Goal: Task Accomplishment & Management: Complete application form

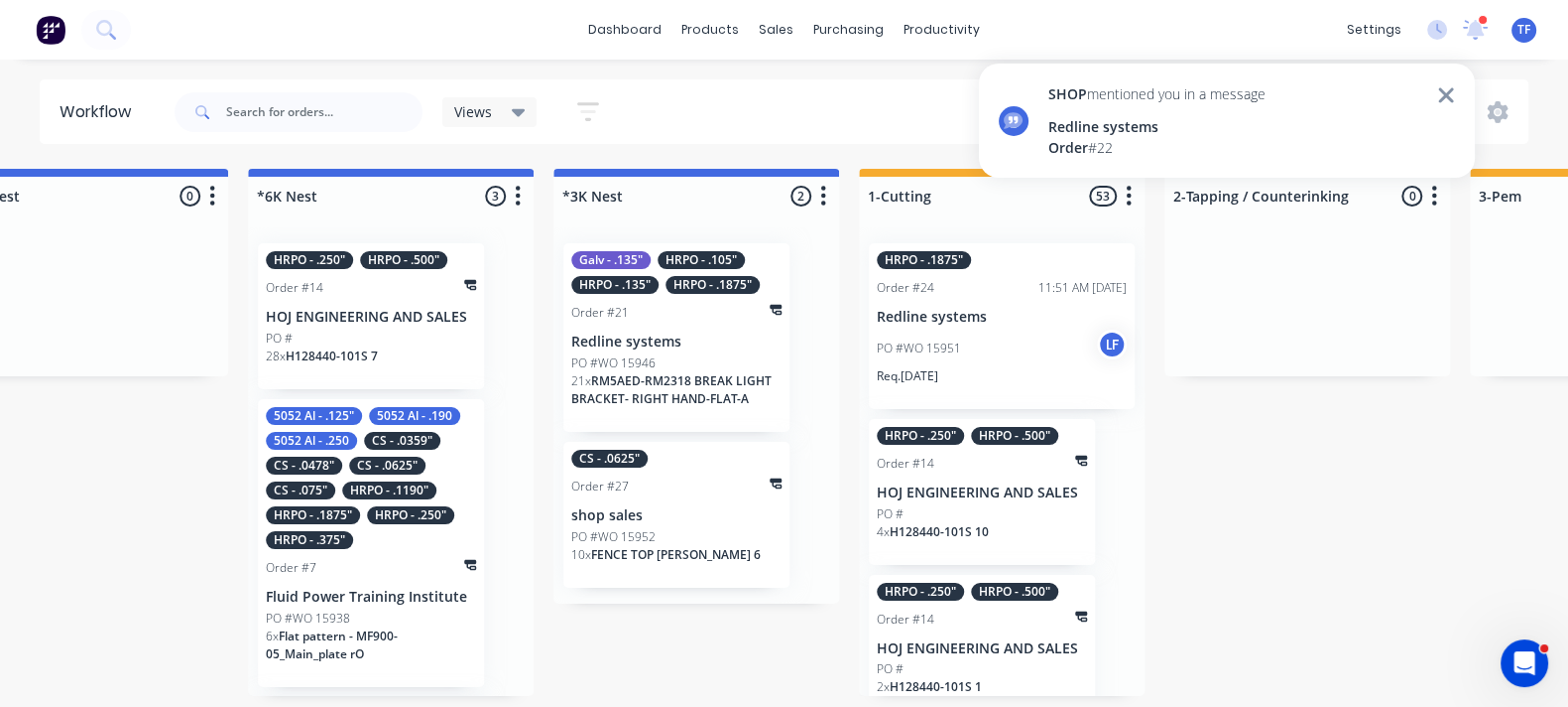
scroll to position [747, 0]
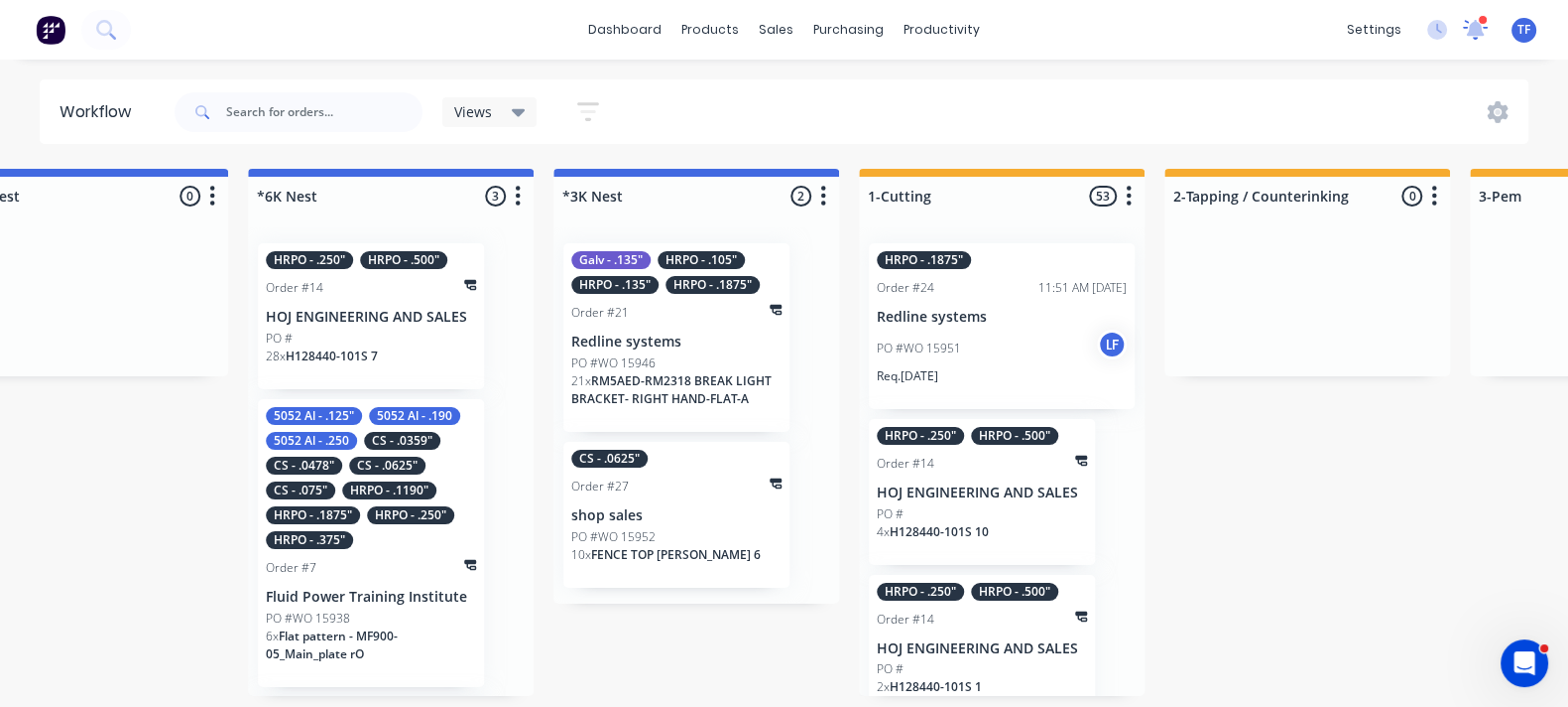
click at [1473, 30] on icon at bounding box center [1475, 27] width 20 height 19
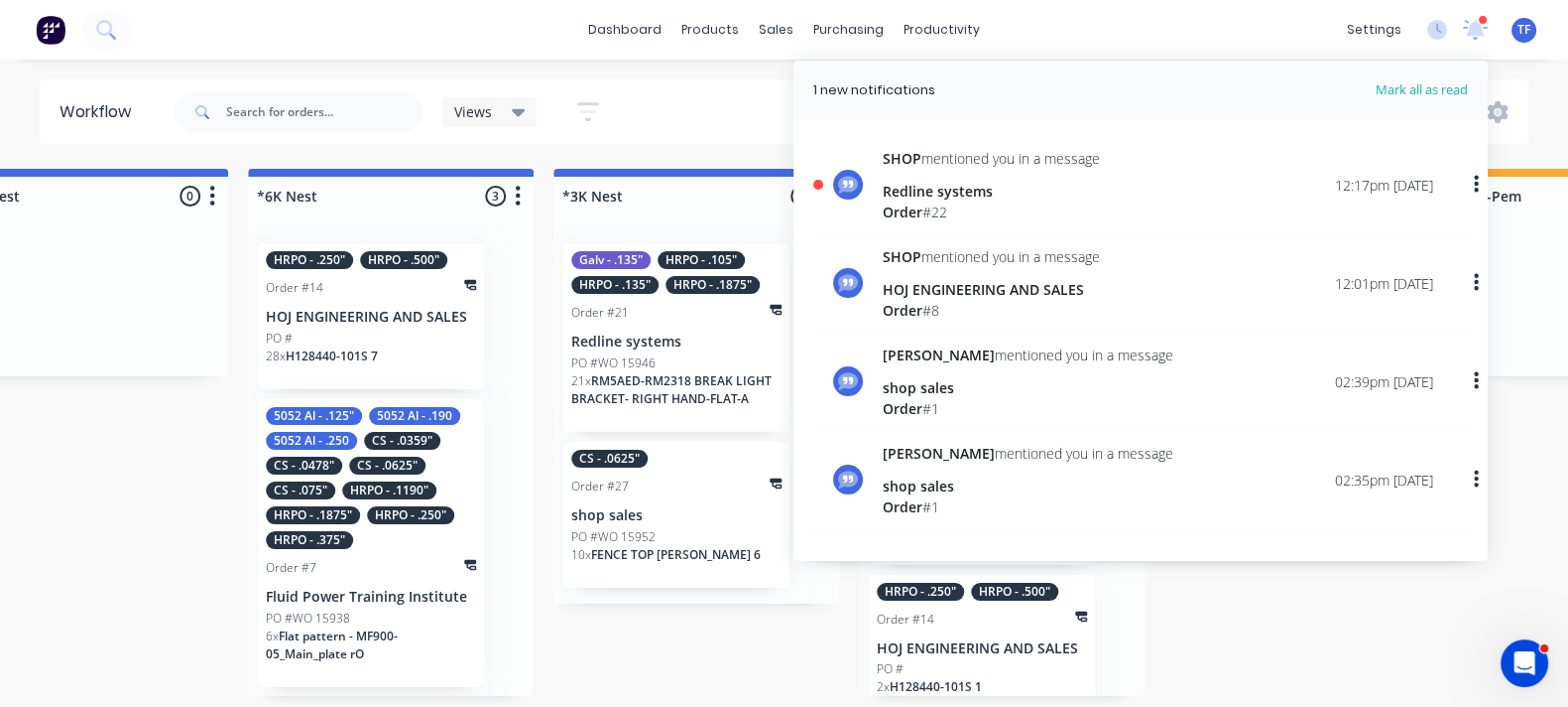
click at [695, 121] on div "Views Save new view None (Default) edit Show/Hide statuses Show line item cards…" at bounding box center [849, 112] width 1359 height 60
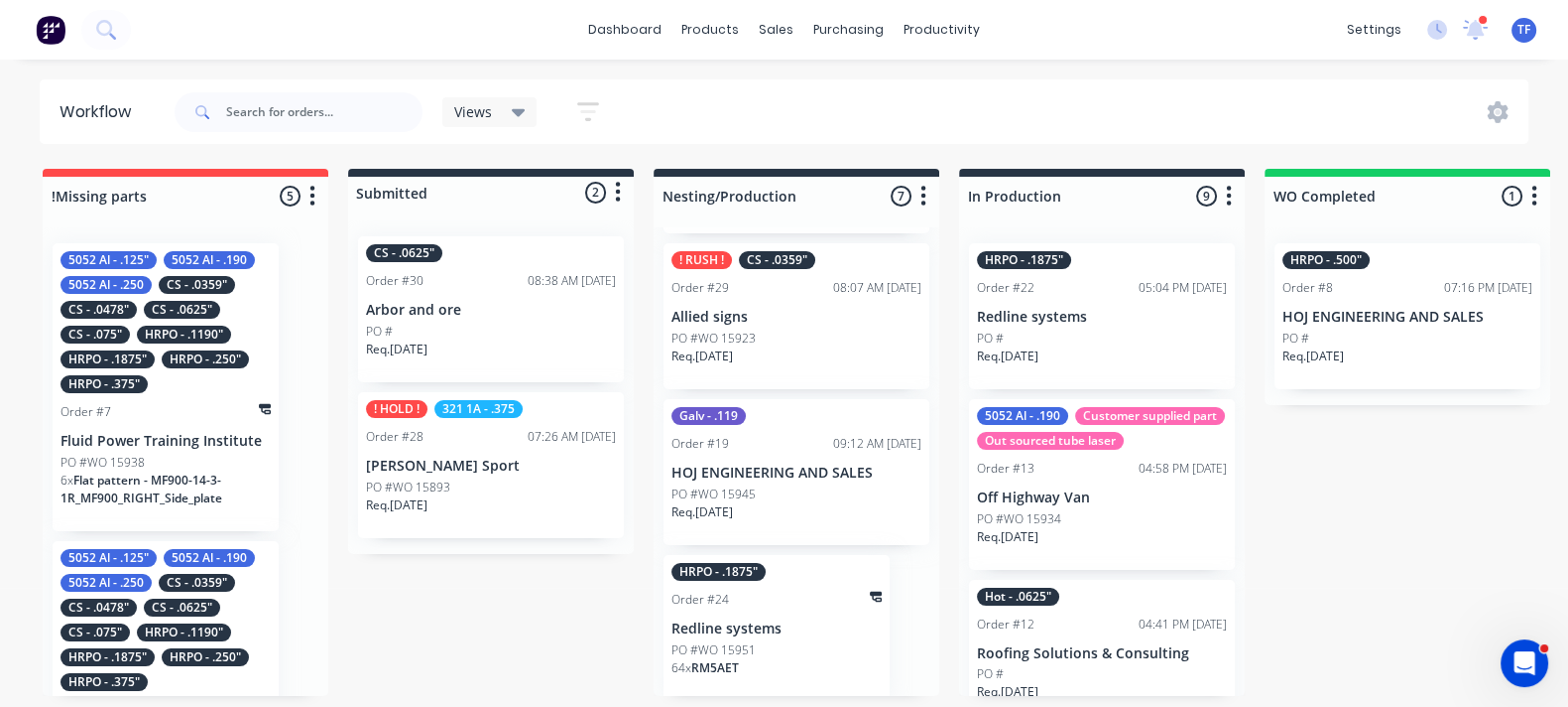
scroll to position [7, 0]
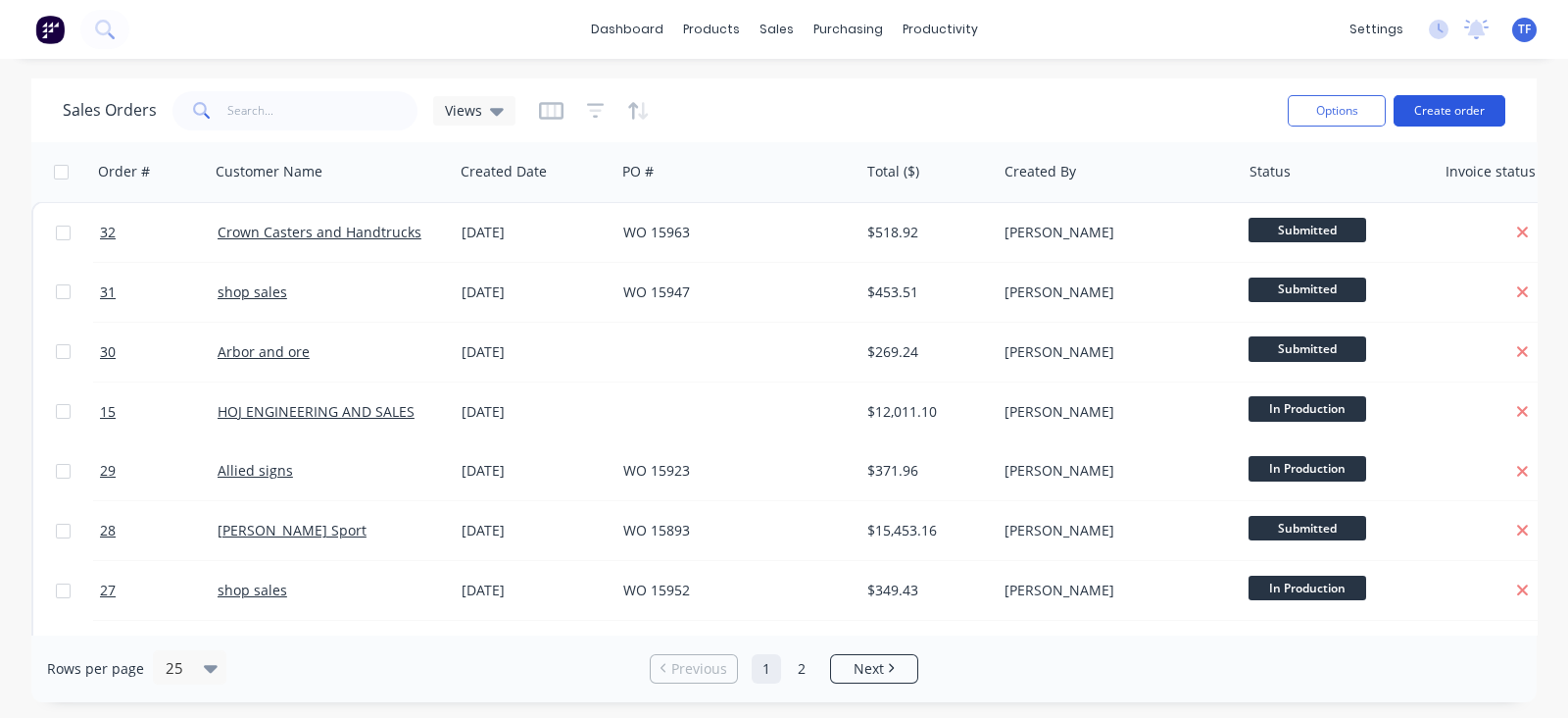
click at [1411, 115] on button "Create order" at bounding box center [1449, 111] width 112 height 31
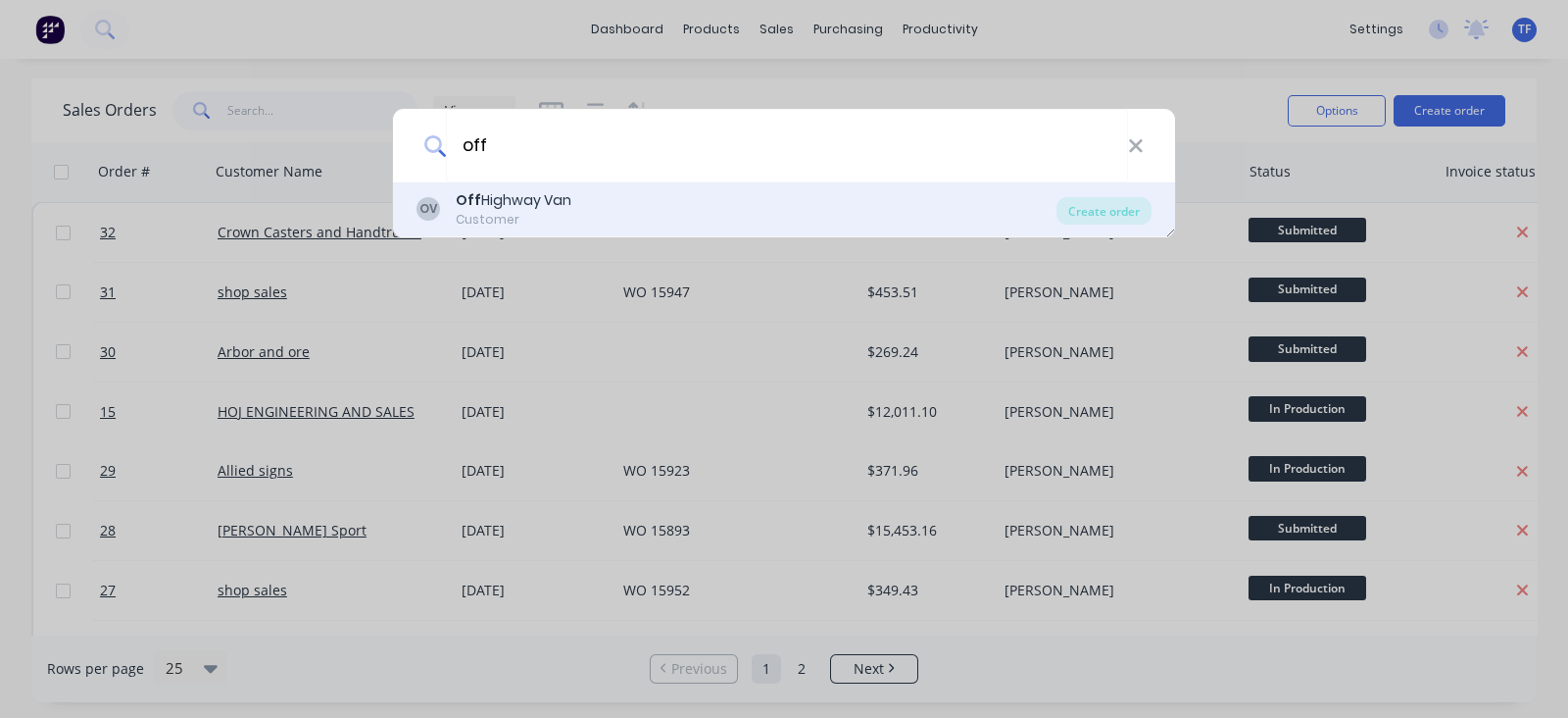
type input "off"
click at [647, 211] on div "OV Off Highway Van Customer" at bounding box center [736, 209] width 640 height 38
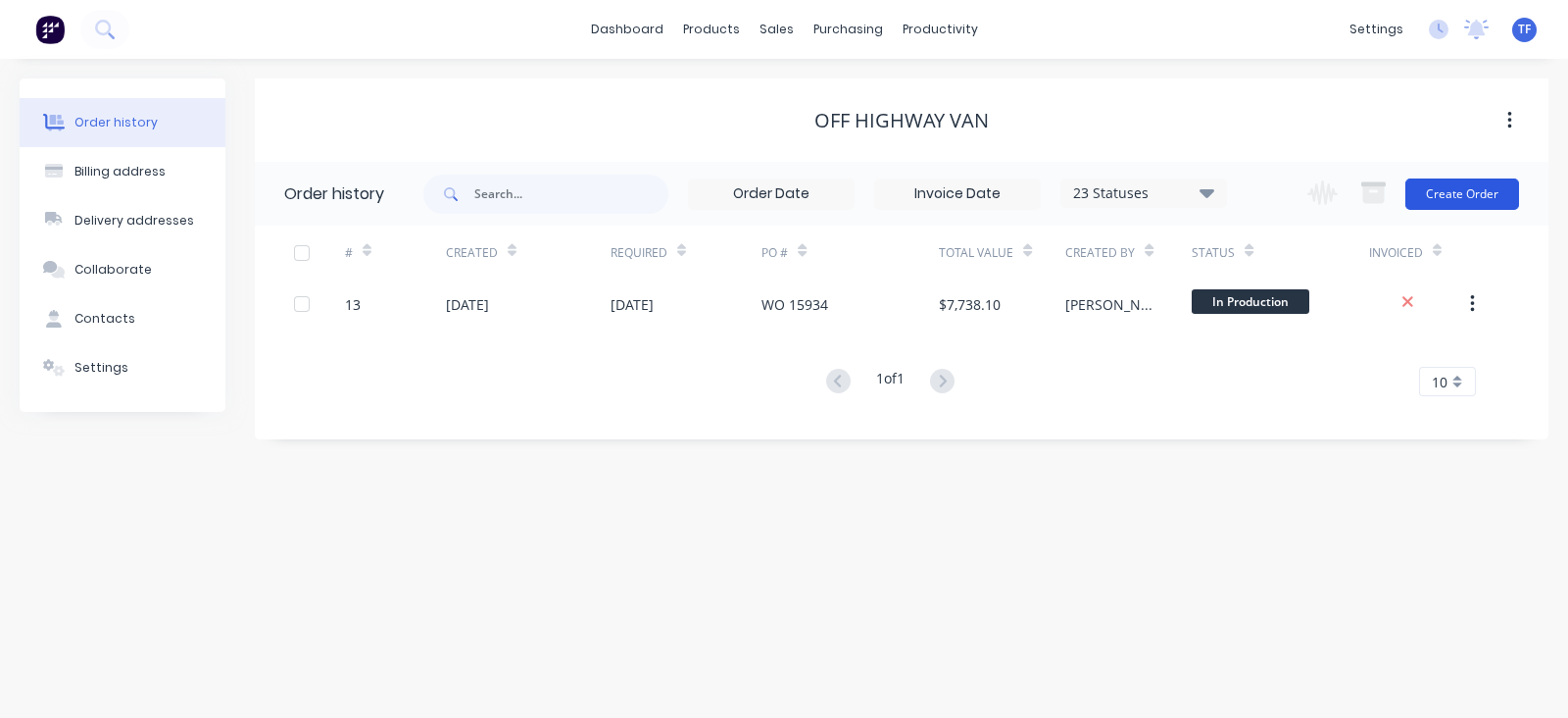
click at [1477, 198] on button "Create Order" at bounding box center [1462, 194] width 114 height 31
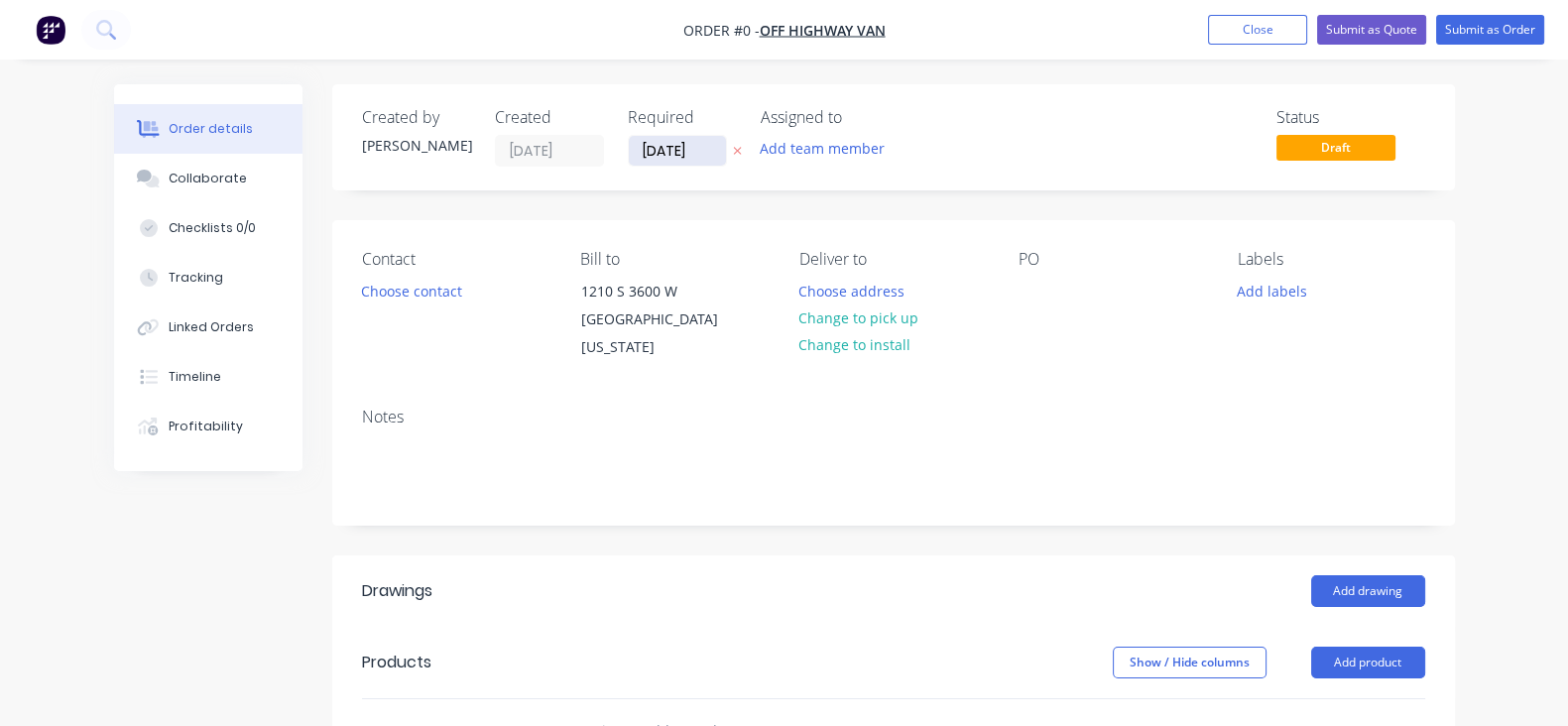
click at [629, 151] on input "[DATE]" at bounding box center [678, 151] width 97 height 30
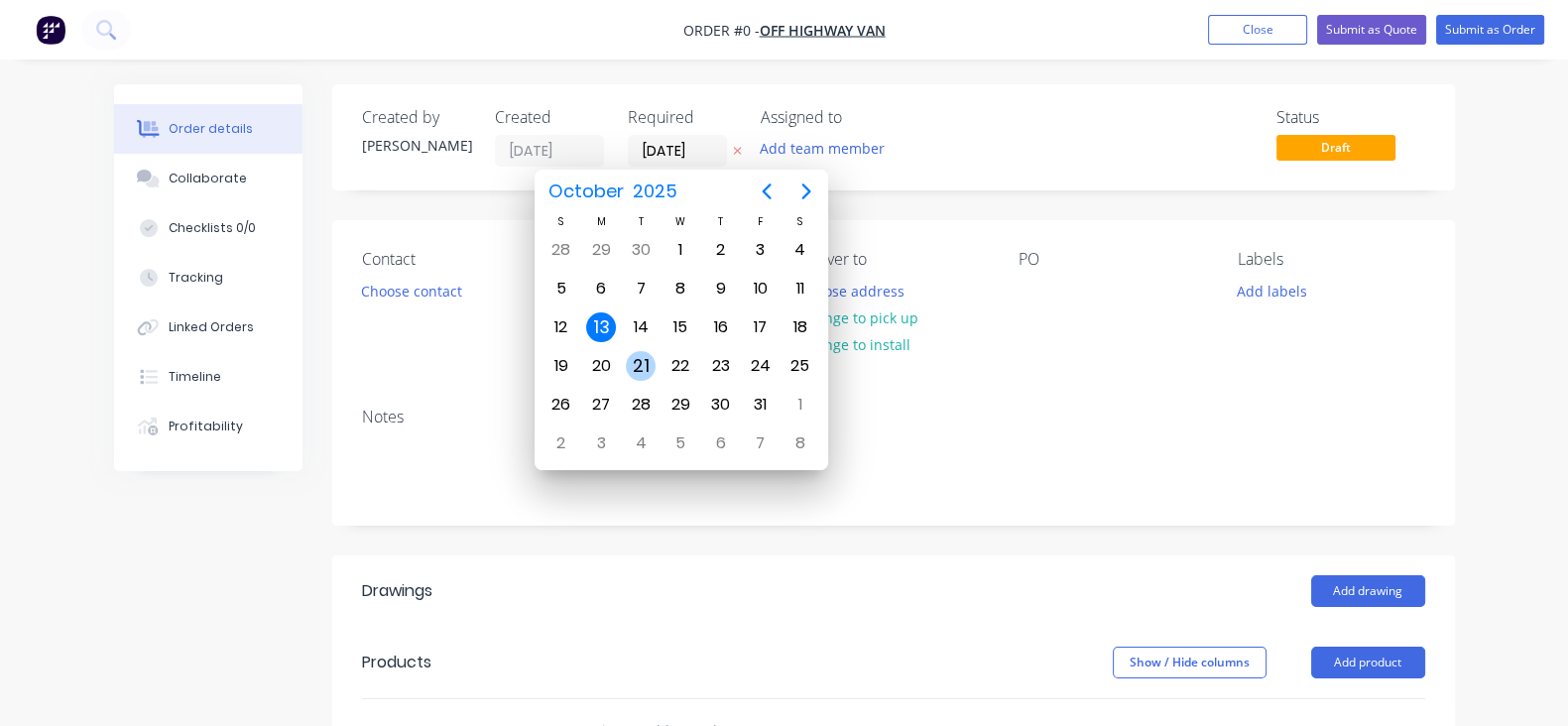
click at [649, 358] on div "21" at bounding box center [641, 366] width 30 height 30
type input "[DATE]"
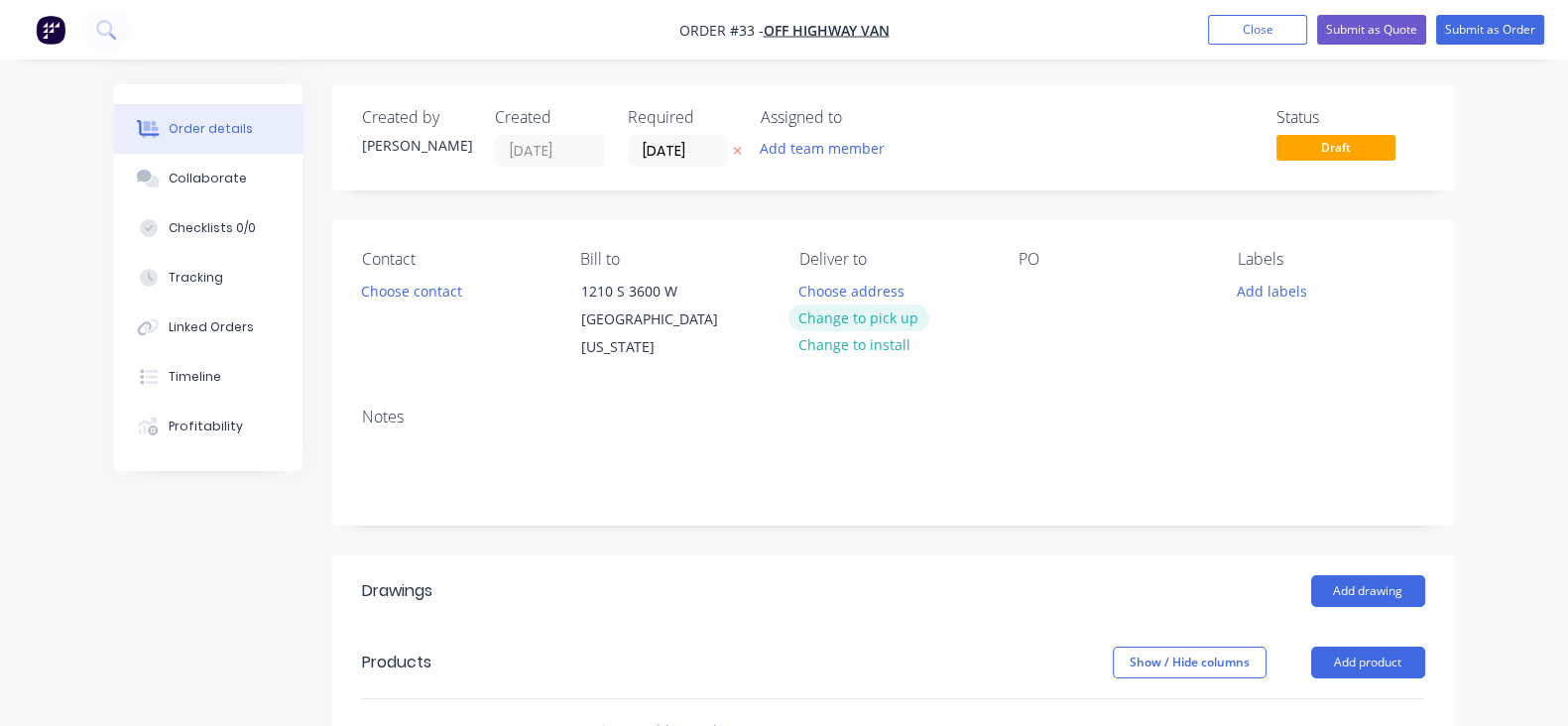
click at [834, 325] on button "Change to pick up" at bounding box center [859, 317] width 141 height 27
click at [1051, 293] on div at bounding box center [1035, 291] width 32 height 29
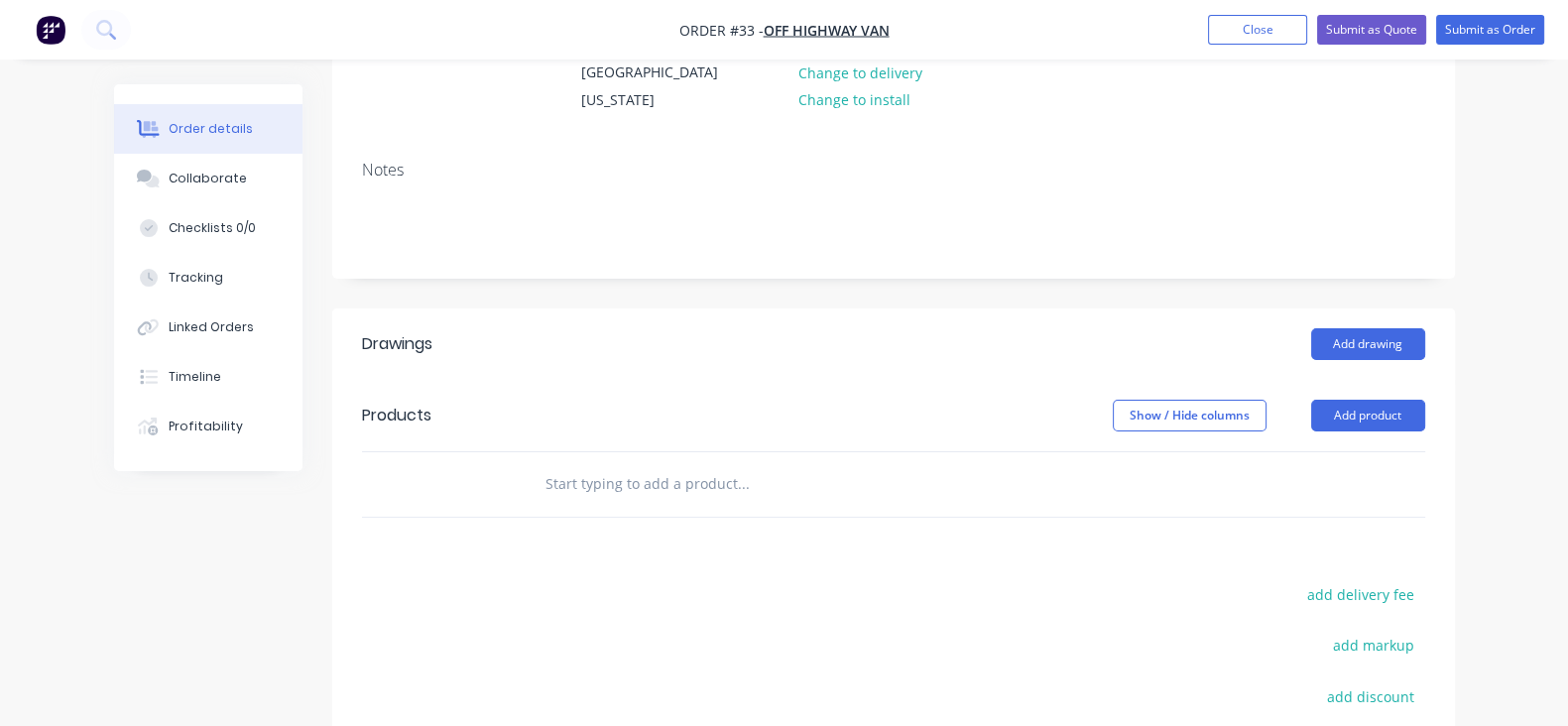
scroll to position [372, 0]
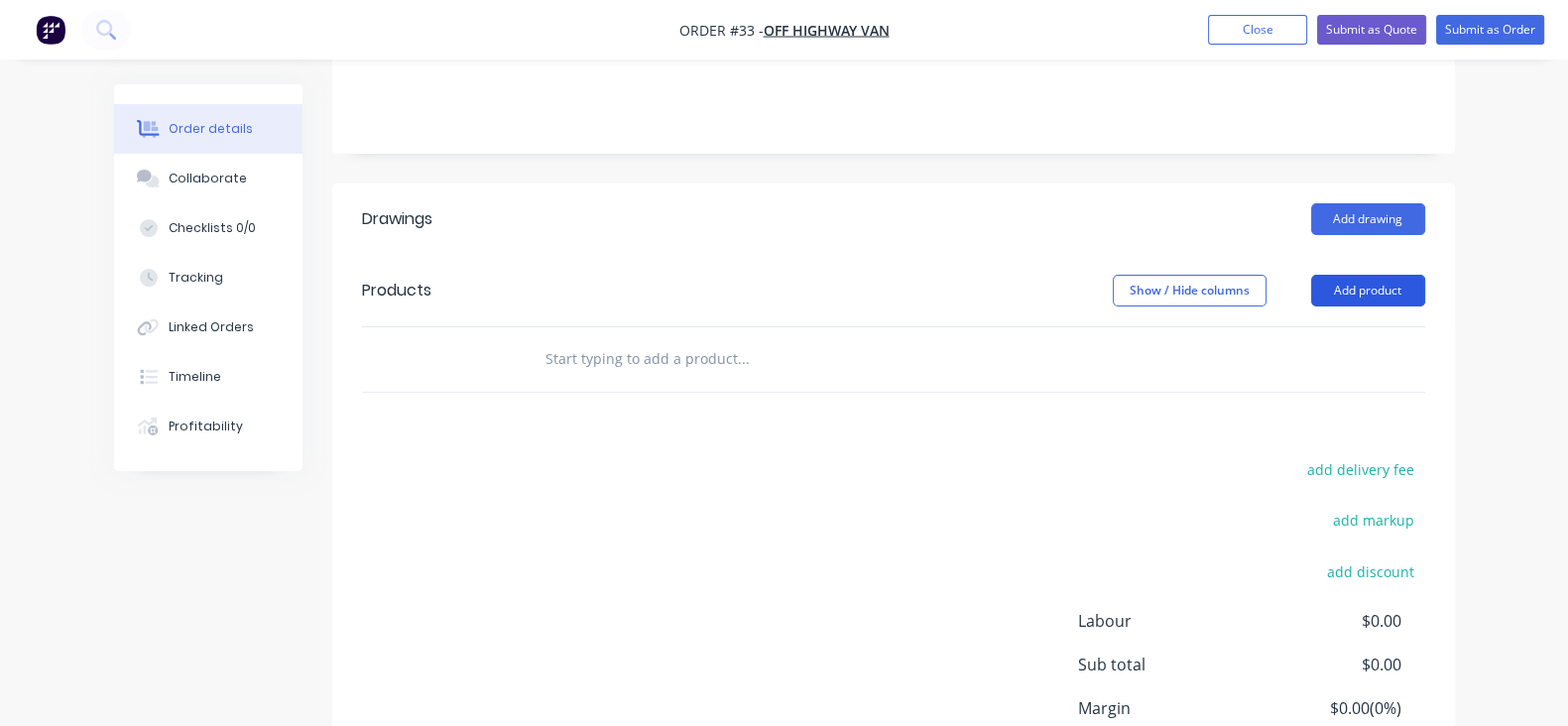
click at [1425, 280] on button "Add product" at bounding box center [1368, 291] width 114 height 32
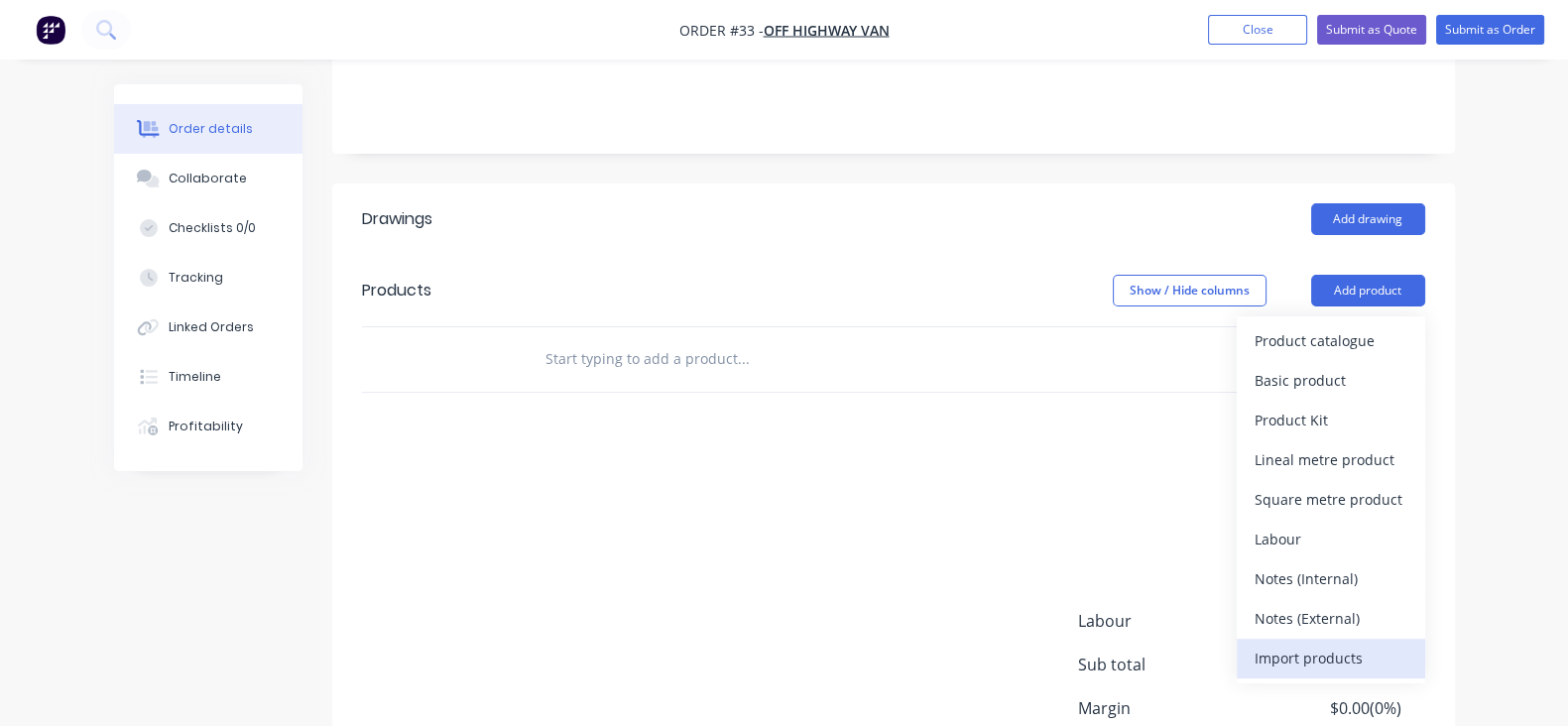
click at [1396, 665] on div "Import products" at bounding box center [1331, 658] width 153 height 29
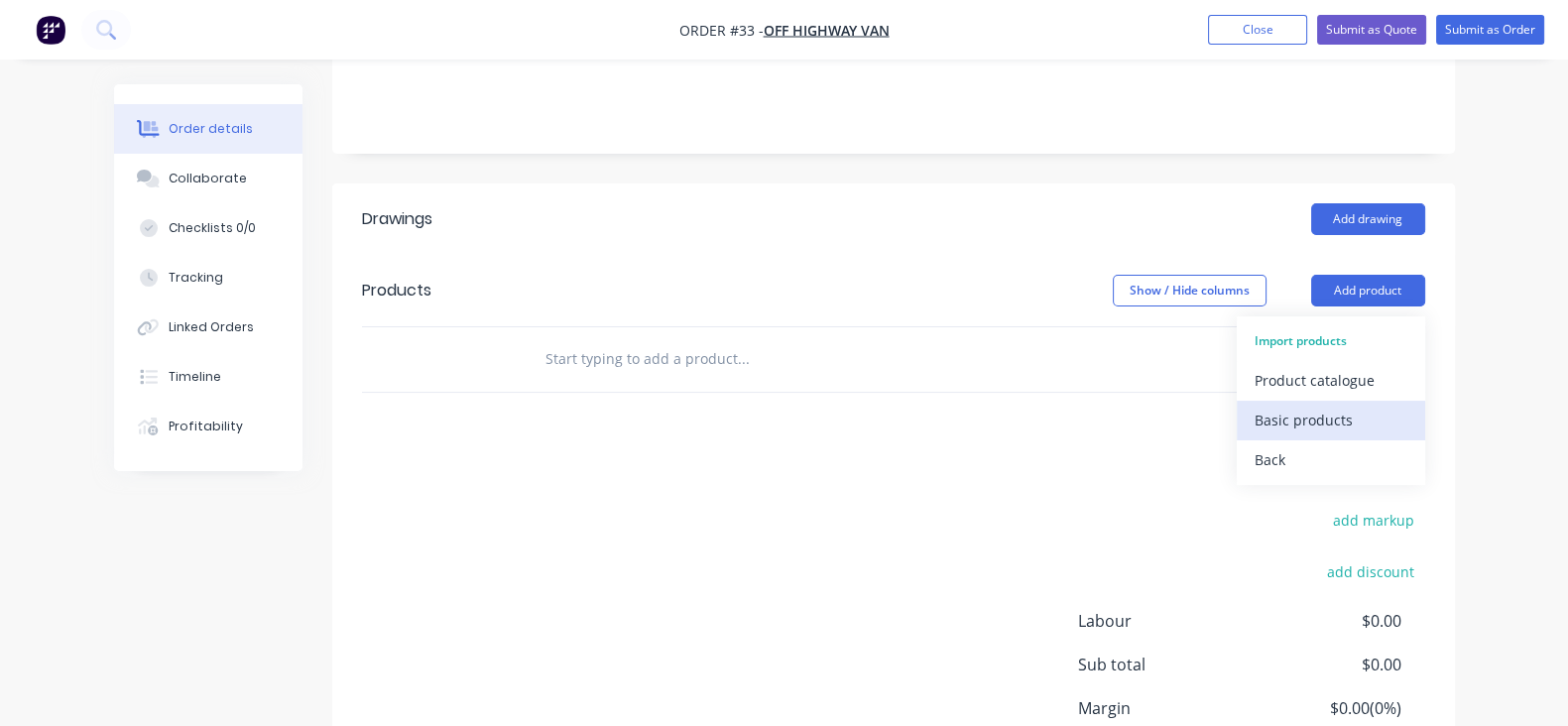
click at [1425, 433] on button "Basic products" at bounding box center [1331, 421] width 189 height 40
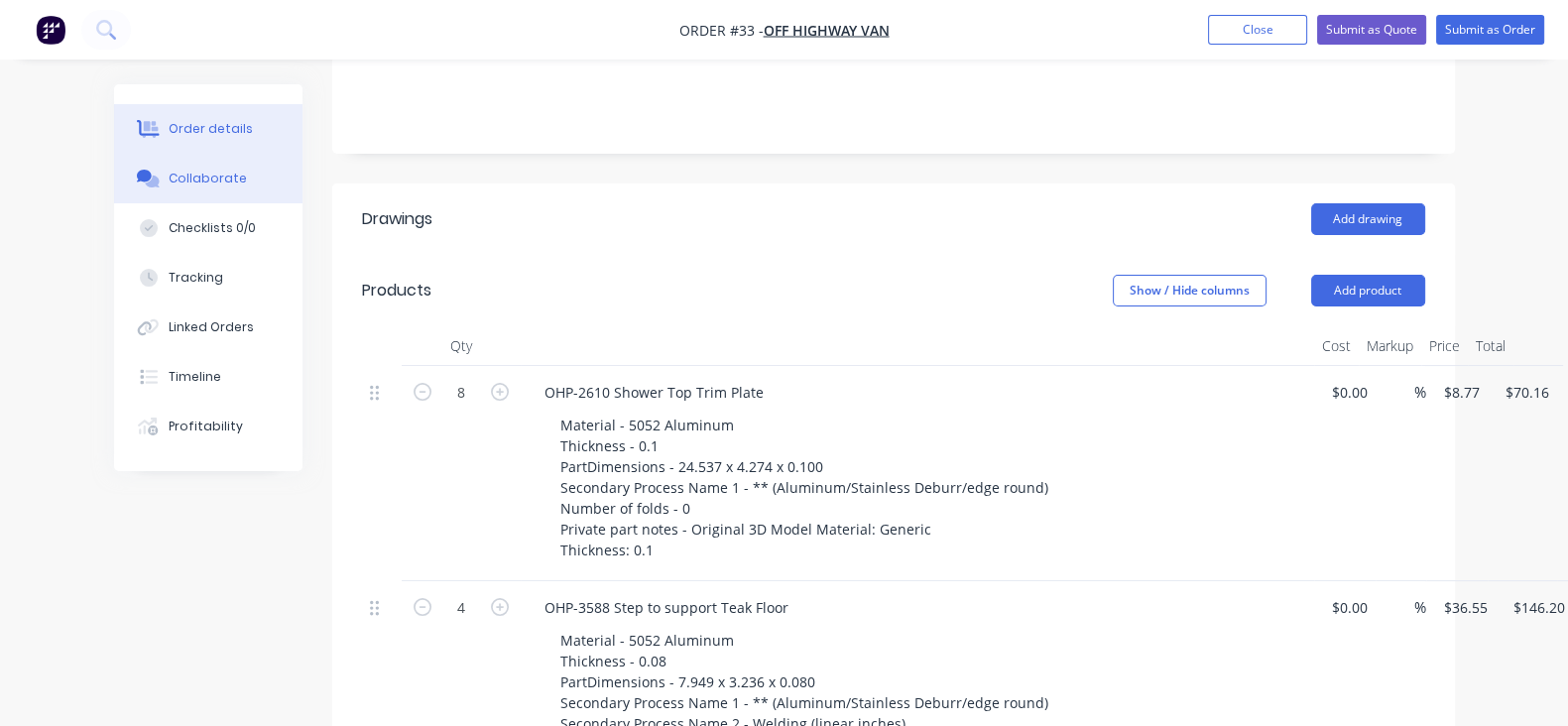
click at [124, 196] on button "Collaborate" at bounding box center [208, 179] width 189 height 50
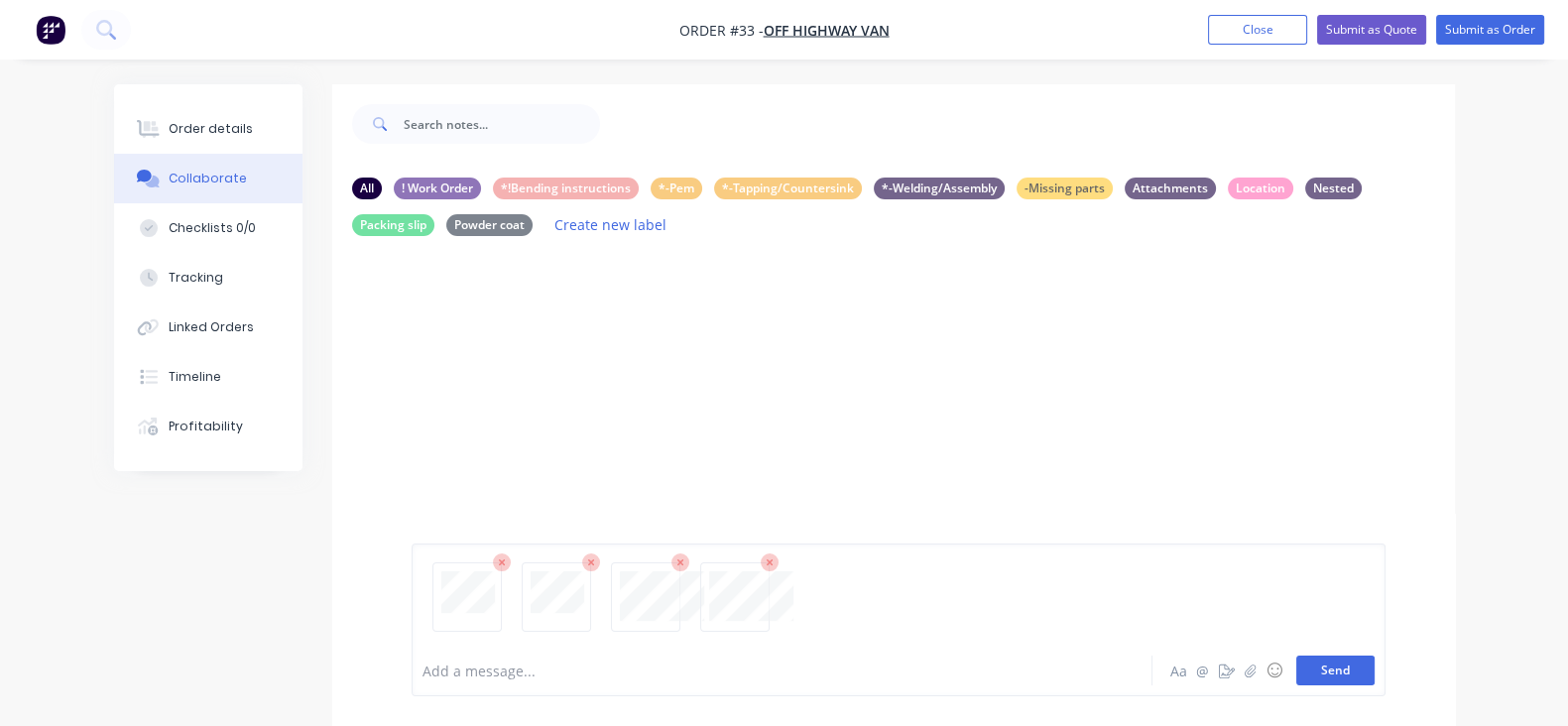
click at [1374, 666] on button "Send" at bounding box center [1335, 670] width 78 height 30
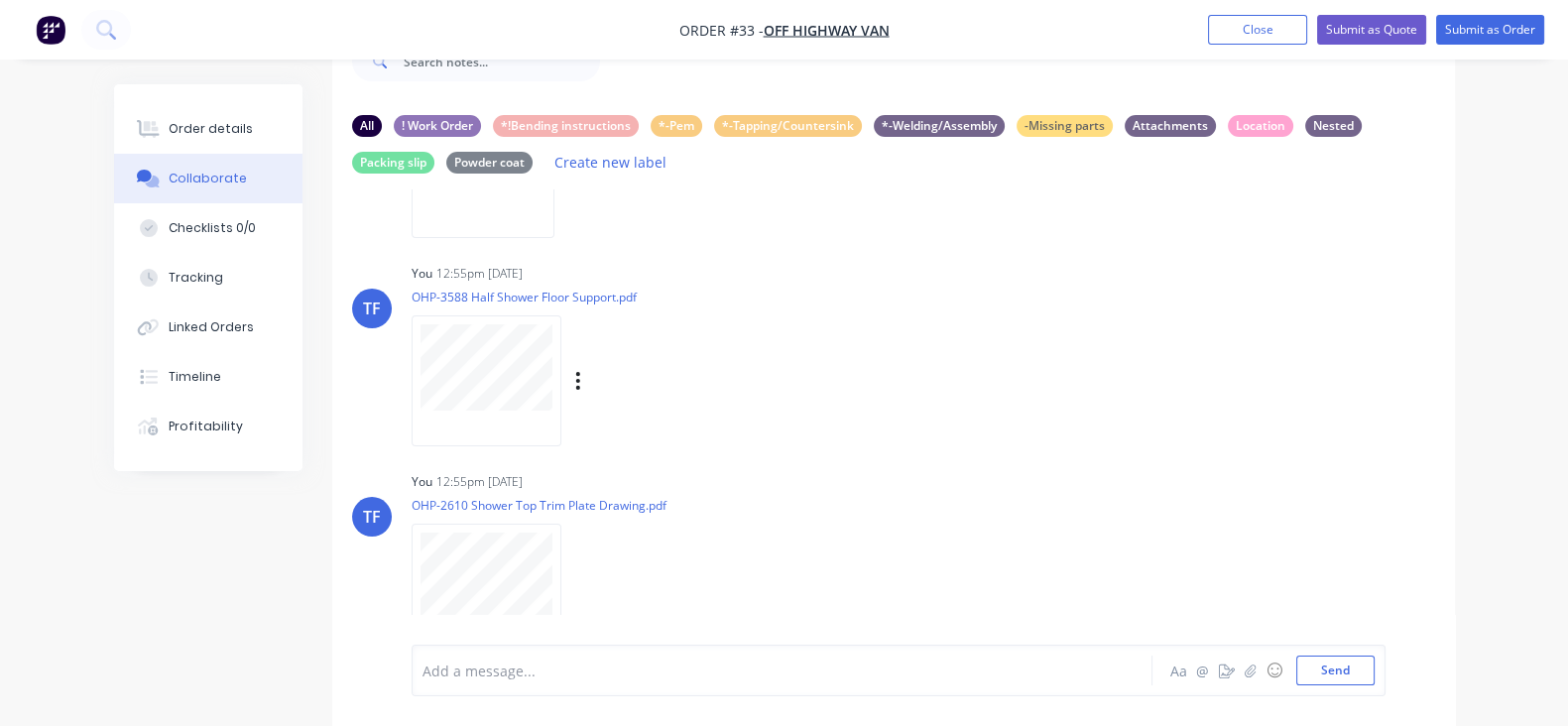
scroll to position [424, 0]
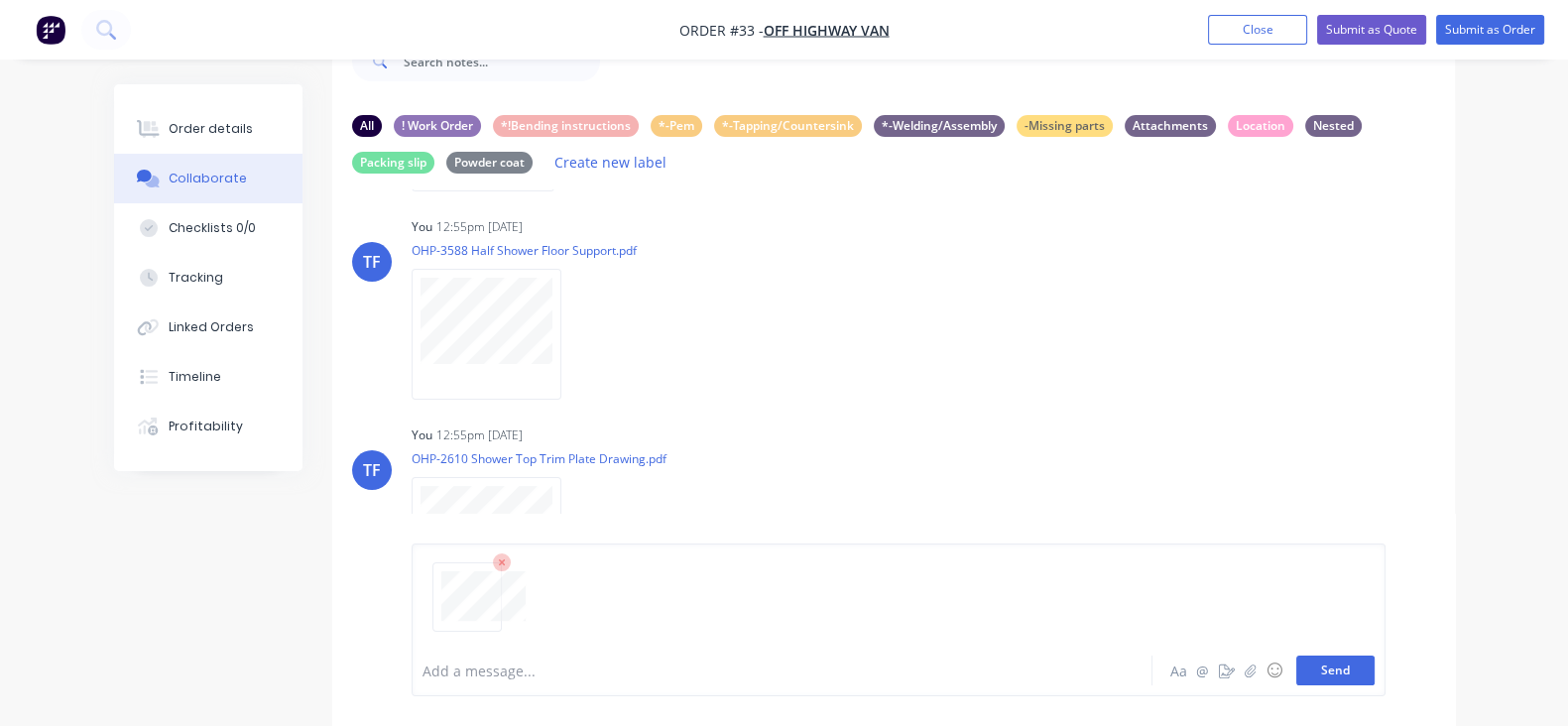
click at [1374, 671] on button "Send" at bounding box center [1335, 670] width 78 height 30
click at [576, 329] on icon "button" at bounding box center [579, 334] width 6 height 23
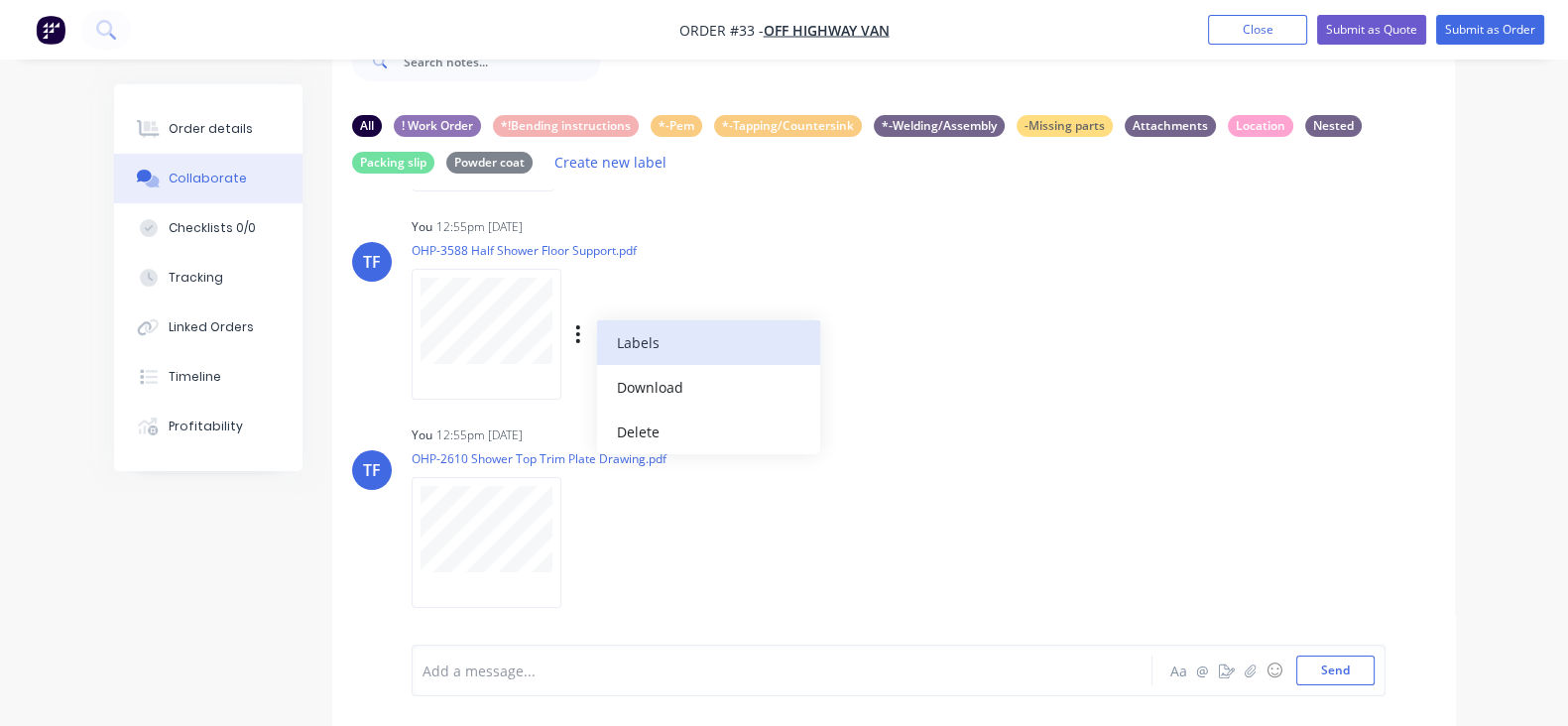
click at [597, 356] on button "Labels" at bounding box center [709, 342] width 223 height 45
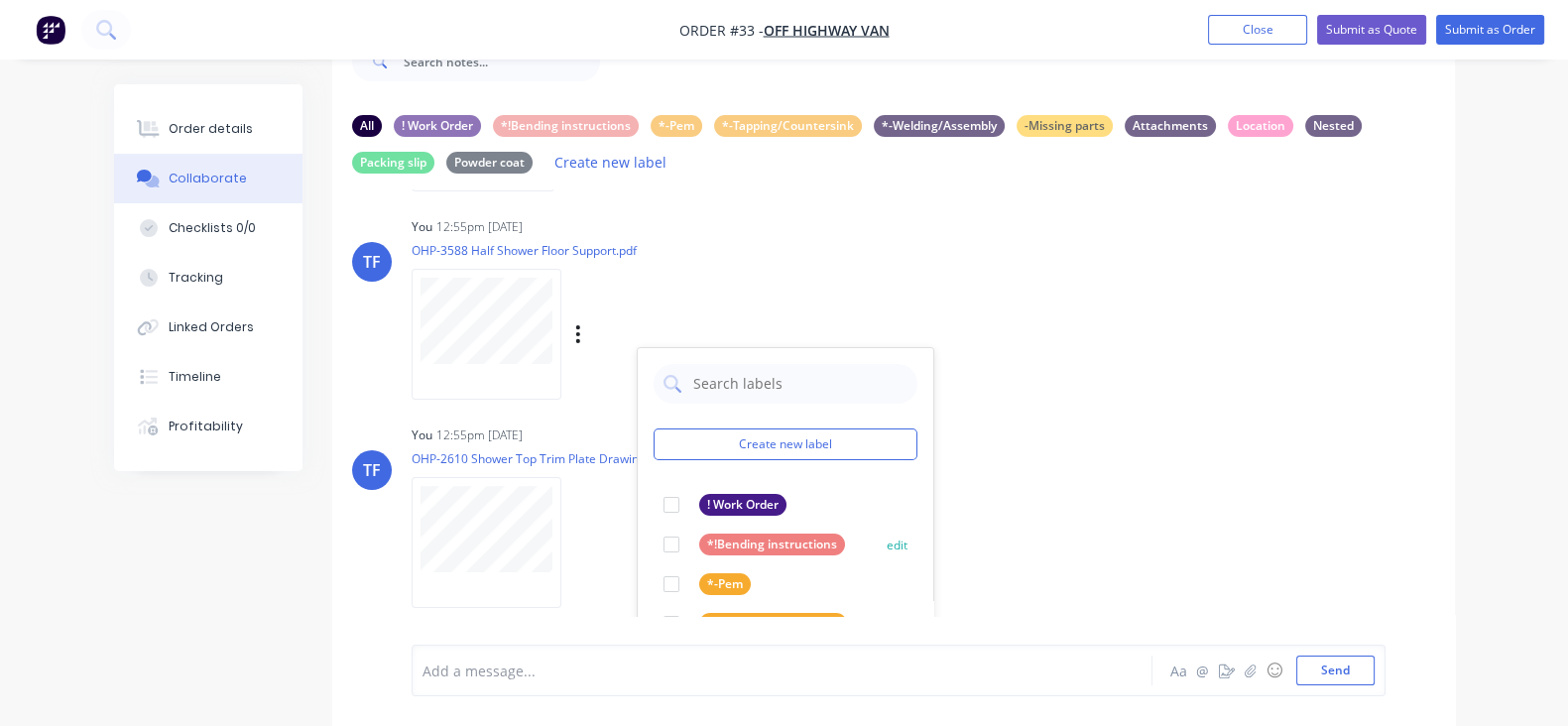
click at [652, 542] on div at bounding box center [672, 544] width 40 height 40
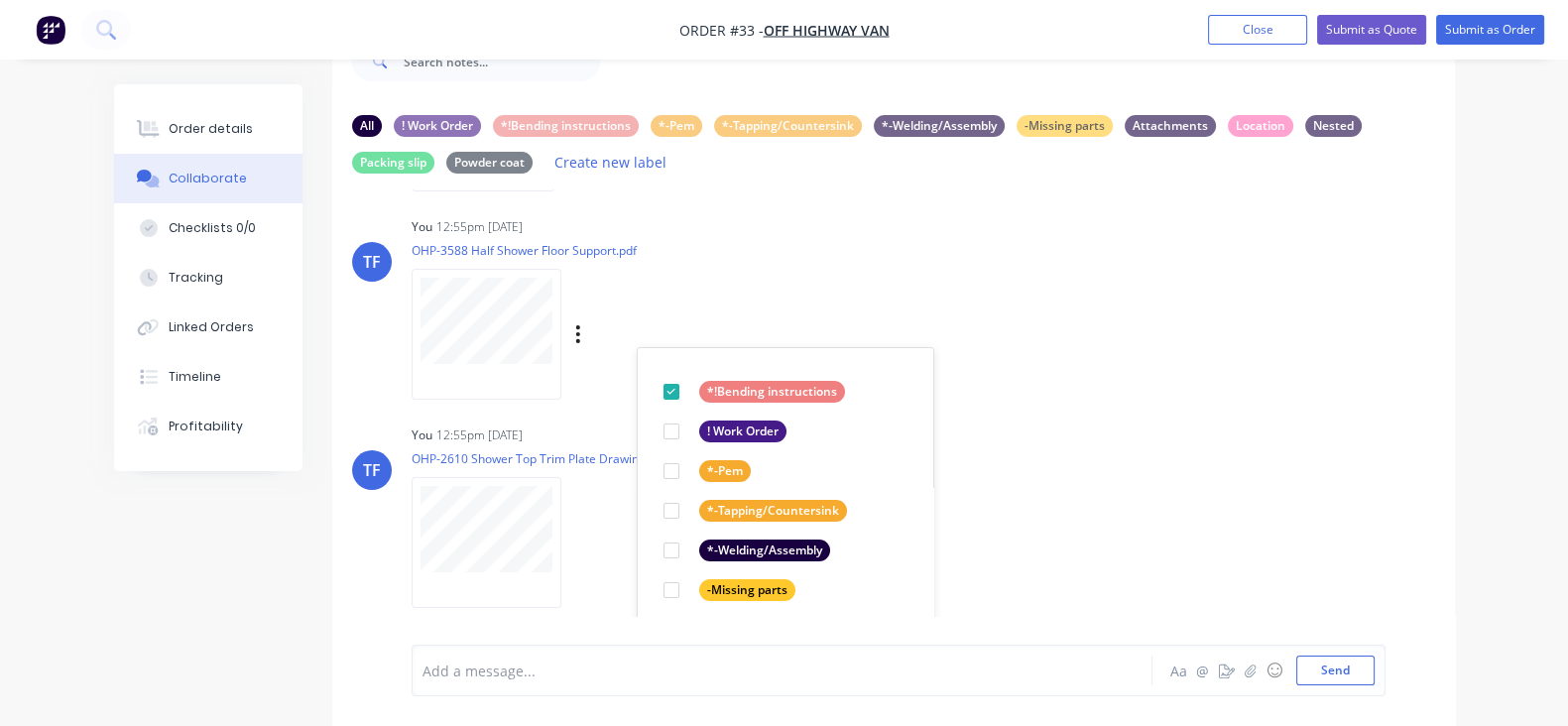
scroll to position [547, 0]
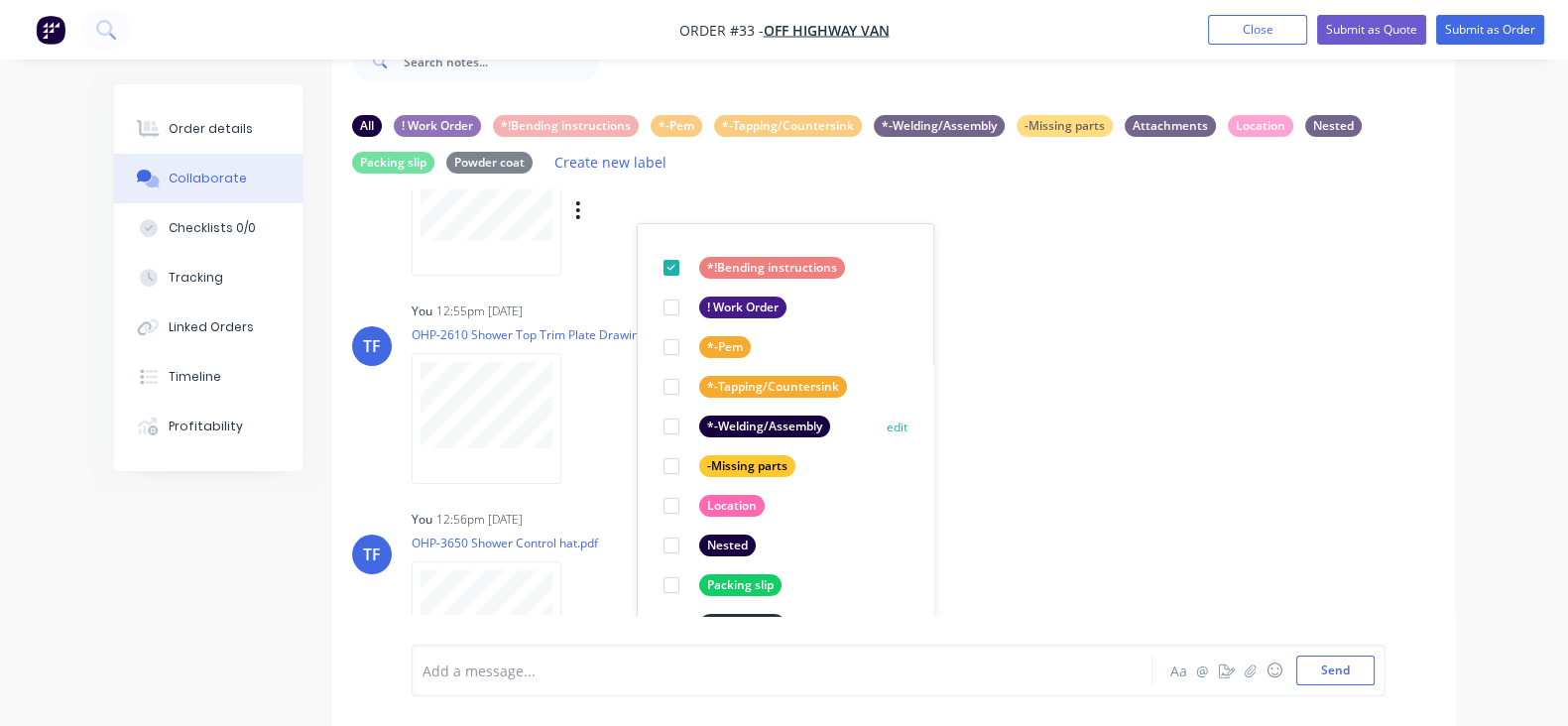
click at [652, 424] on div at bounding box center [672, 426] width 40 height 40
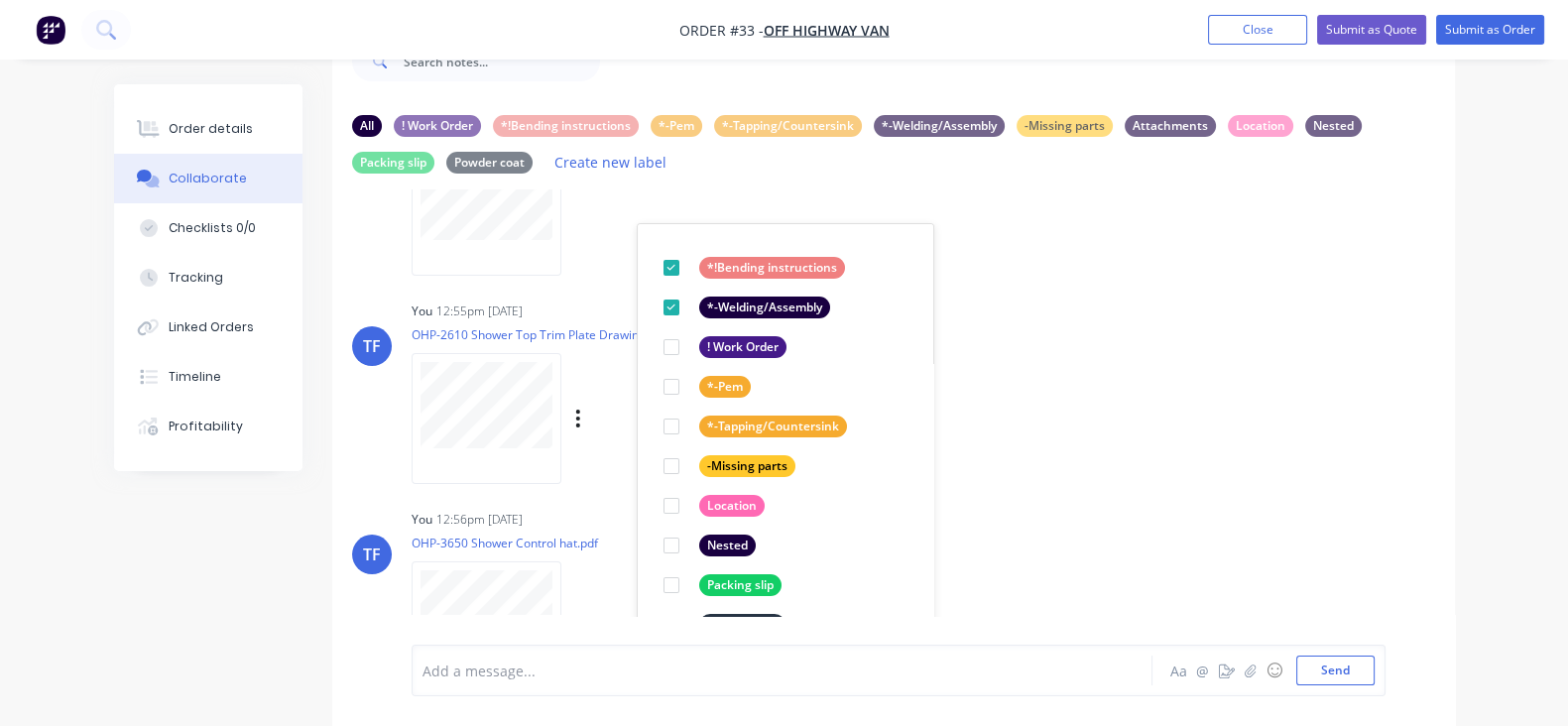
click at [570, 420] on div "Labels Download Delete" at bounding box center [681, 419] width 223 height 29
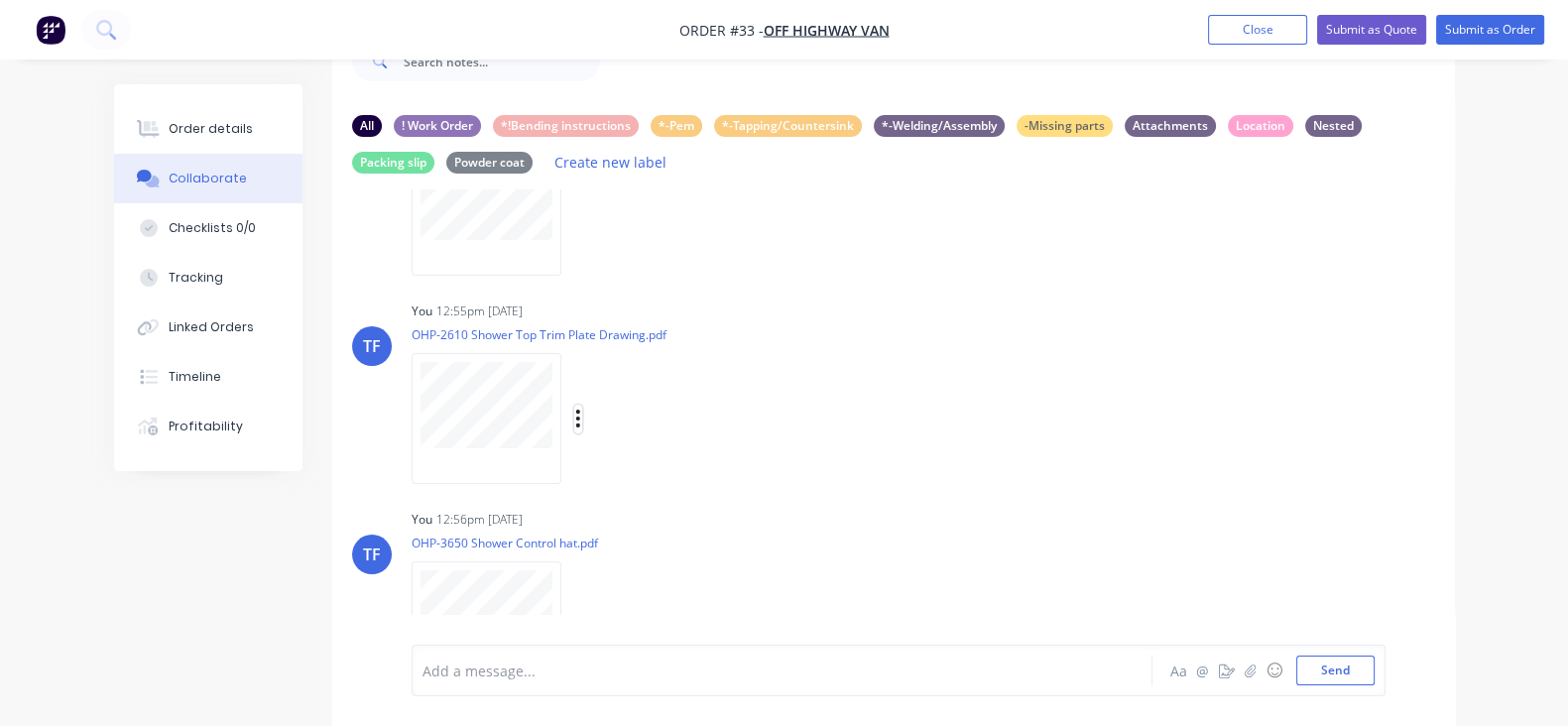
click at [576, 423] on icon "button" at bounding box center [579, 419] width 6 height 23
click at [789, 391] on div "You 12:55pm [DATE] OHP-2610 Shower Top Trim Plate Drawing.pdf Labels Download D…" at bounding box center [720, 386] width 618 height 179
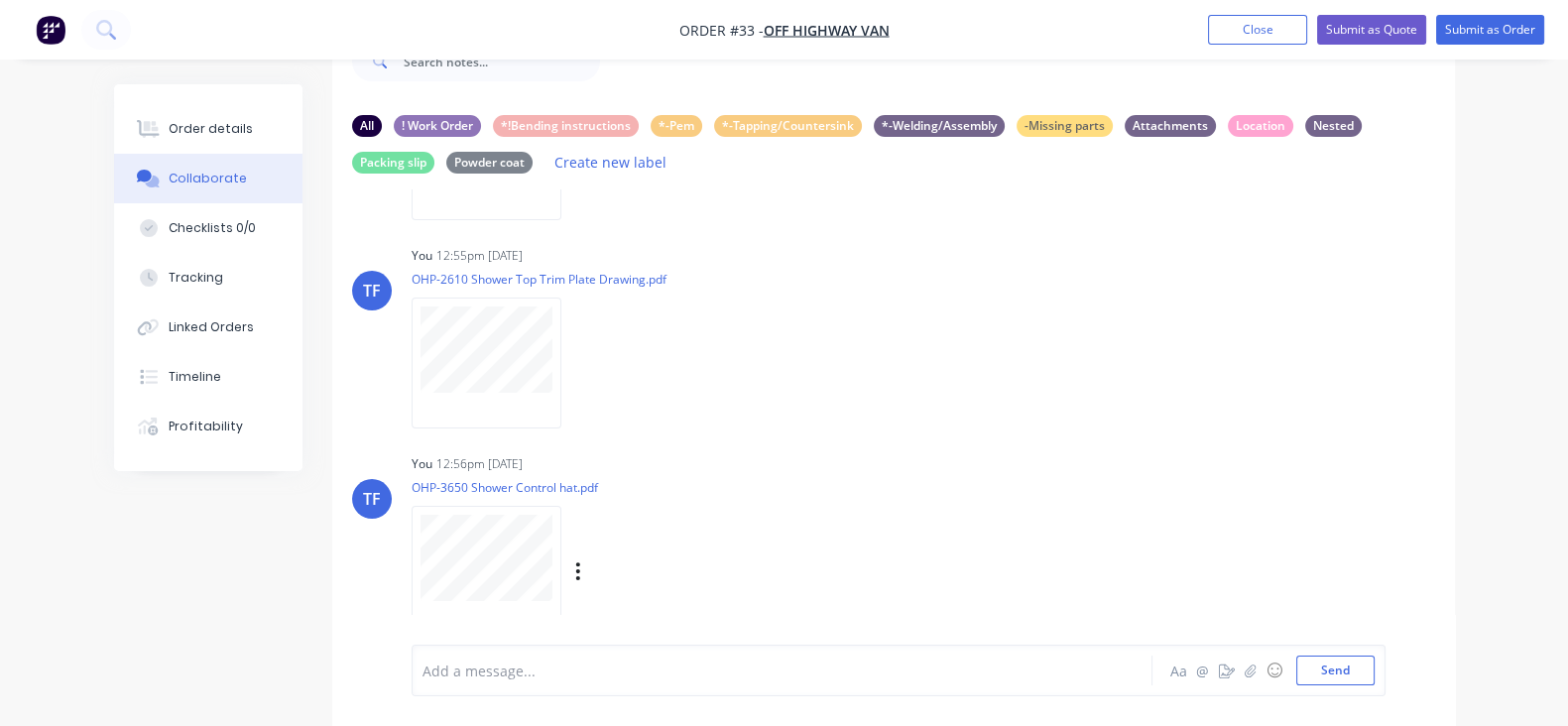
scroll to position [632, 0]
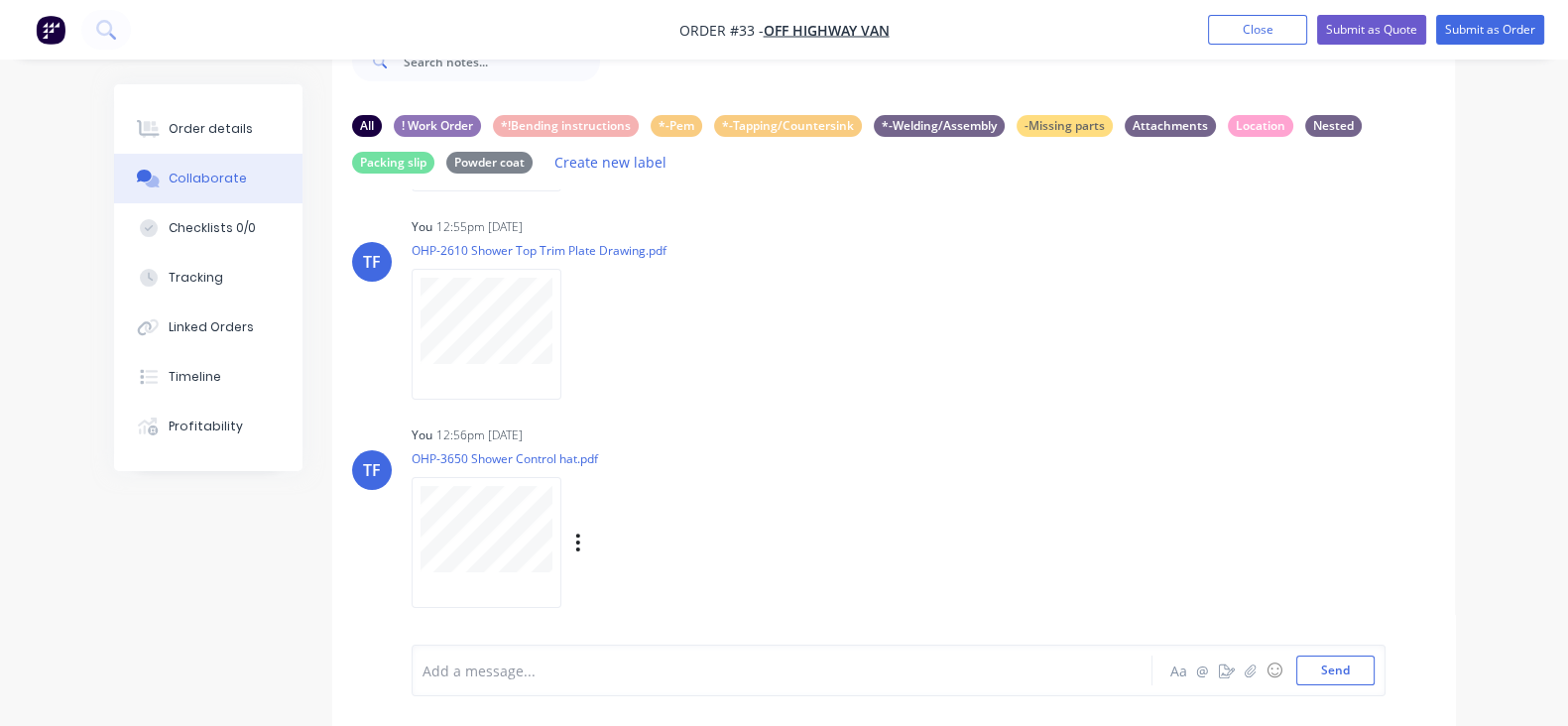
click at [570, 542] on div "Labels Download Delete" at bounding box center [681, 543] width 223 height 29
click at [576, 545] on icon "button" at bounding box center [579, 543] width 6 height 23
click at [597, 505] on button "Labels" at bounding box center [709, 500] width 223 height 45
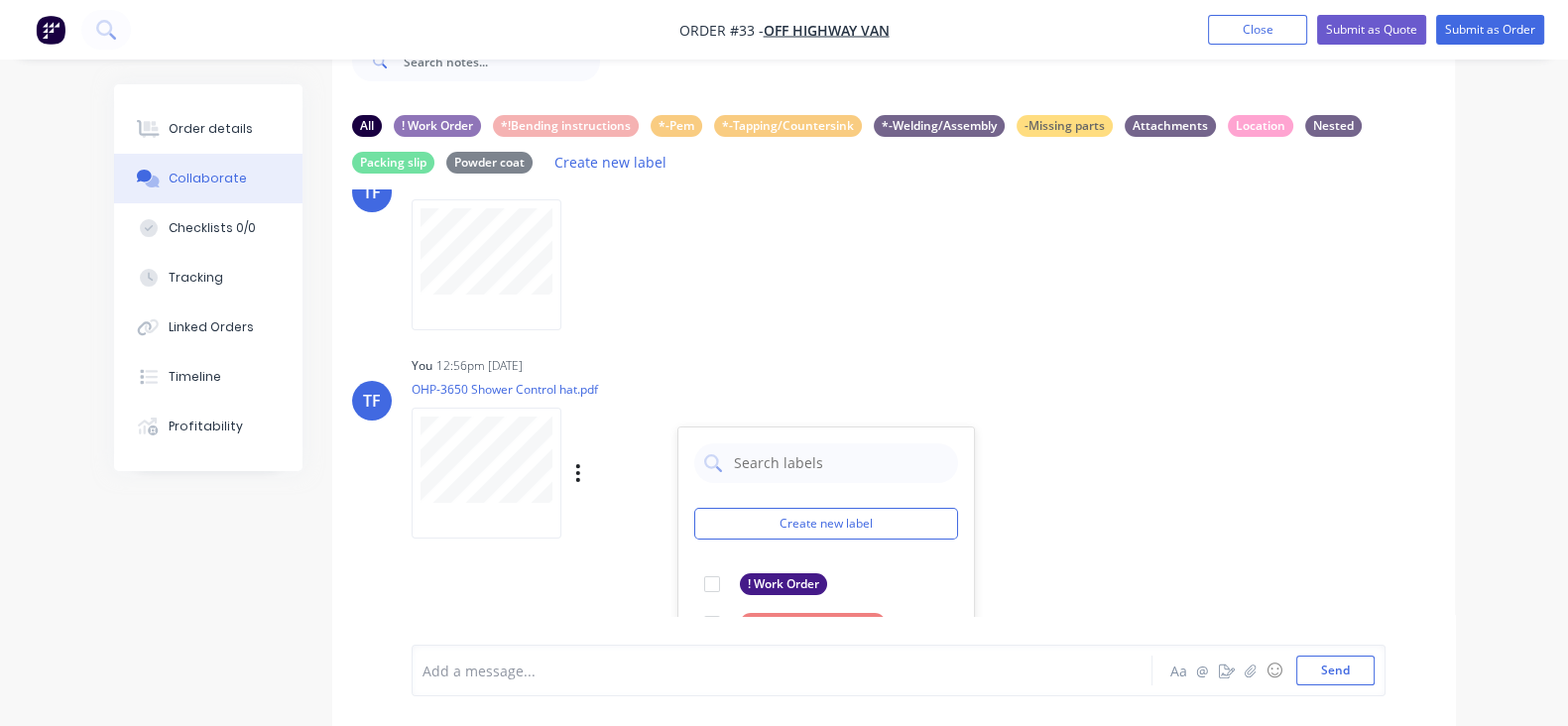
scroll to position [756, 0]
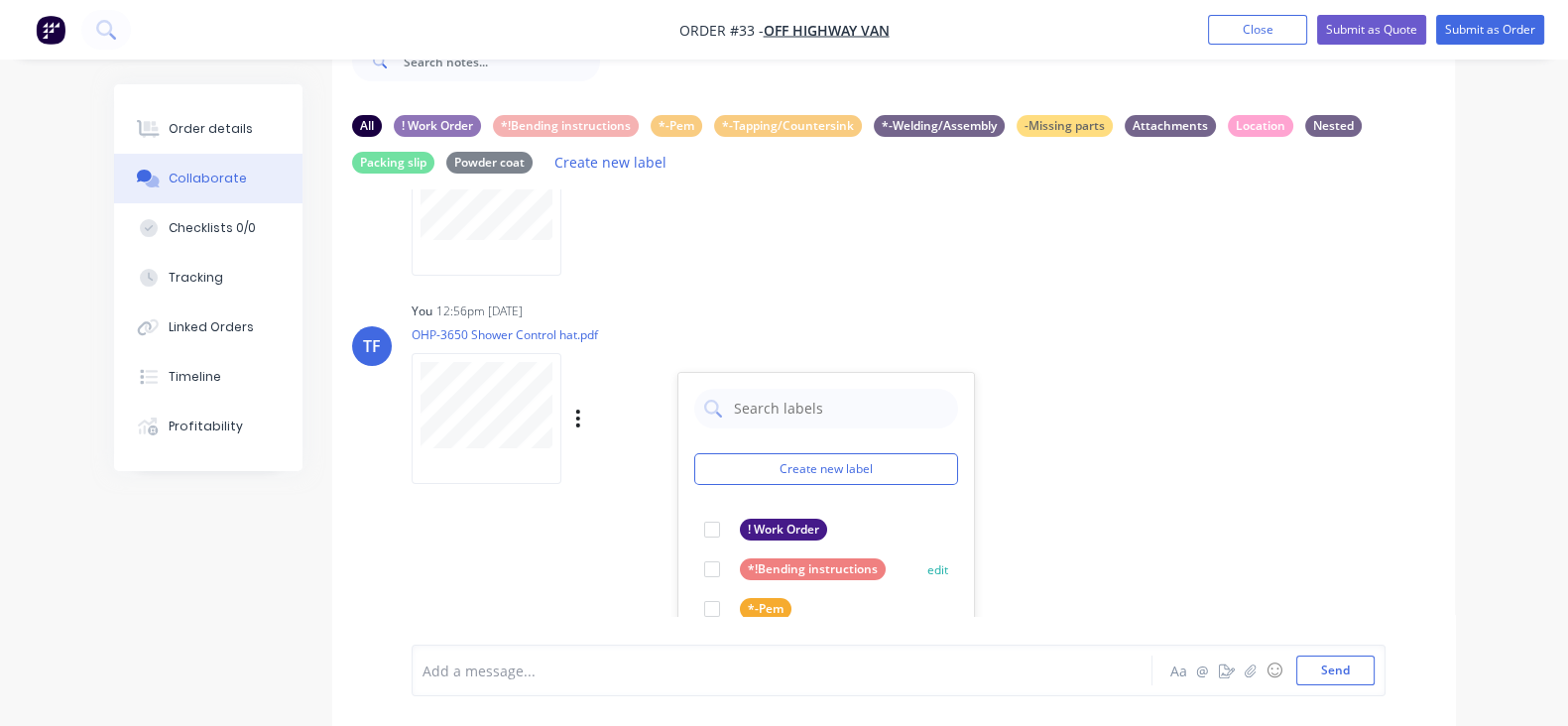
click at [693, 573] on div at bounding box center [713, 569] width 40 height 40
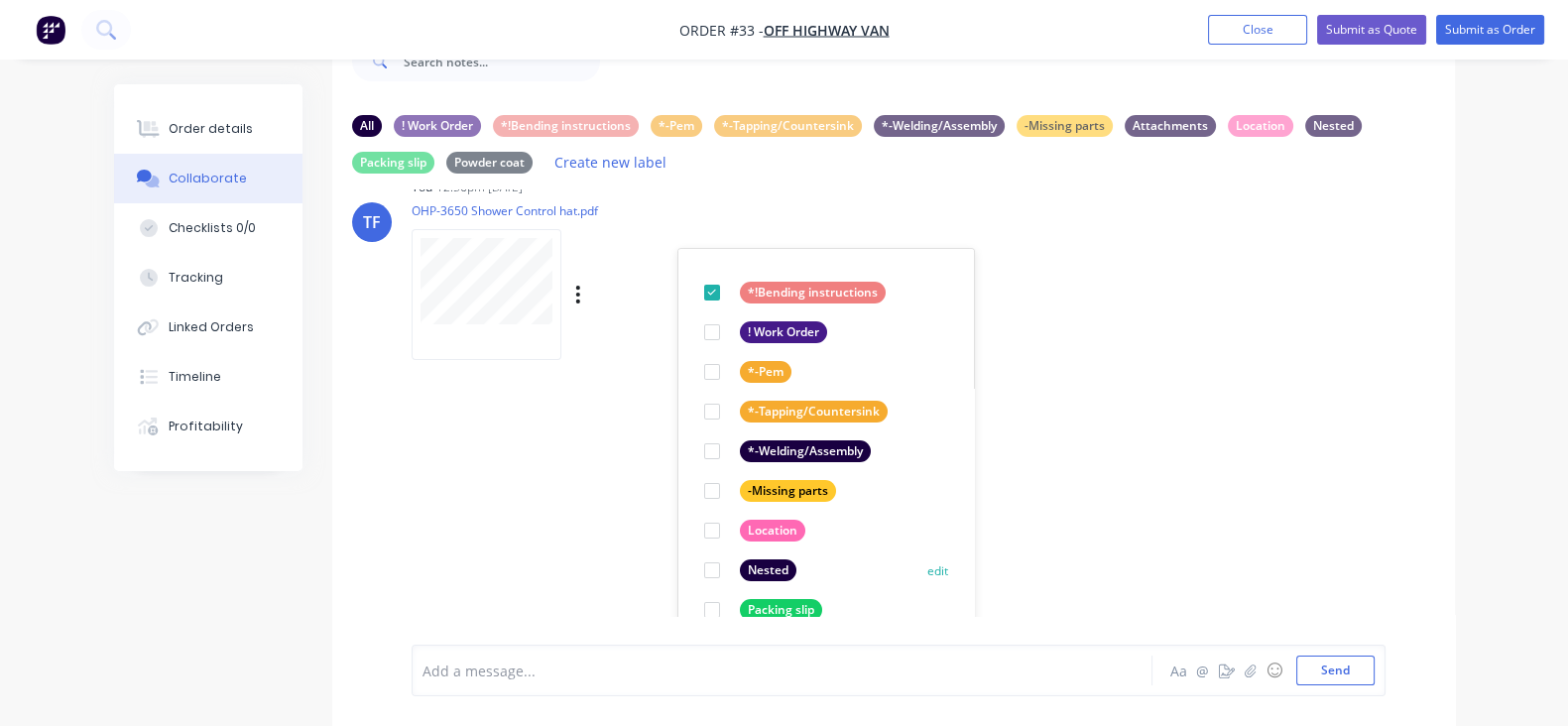
scroll to position [947, 0]
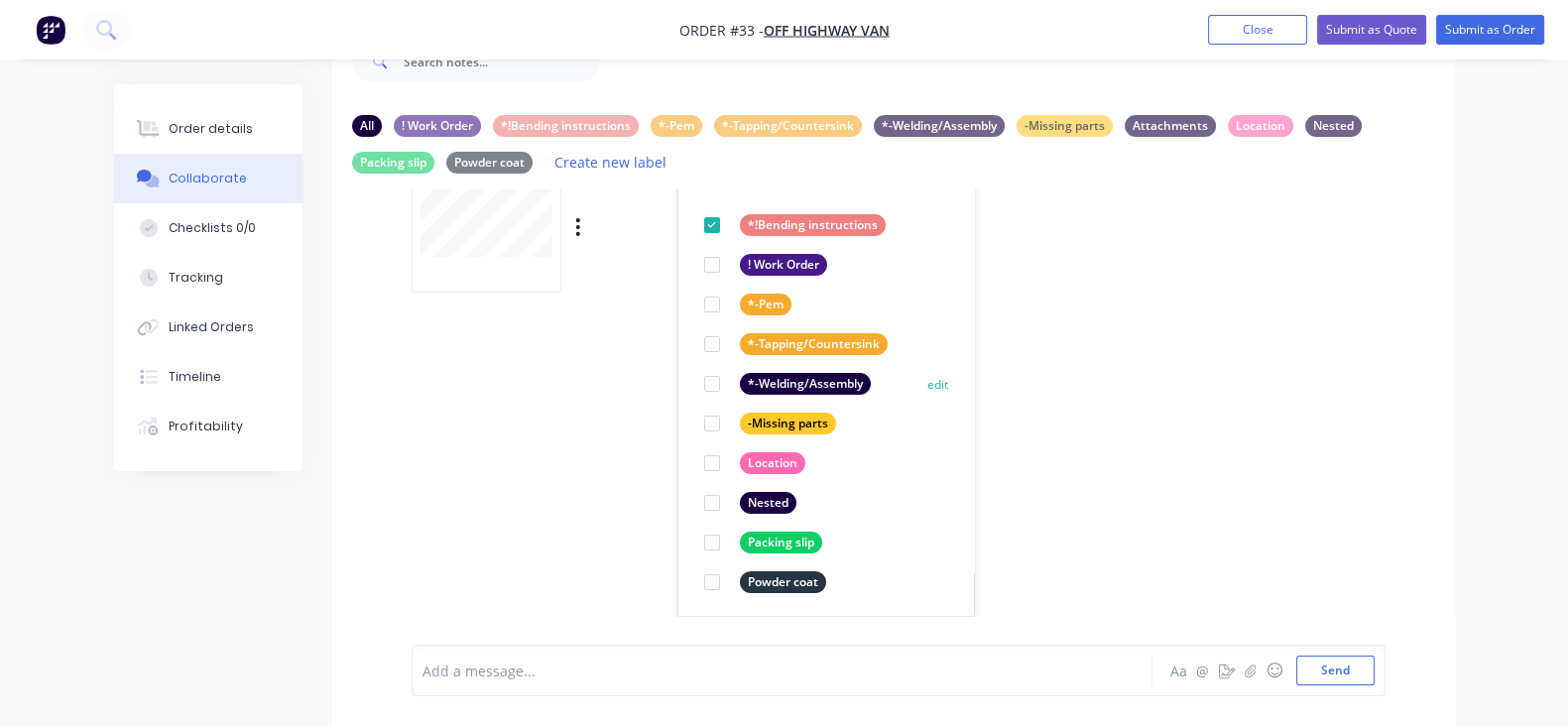
click at [693, 375] on div at bounding box center [713, 384] width 40 height 40
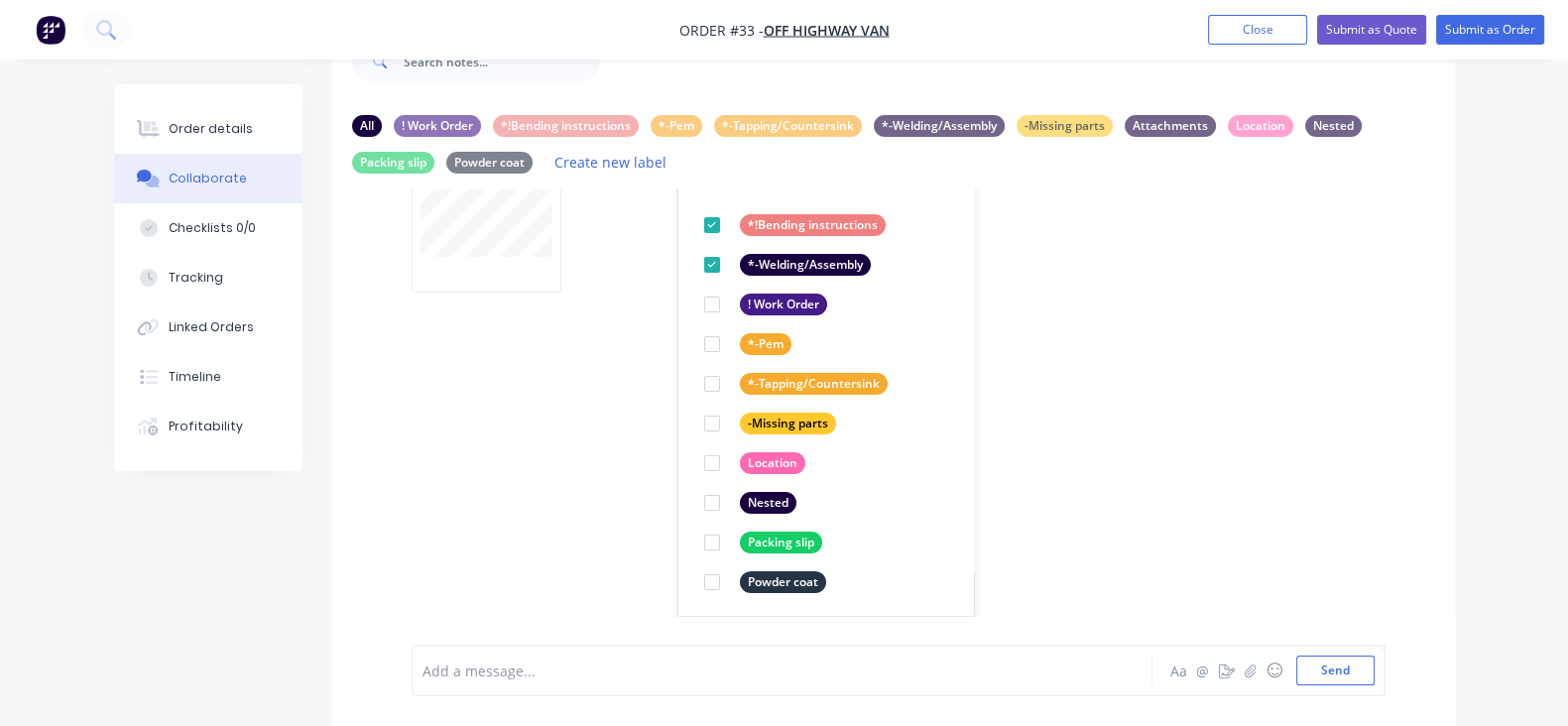
click at [985, 422] on div "TF You 12:55pm [DATE] OHP-3650 Shower Control hat.pdf Labels Download Delete TF…" at bounding box center [894, 403] width 1123 height 426
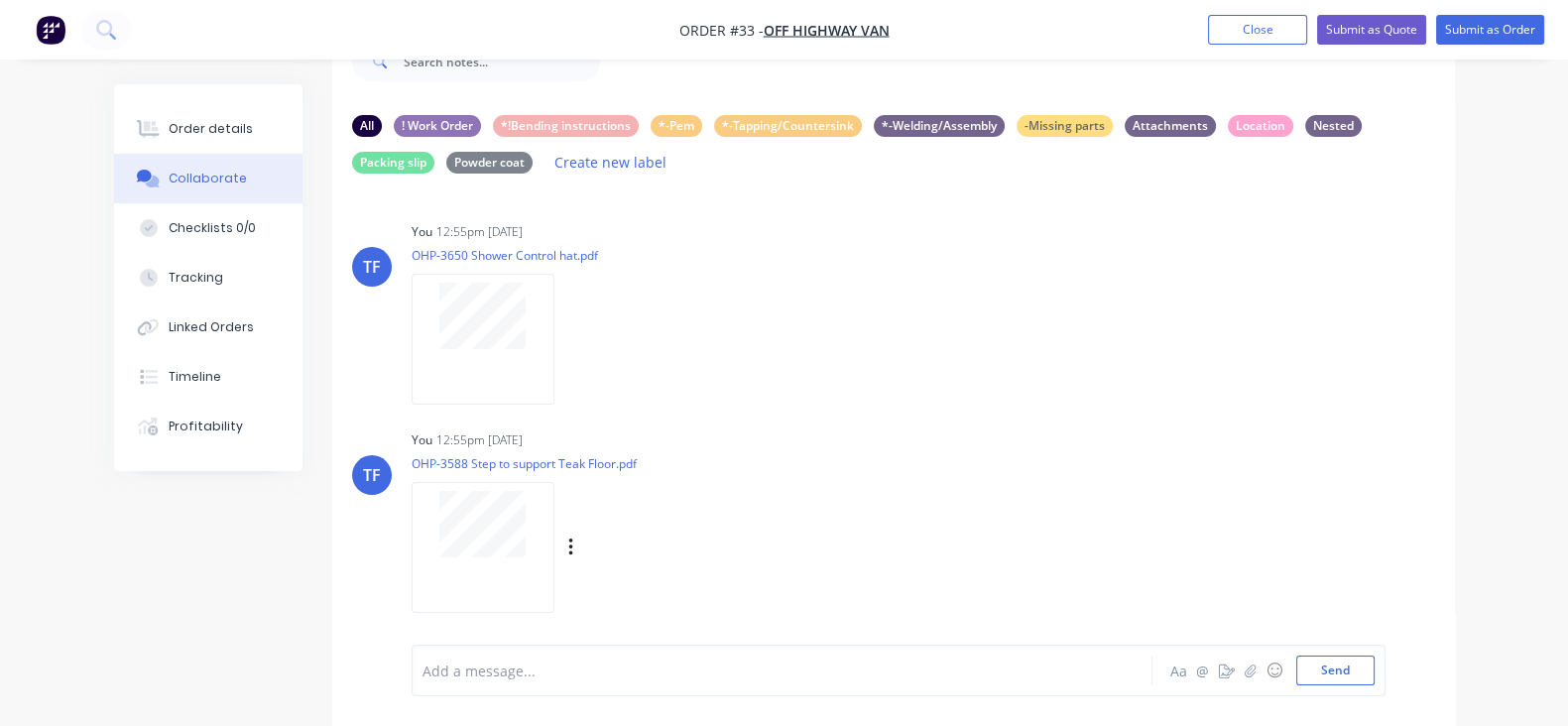
scroll to position [0, 0]
click at [569, 348] on icon "button" at bounding box center [572, 341] width 6 height 23
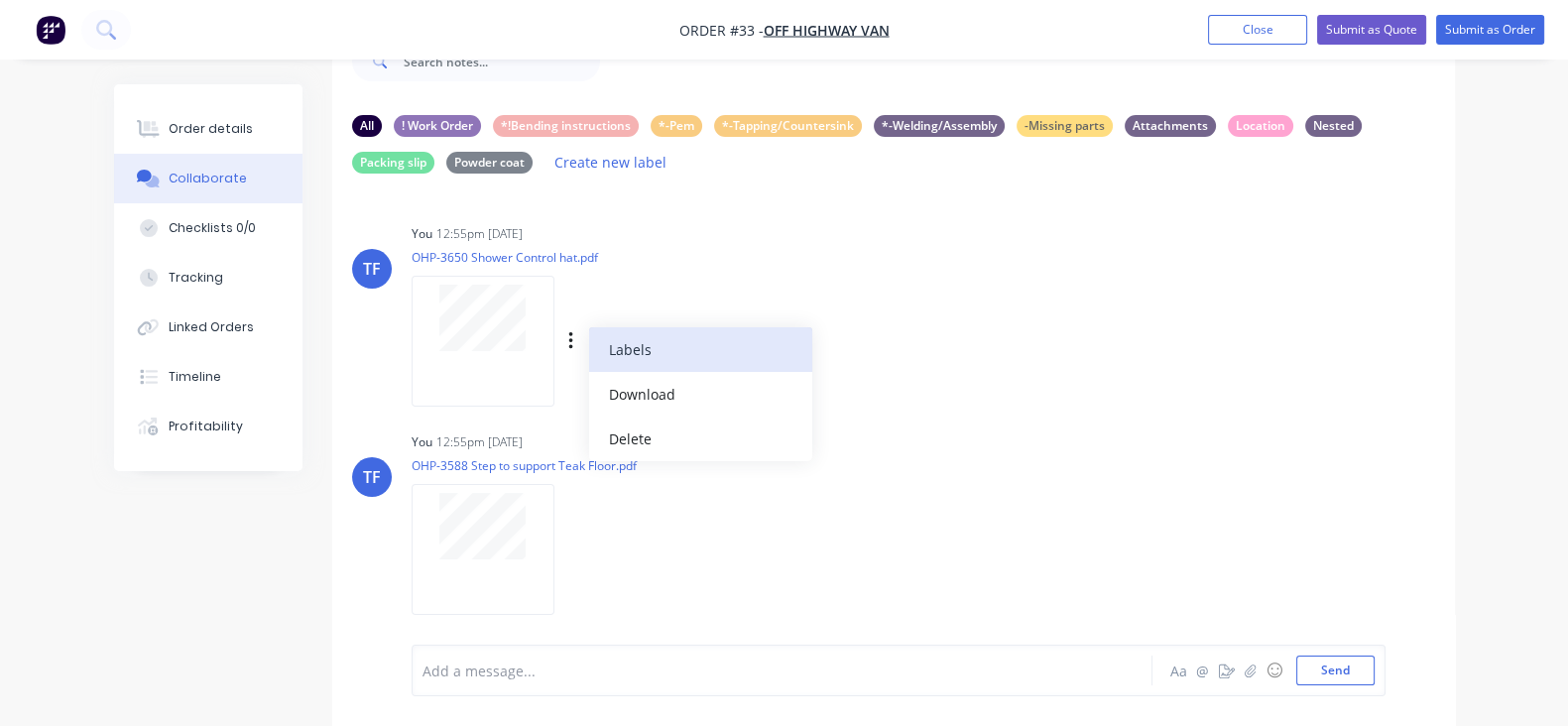
click at [589, 355] on button "Labels" at bounding box center [701, 349] width 223 height 45
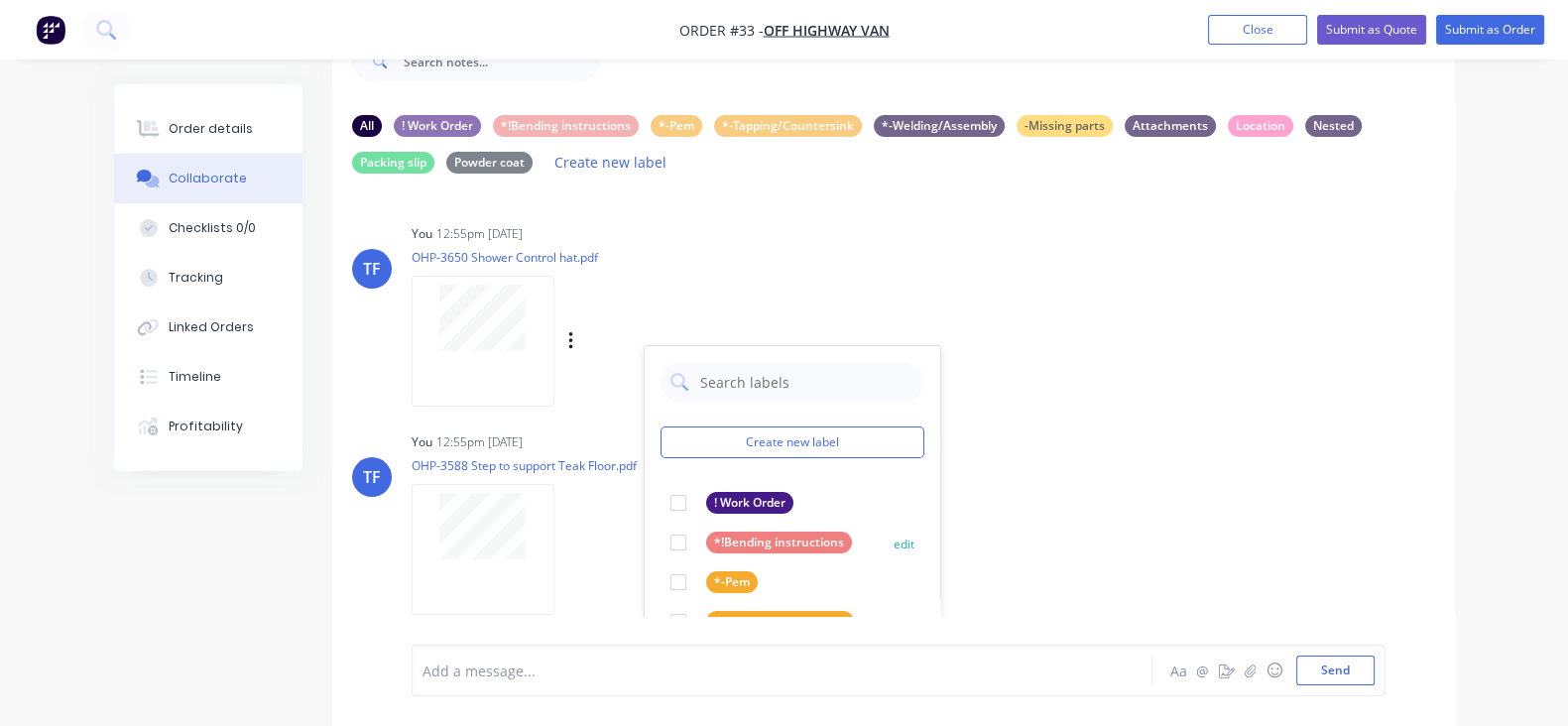
click at [659, 540] on div at bounding box center [679, 543] width 40 height 40
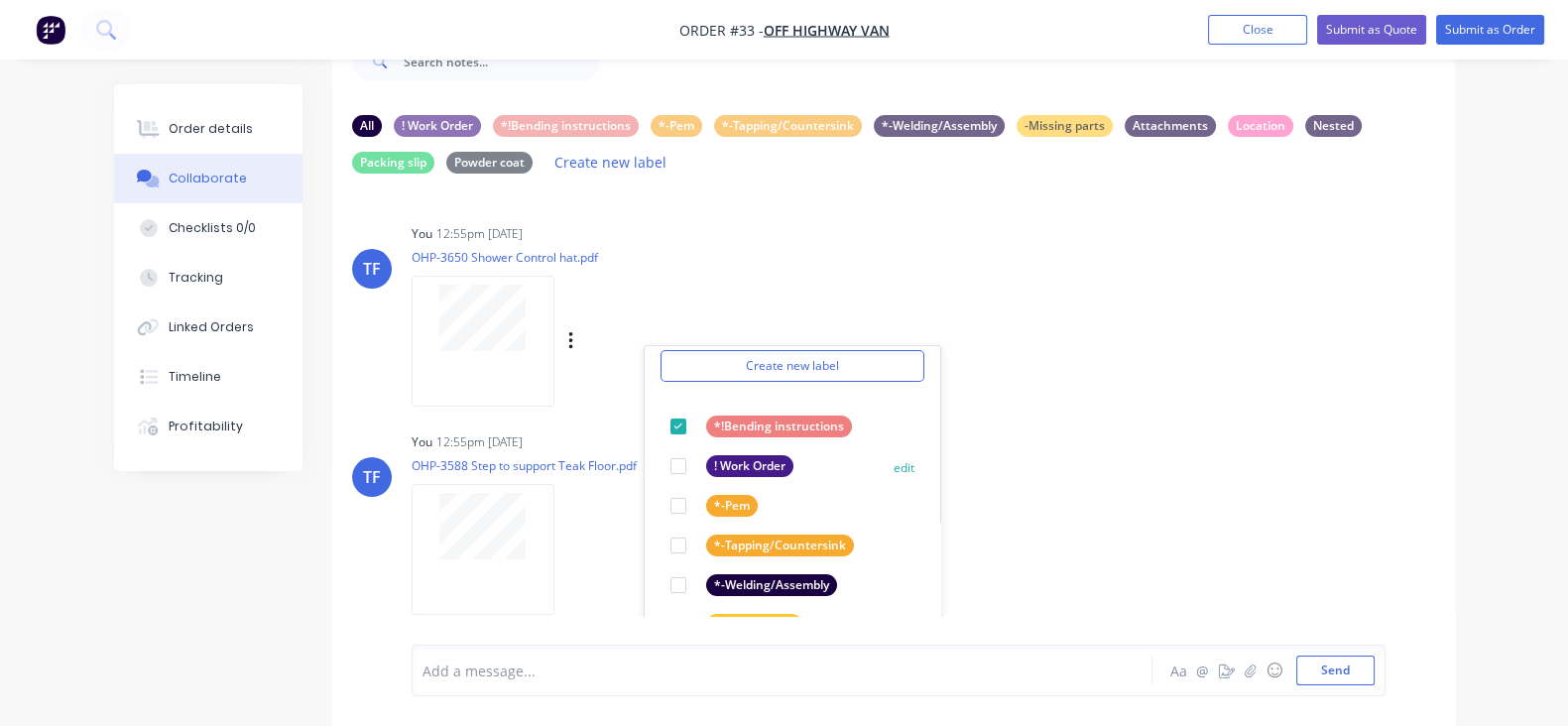
scroll to position [113, 0]
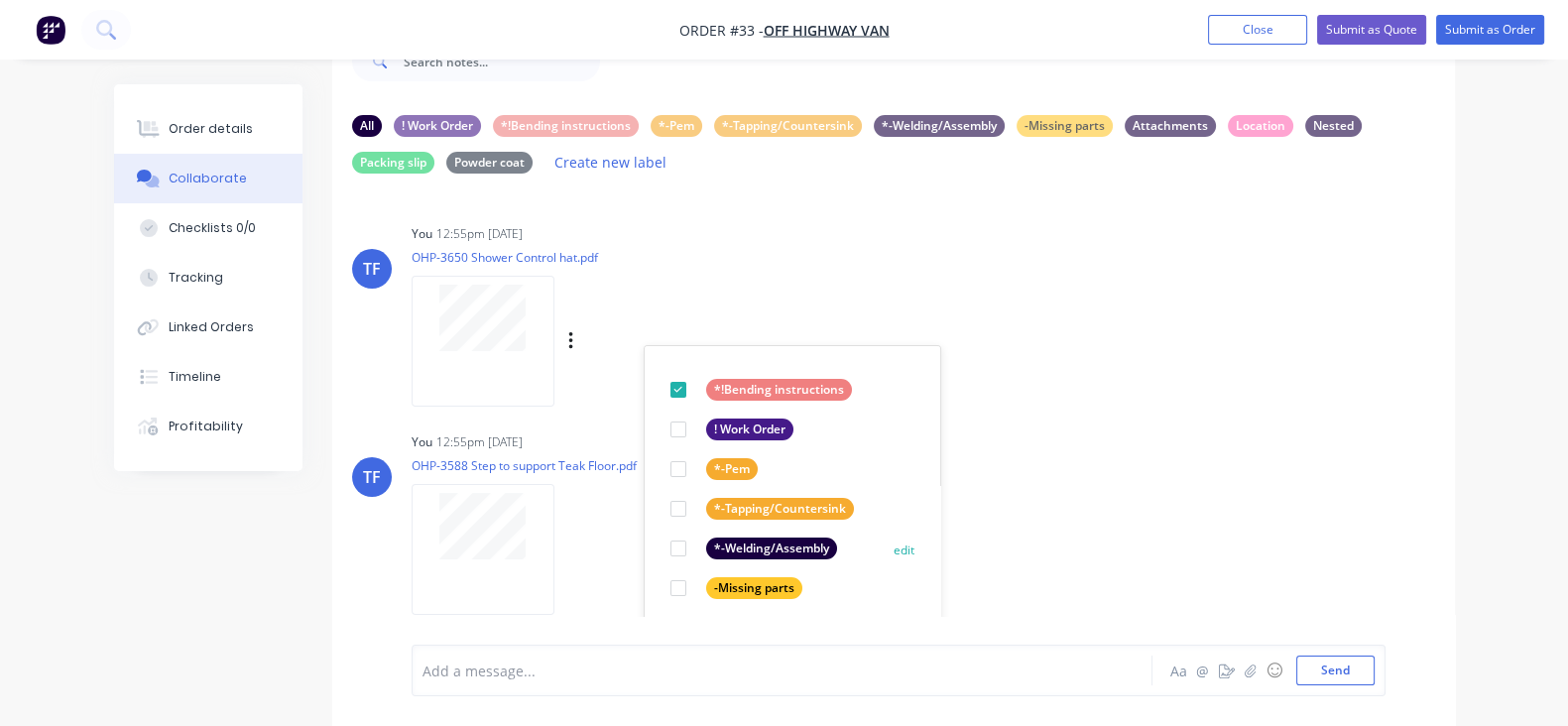
click at [659, 546] on div at bounding box center [679, 548] width 40 height 40
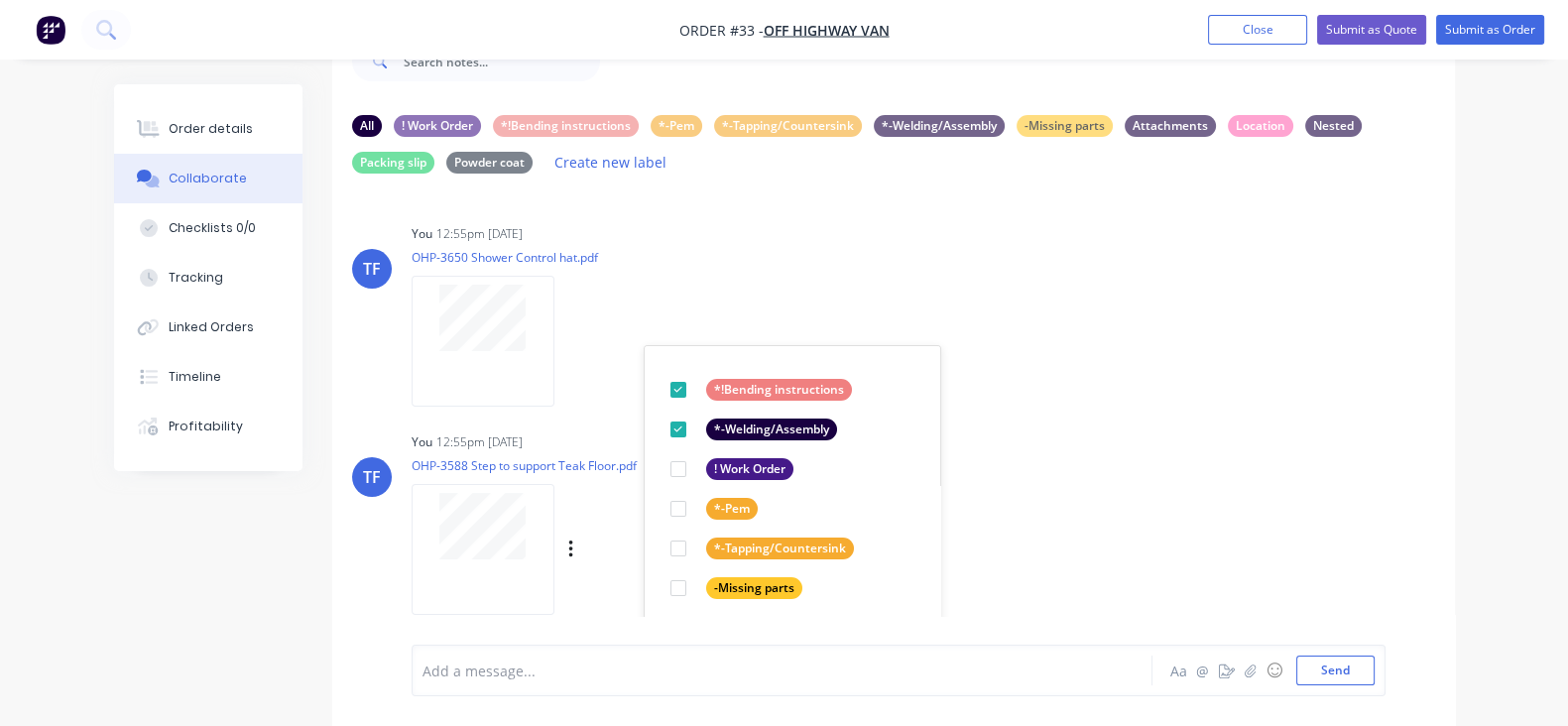
click at [960, 478] on div "TF You 12:55pm [DATE] OHP-3588 Step to support Teak Floor.pdf Labels Download D…" at bounding box center [894, 517] width 1123 height 179
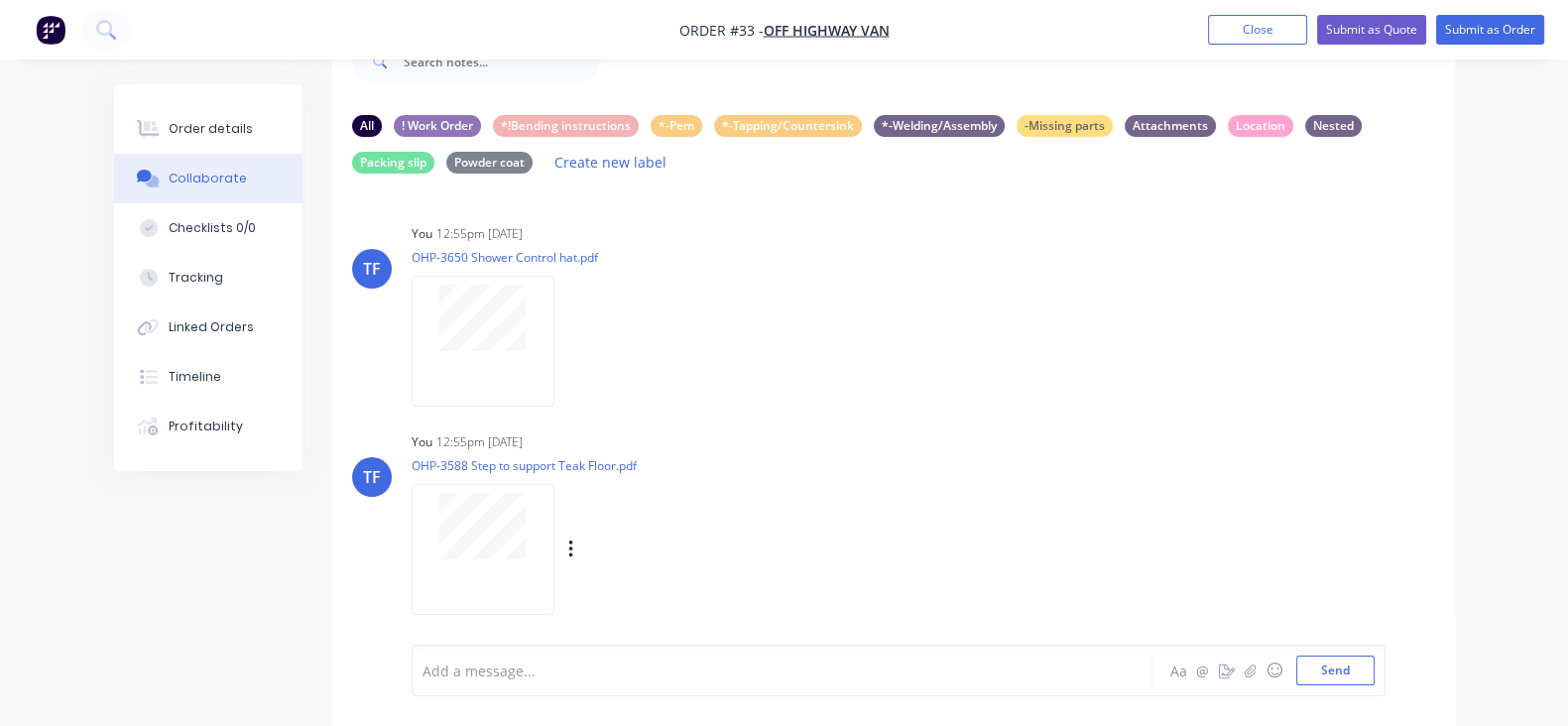
scroll to position [123, 0]
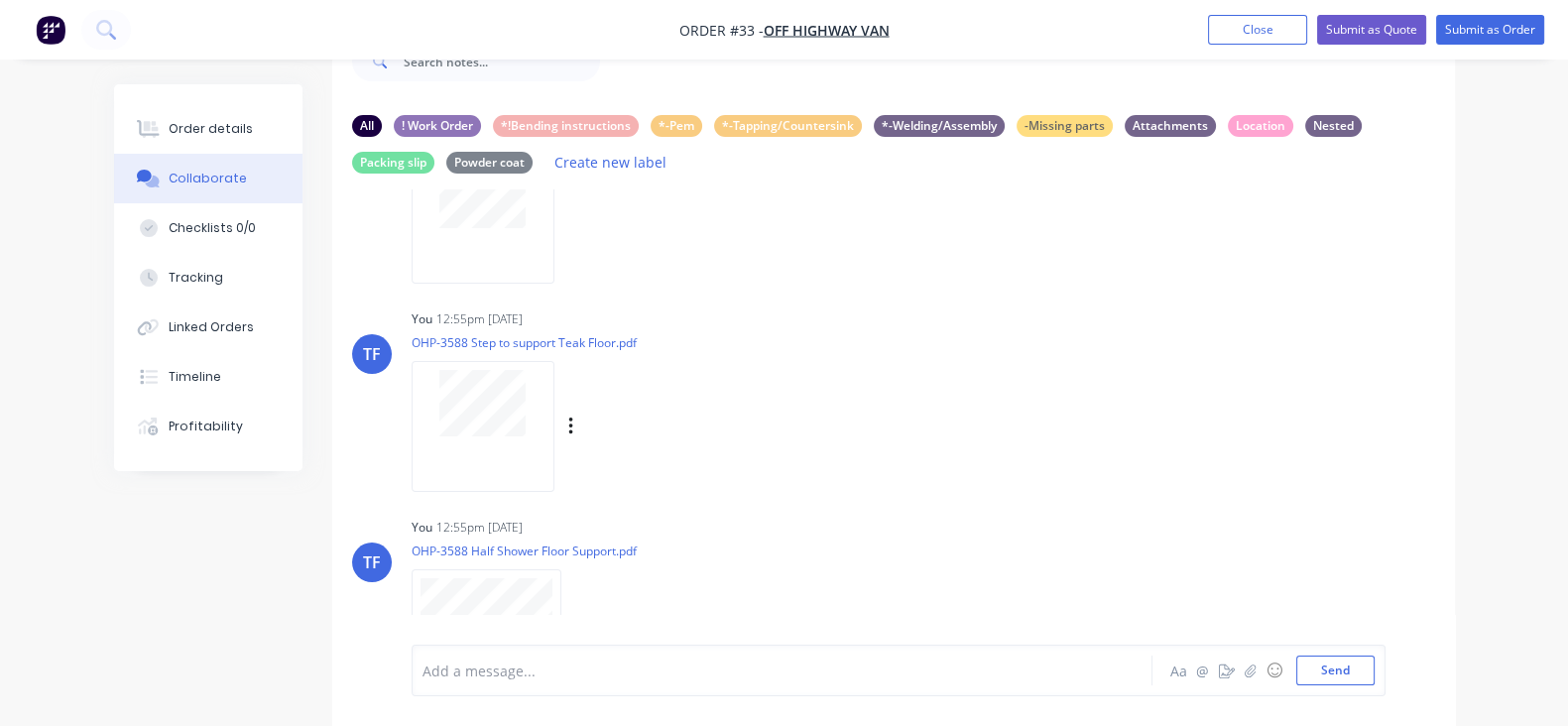
click at [563, 417] on div "Labels Download Delete" at bounding box center [674, 426] width 223 height 29
click at [563, 424] on div "Labels Download Delete" at bounding box center [674, 426] width 223 height 29
drag, startPoint x: 478, startPoint y: 428, endPoint x: 489, endPoint y: 431, distance: 11.4
click at [569, 428] on icon "button" at bounding box center [572, 426] width 6 height 23
click at [589, 450] on button "Labels" at bounding box center [701, 434] width 223 height 45
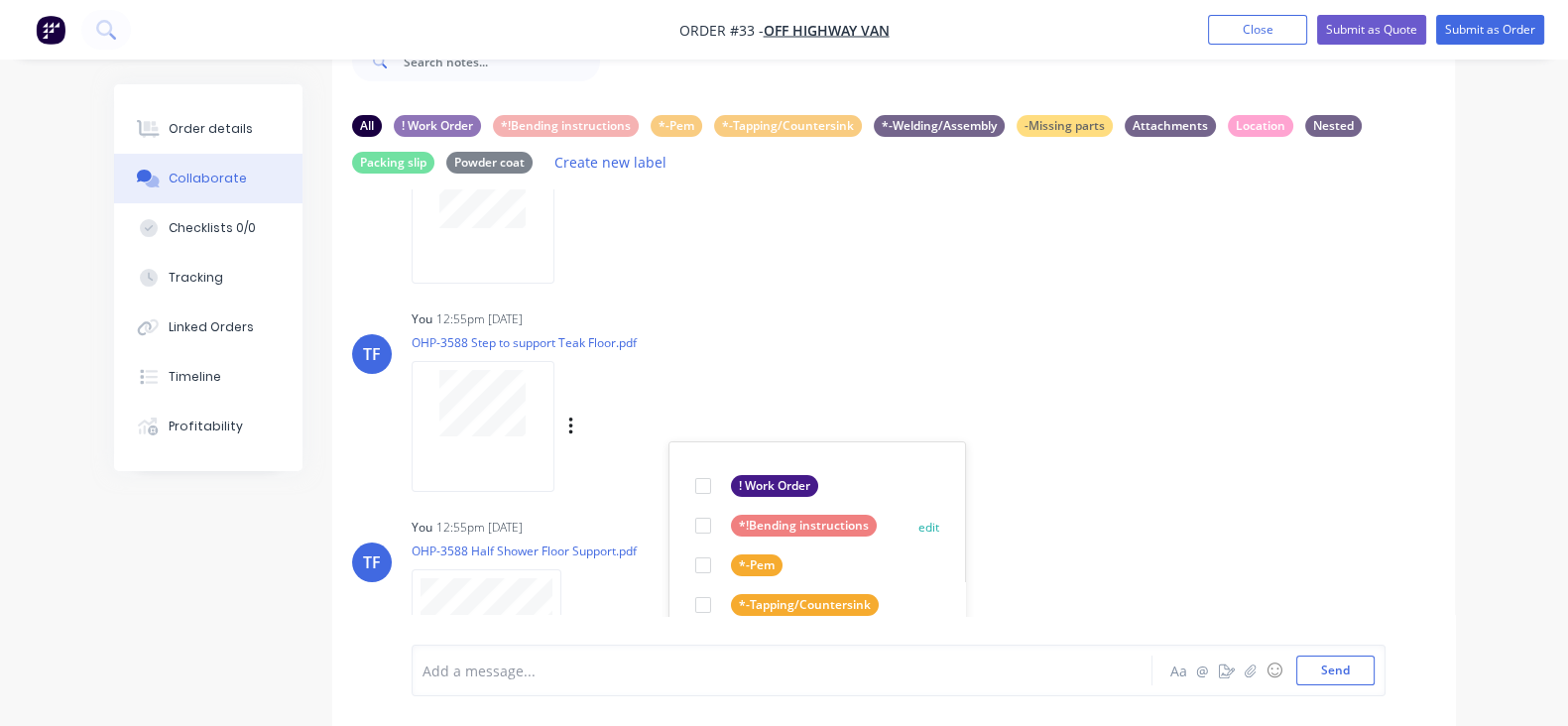
click at [684, 526] on div at bounding box center [704, 526] width 40 height 40
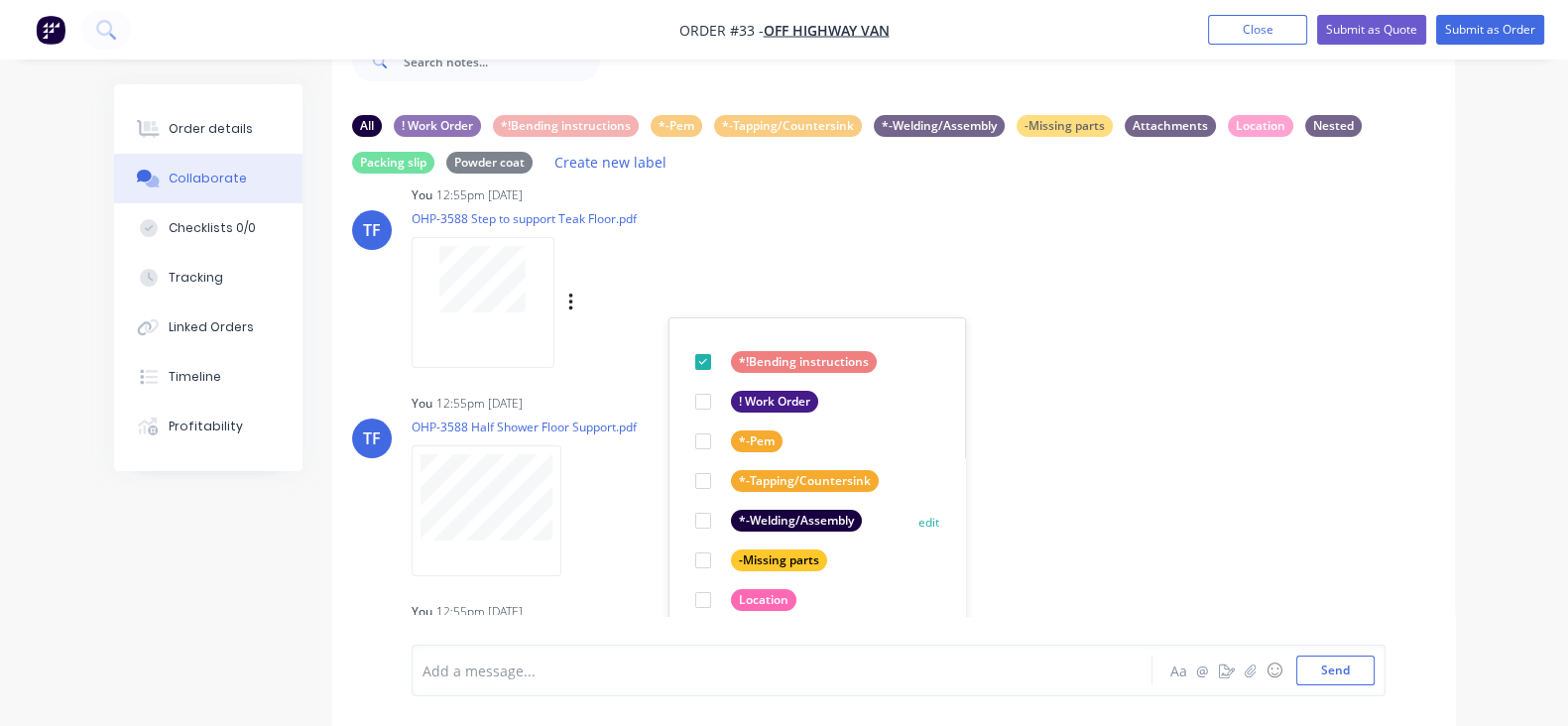
click at [684, 512] on div at bounding box center [704, 521] width 40 height 40
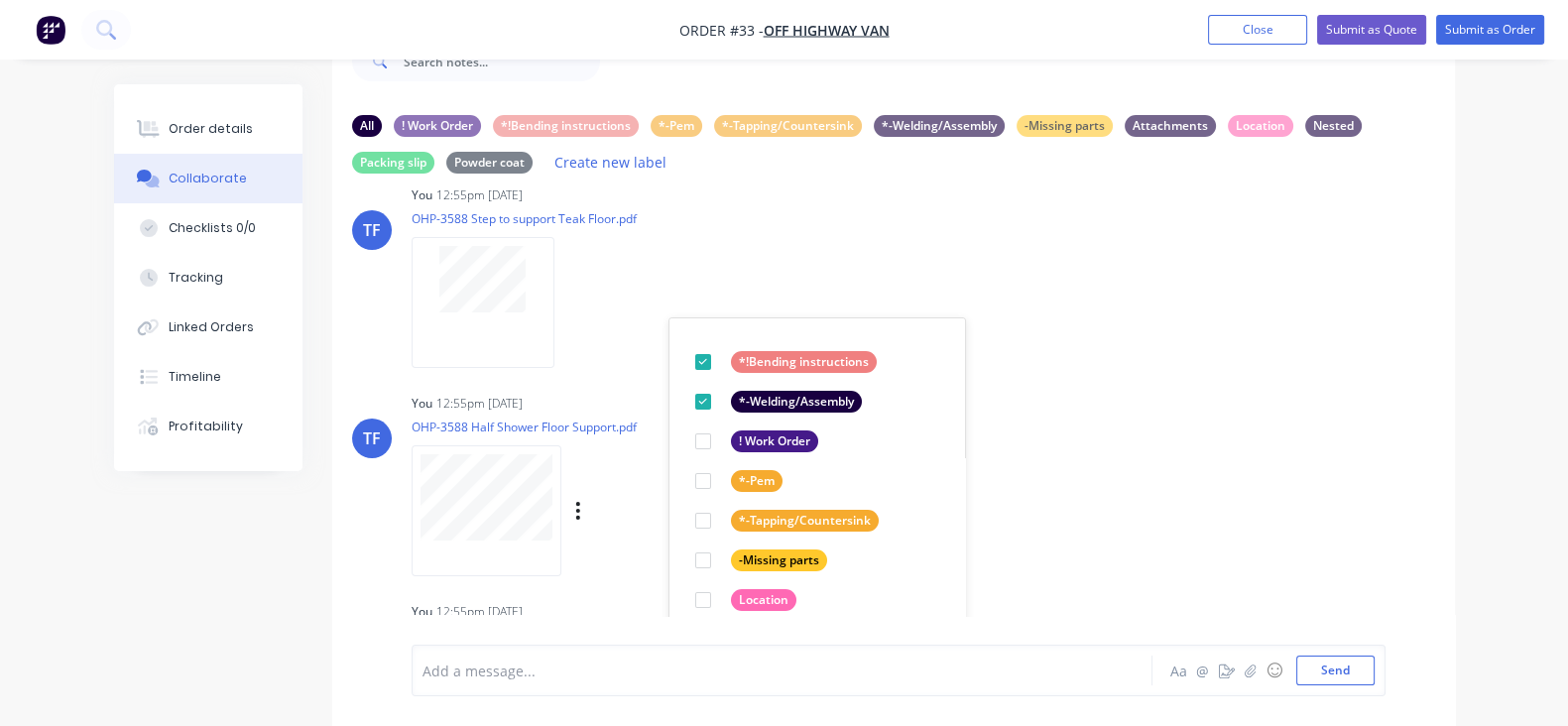
drag, startPoint x: 1027, startPoint y: 493, endPoint x: 913, endPoint y: 472, distance: 115.9
click at [1027, 491] on div "TF You 12:55pm [DATE] OHP-3588 Half Shower Floor Support.pdf Labels Download De…" at bounding box center [894, 478] width 1123 height 179
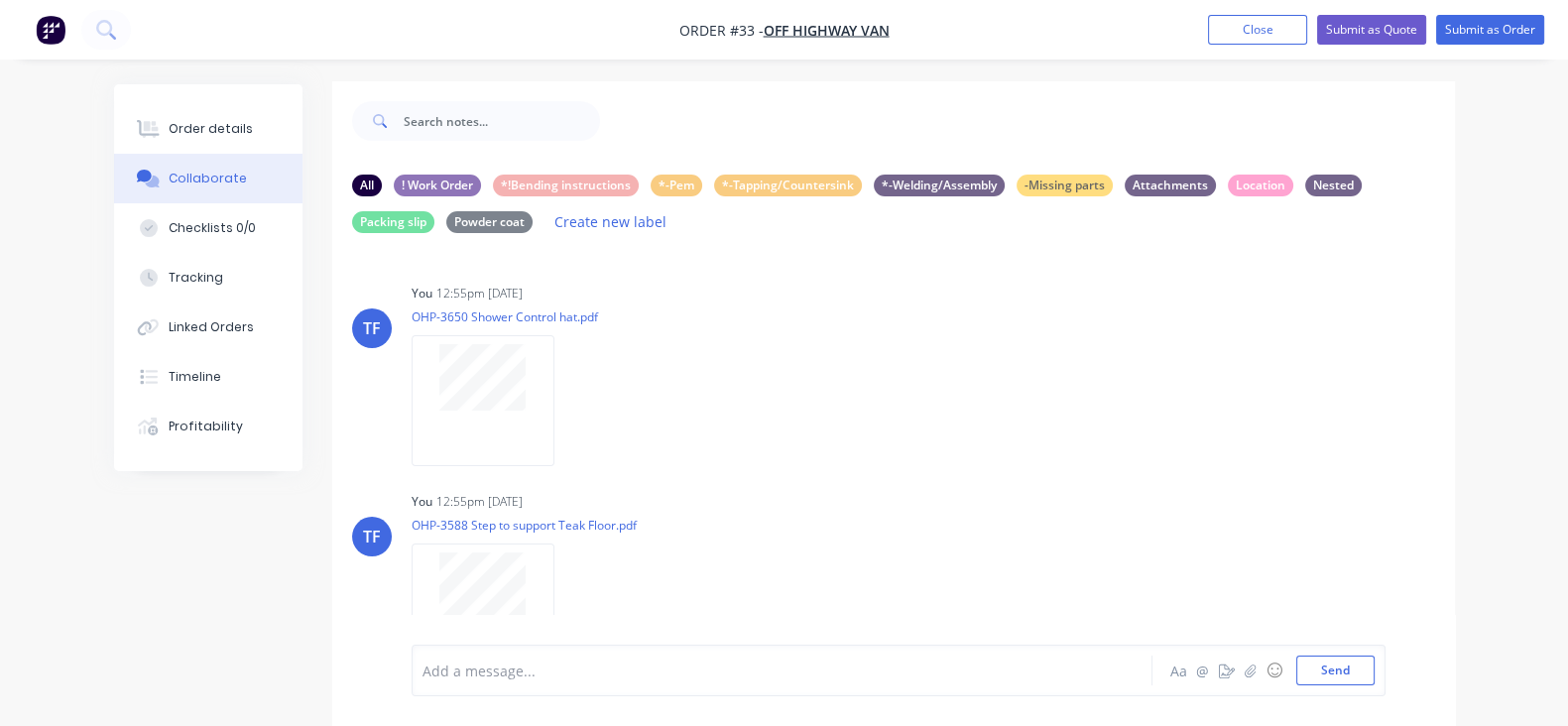
scroll to position [0, 0]
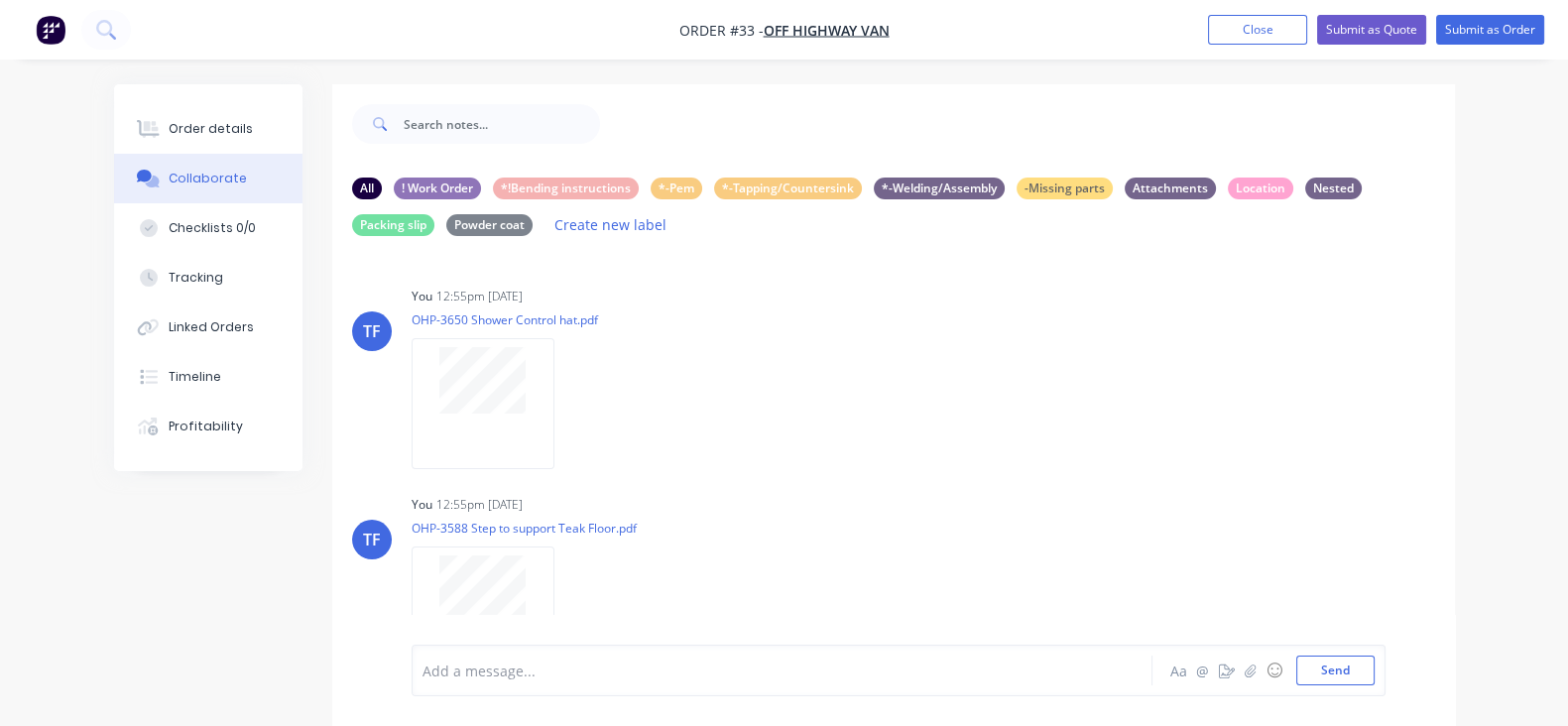
click at [0, 0] on icon "button" at bounding box center [0, 0] width 0 height 0
click at [0, 0] on button "Labels" at bounding box center [0, 0] width 0 height 0
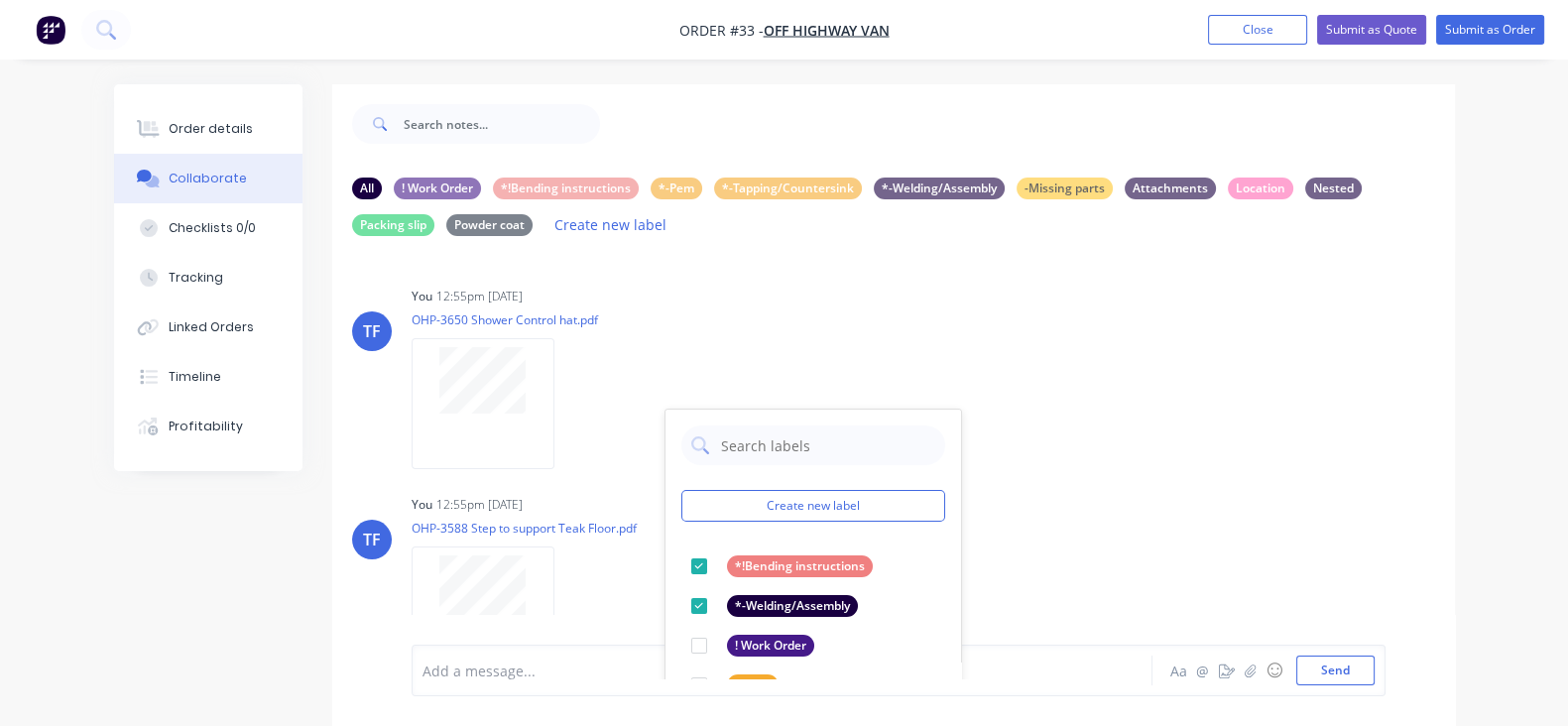
scroll to position [247, 0]
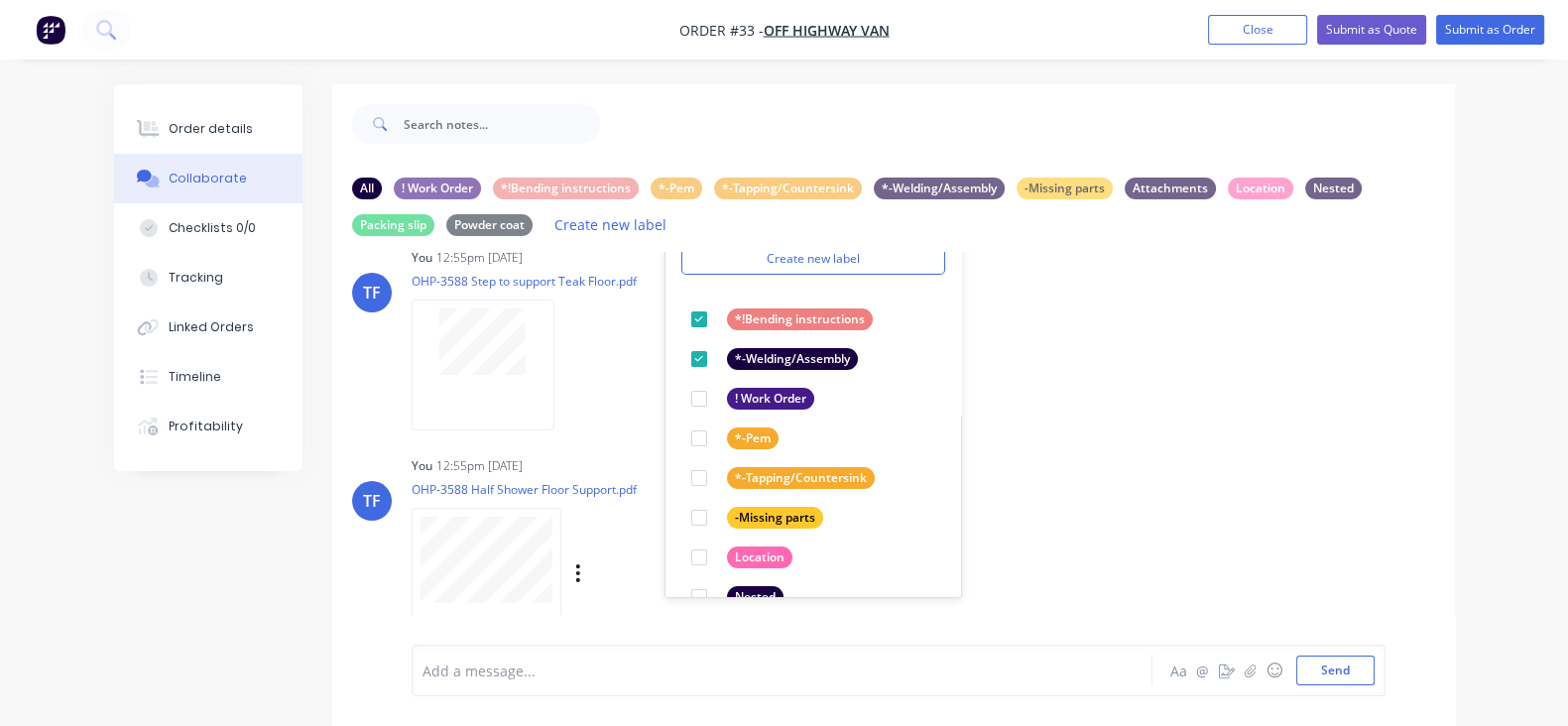
click at [929, 459] on div "You 12:55pm [DATE]" at bounding box center [720, 466] width 618 height 18
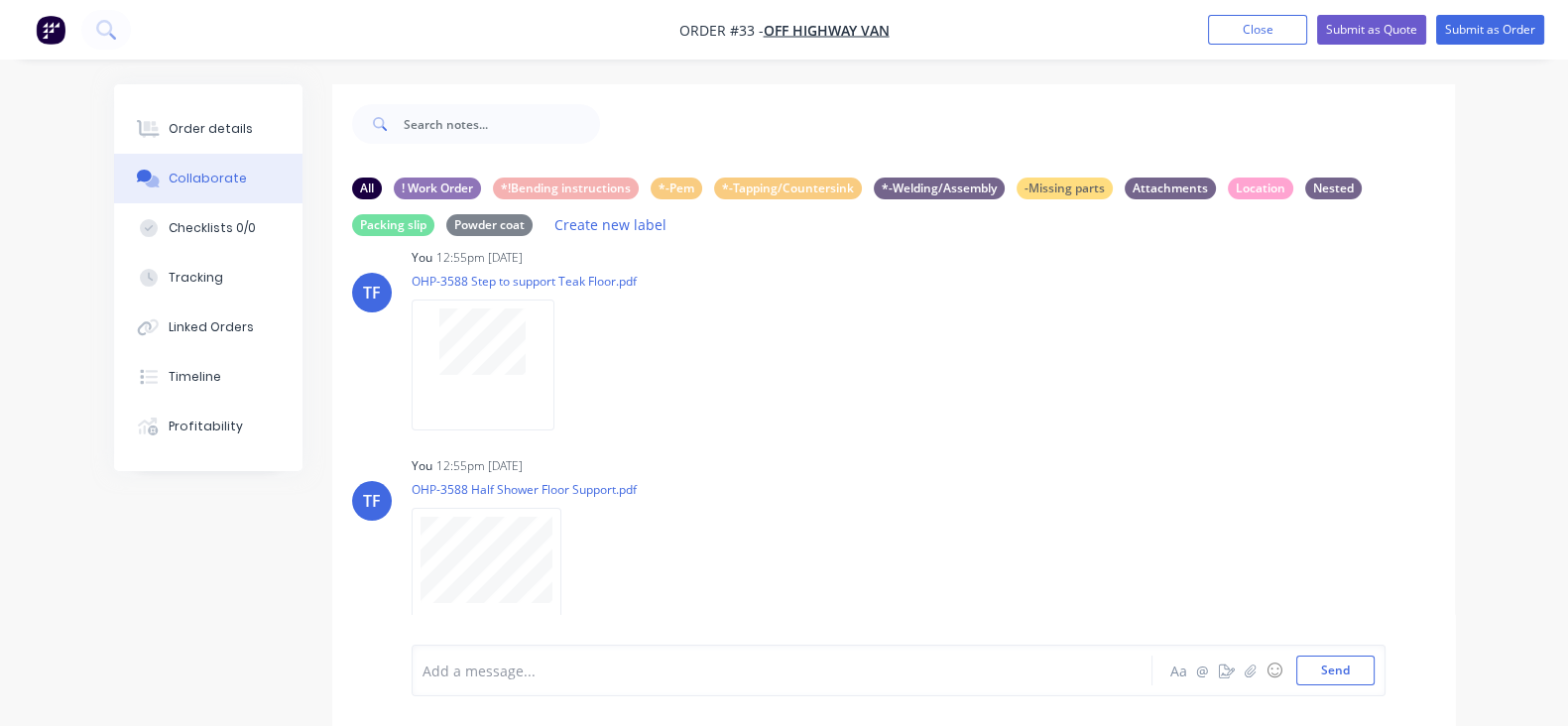
click at [0, 0] on icon "button" at bounding box center [0, 0] width 0 height 0
click at [0, 0] on button "Labels" at bounding box center [0, 0] width 0 height 0
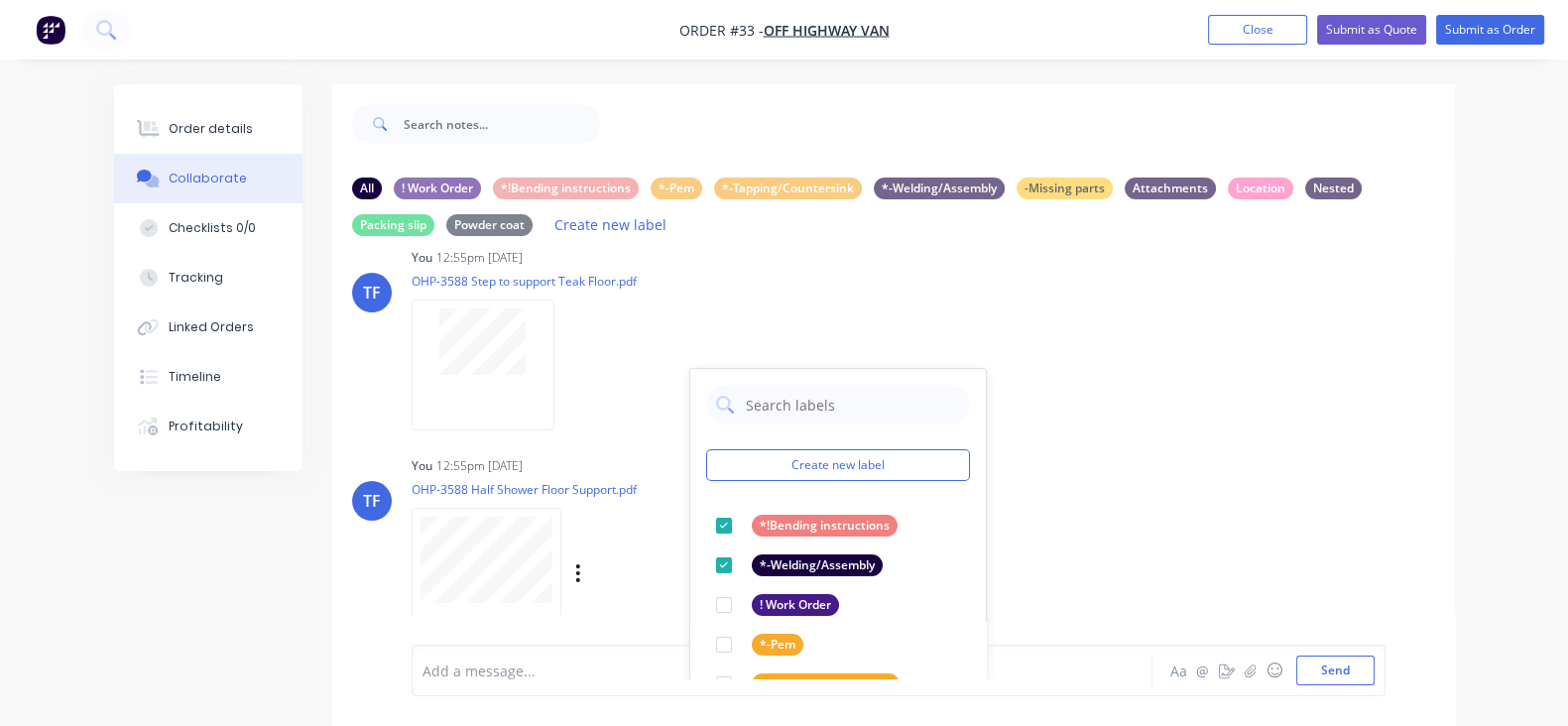
click at [1121, 500] on div "TF You 12:55pm [DATE] OHP-3588 Half Shower Floor Support.pdf Labels Download De…" at bounding box center [894, 541] width 1123 height 179
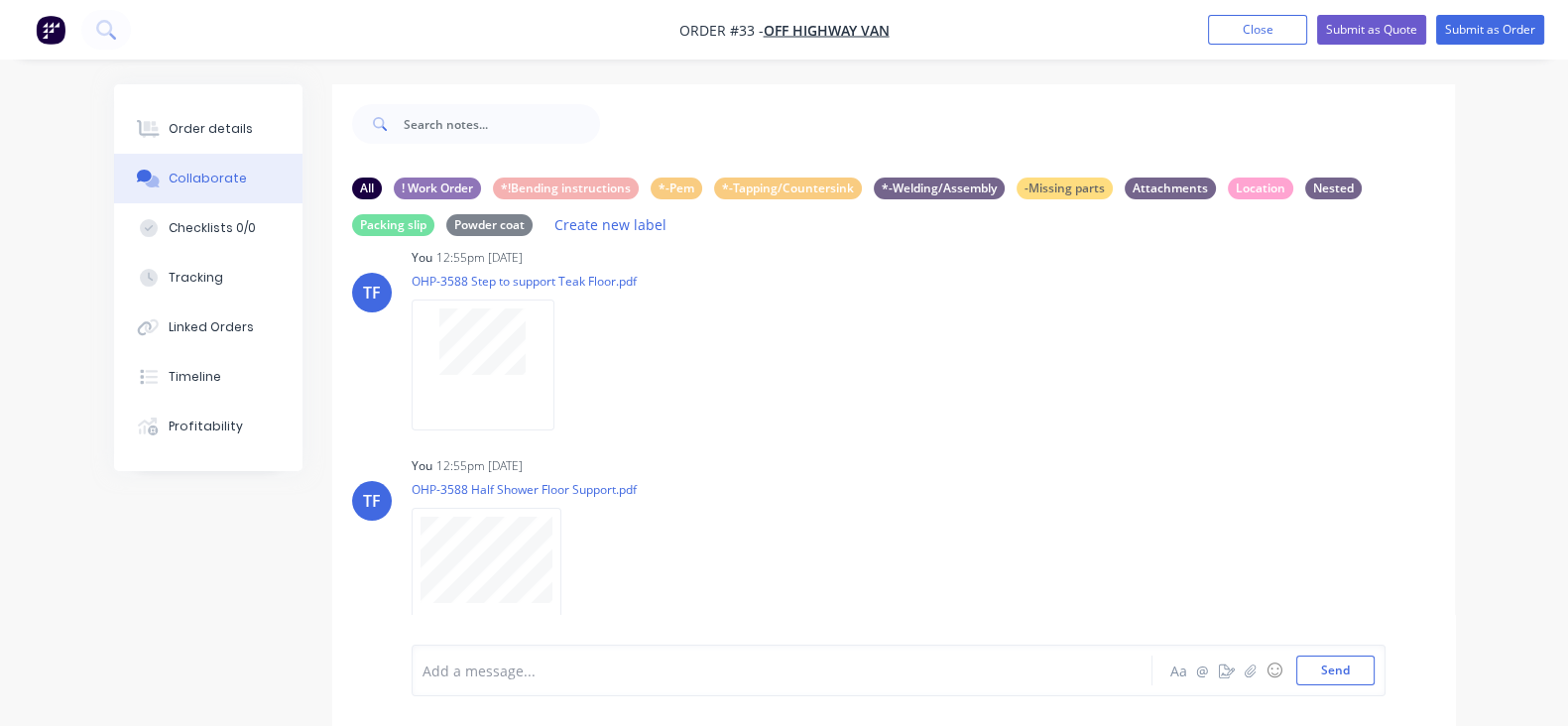
click at [0, 0] on div "Labels Download Delete" at bounding box center [0, 0] width 0 height 0
click at [0, 0] on icon "button" at bounding box center [0, 0] width 0 height 0
click at [0, 0] on button "Labels" at bounding box center [0, 0] width 0 height 0
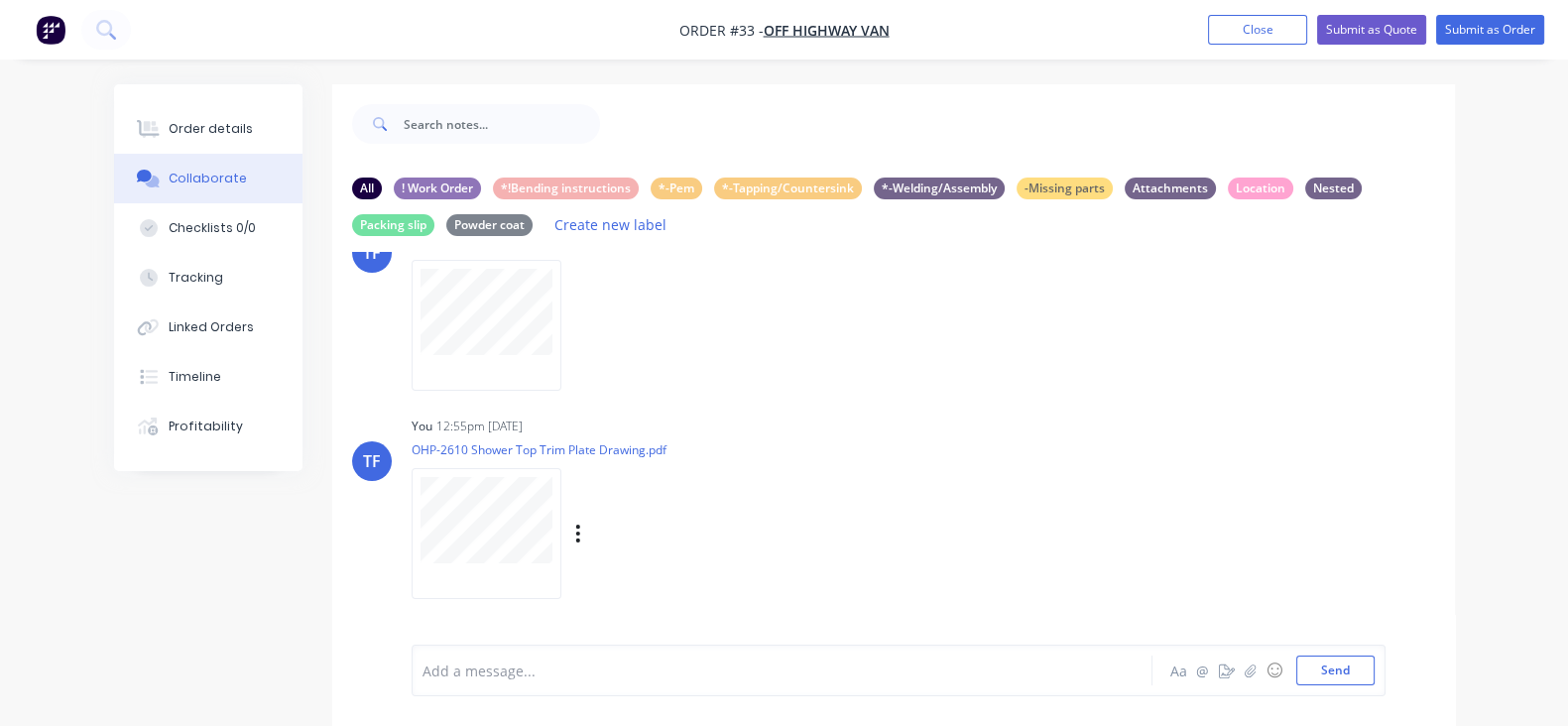
drag, startPoint x: 897, startPoint y: 484, endPoint x: 730, endPoint y: 481, distance: 167.0
click at [892, 486] on div "You 12:55pm [DATE] OHP-2610 Shower Top Trim Plate Drawing.pdf Labels Download D…" at bounding box center [720, 501] width 618 height 179
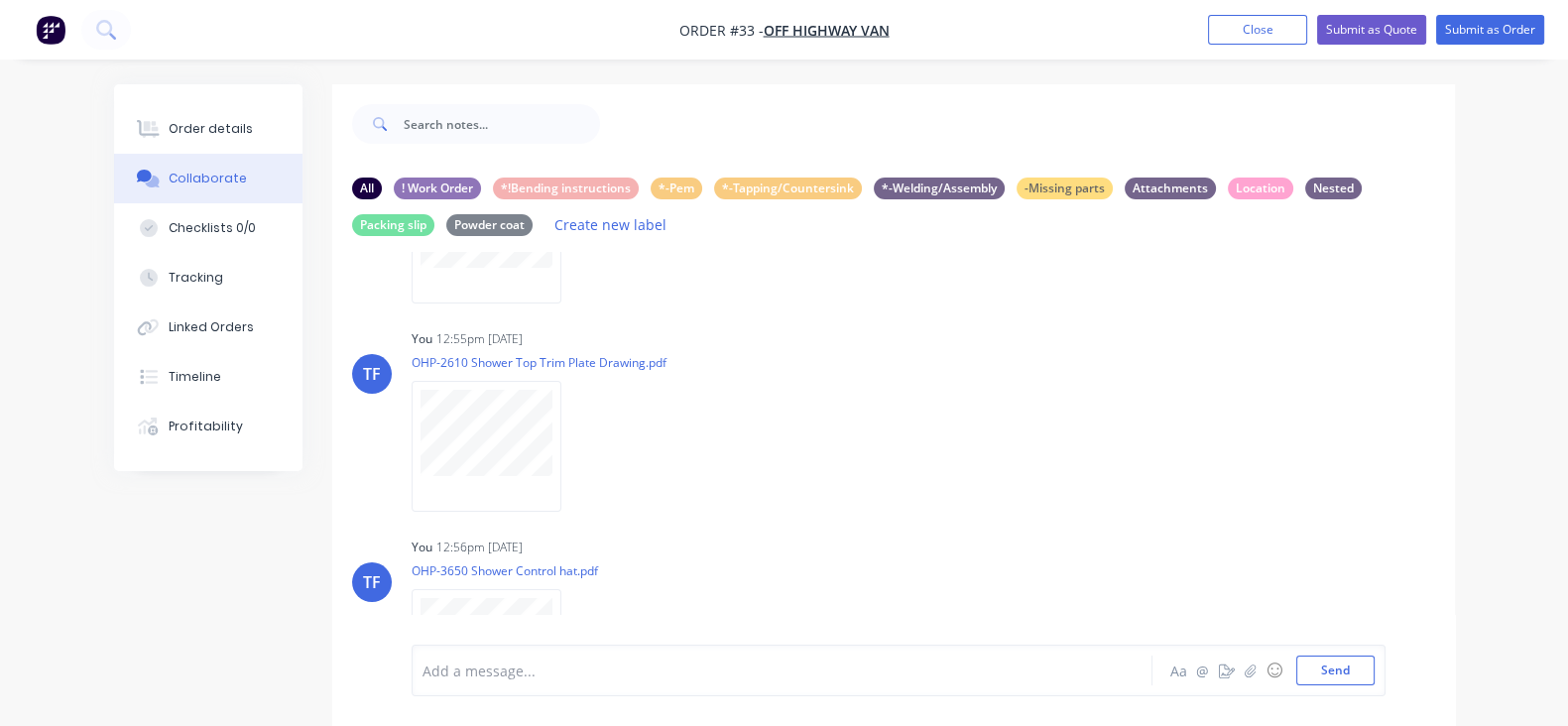
scroll to position [632, 0]
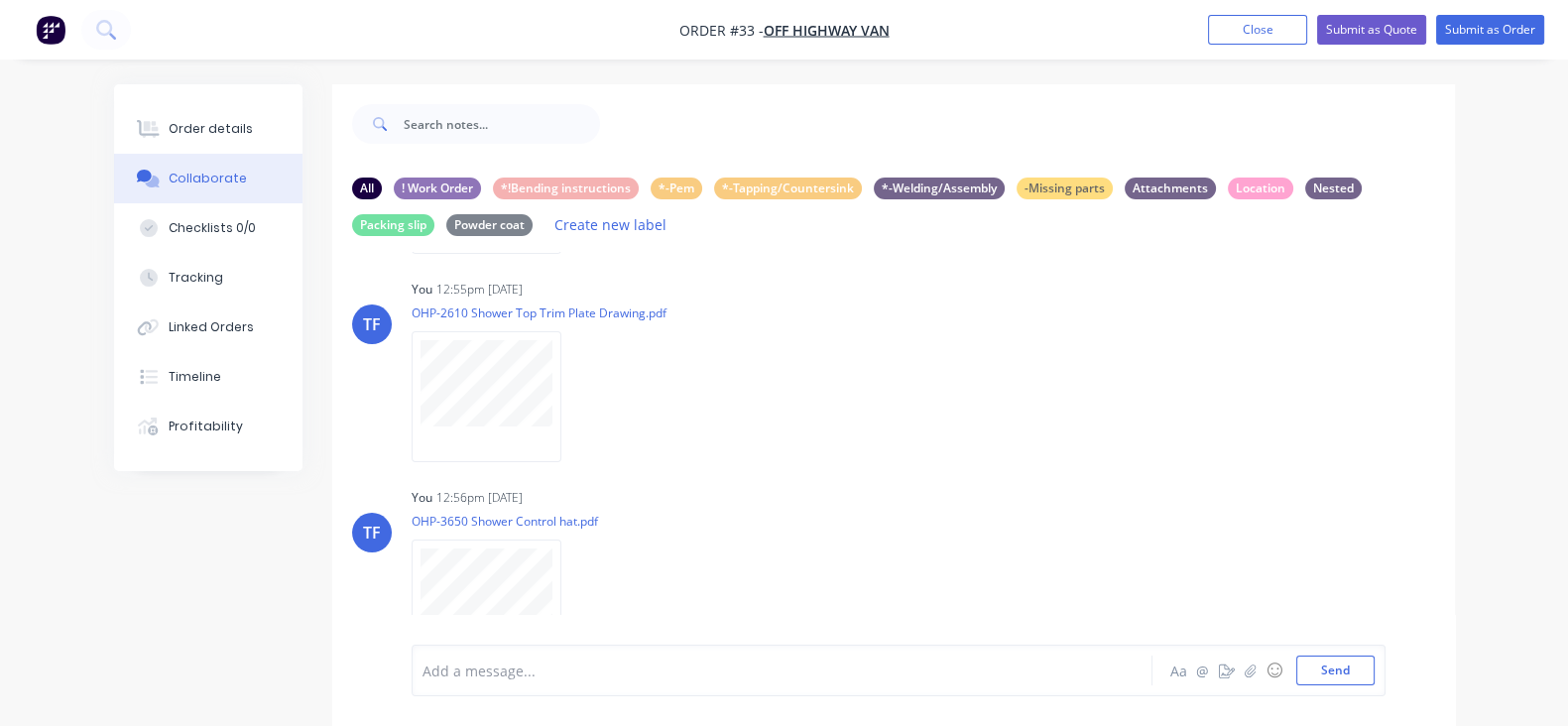
click at [0, 0] on div "Labels Download Delete" at bounding box center [0, 0] width 0 height 0
click at [0, 0] on icon "button" at bounding box center [0, 0] width 0 height 0
click at [0, 0] on button "Labels" at bounding box center [0, 0] width 0 height 0
drag, startPoint x: 963, startPoint y: 508, endPoint x: 738, endPoint y: 498, distance: 225.2
click at [963, 505] on div "TF You 12:55pm [DATE] OHP-3650 Shower Control hat.pdf Labels Download Delete TF…" at bounding box center [894, 465] width 1123 height 426
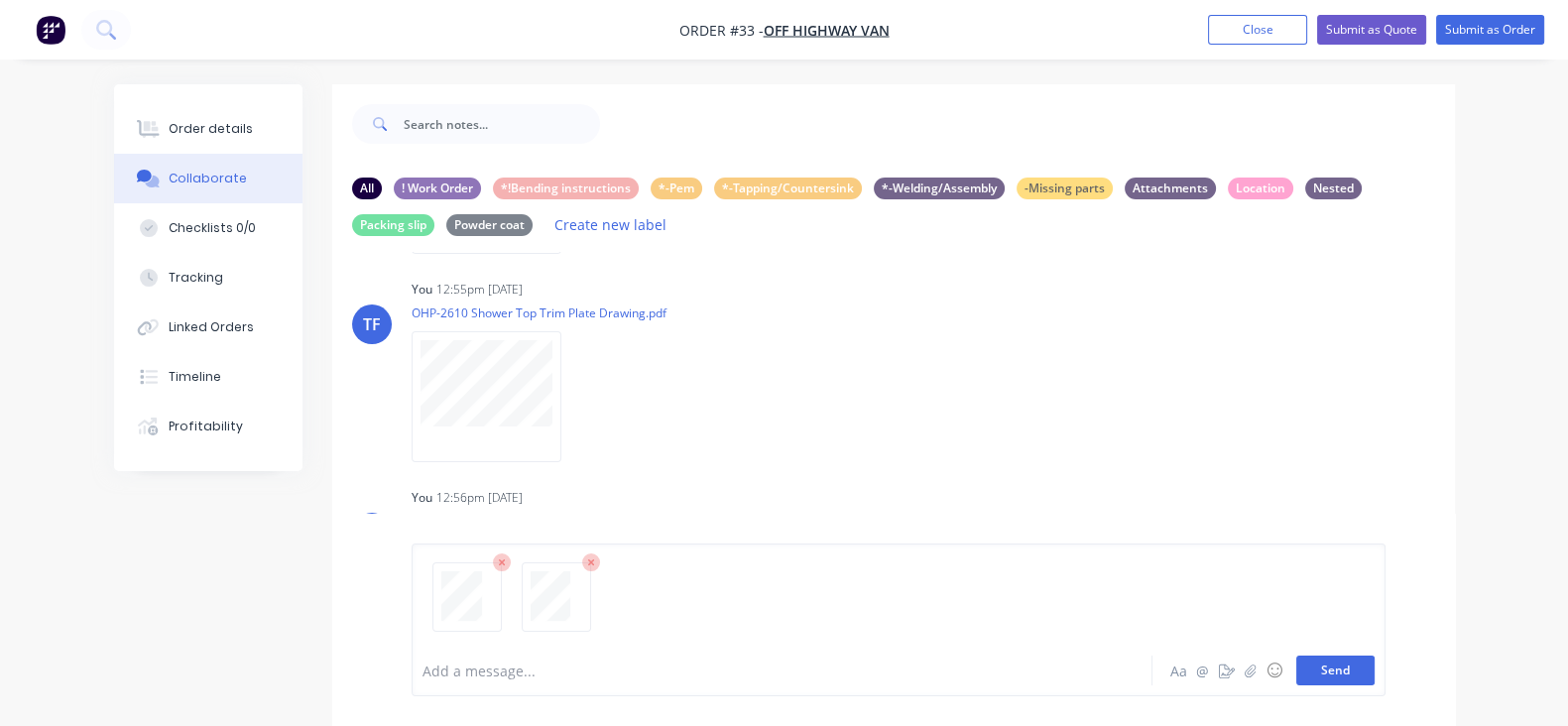
click at [1374, 657] on button "Send" at bounding box center [1335, 670] width 78 height 30
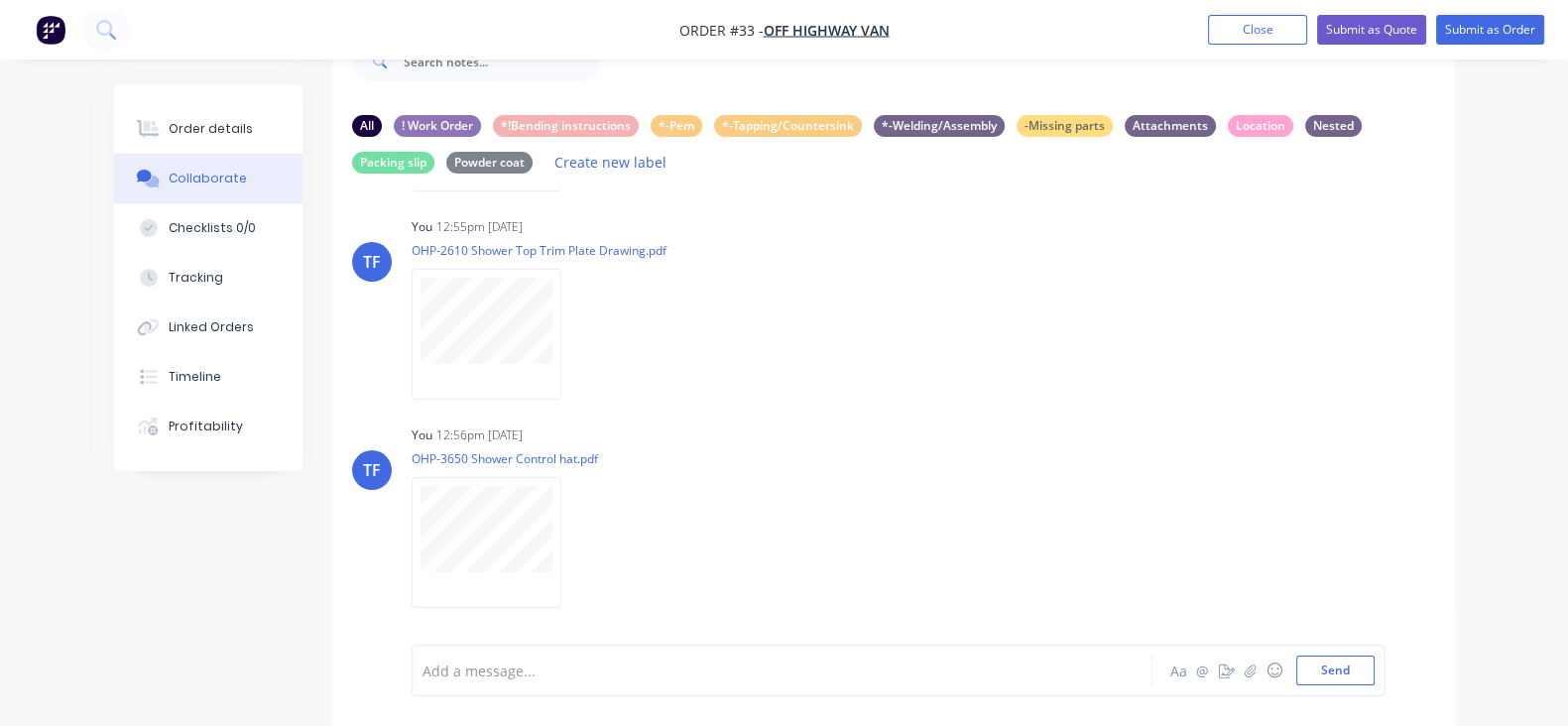
scroll to position [1001, 0]
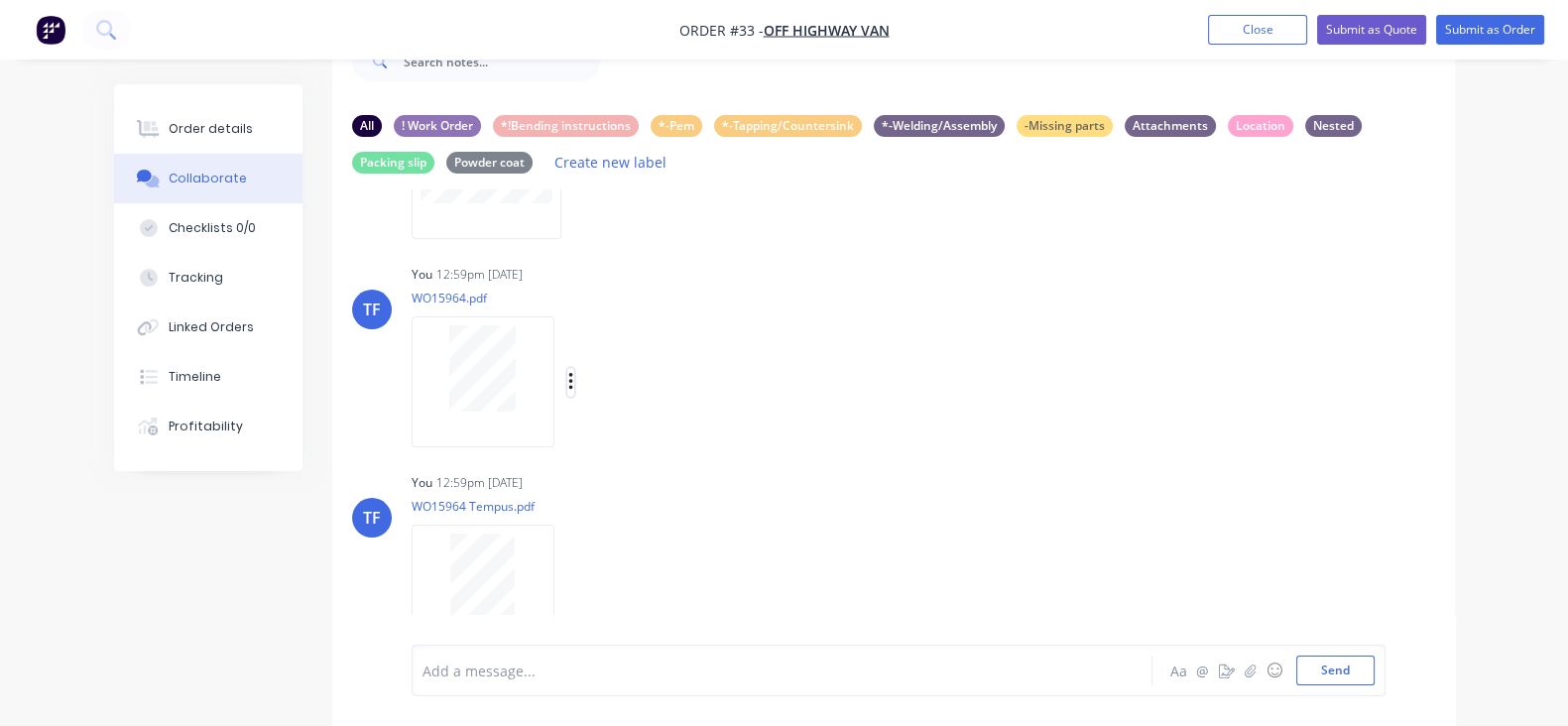
click at [569, 386] on icon "button" at bounding box center [571, 382] width 4 height 18
click at [589, 399] on button "Labels" at bounding box center [701, 390] width 223 height 45
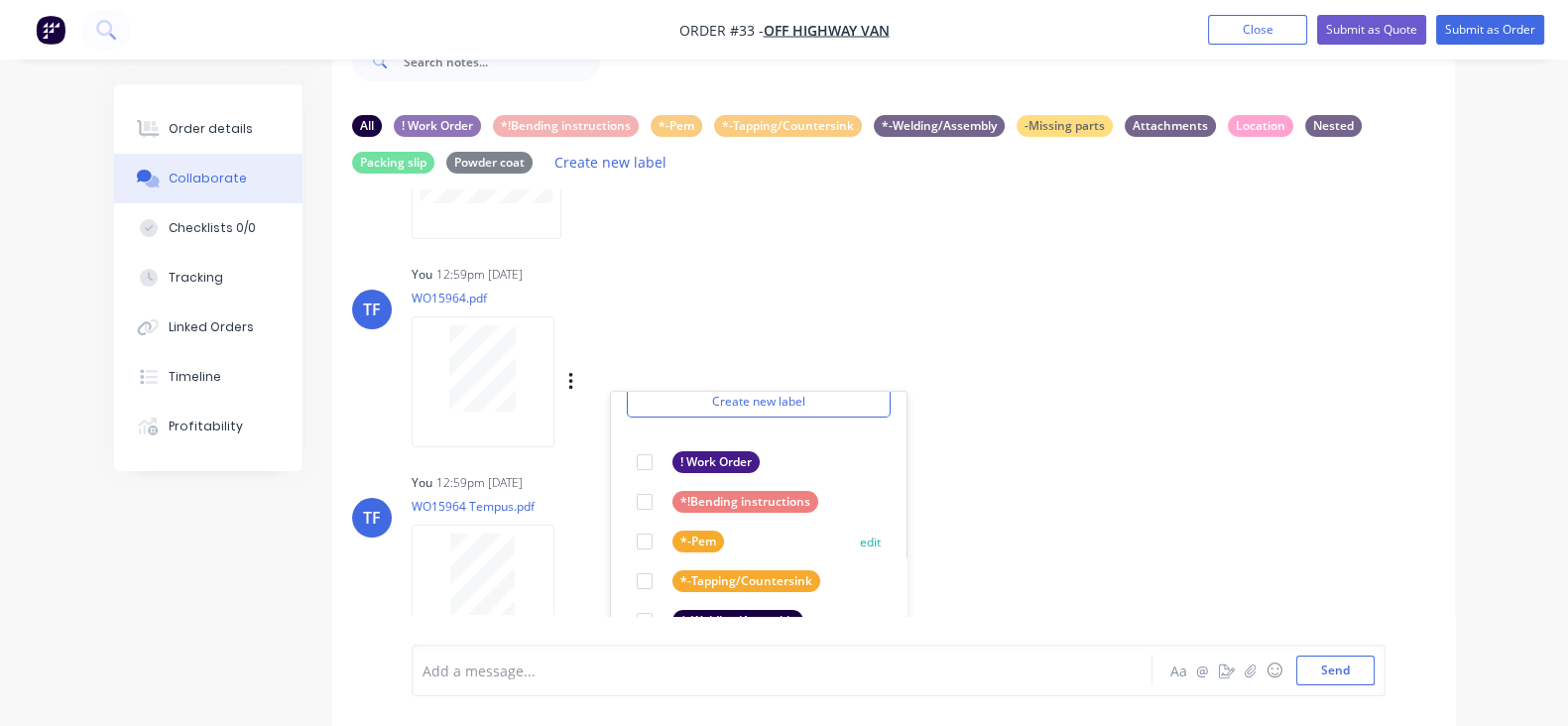
scroll to position [113, 0]
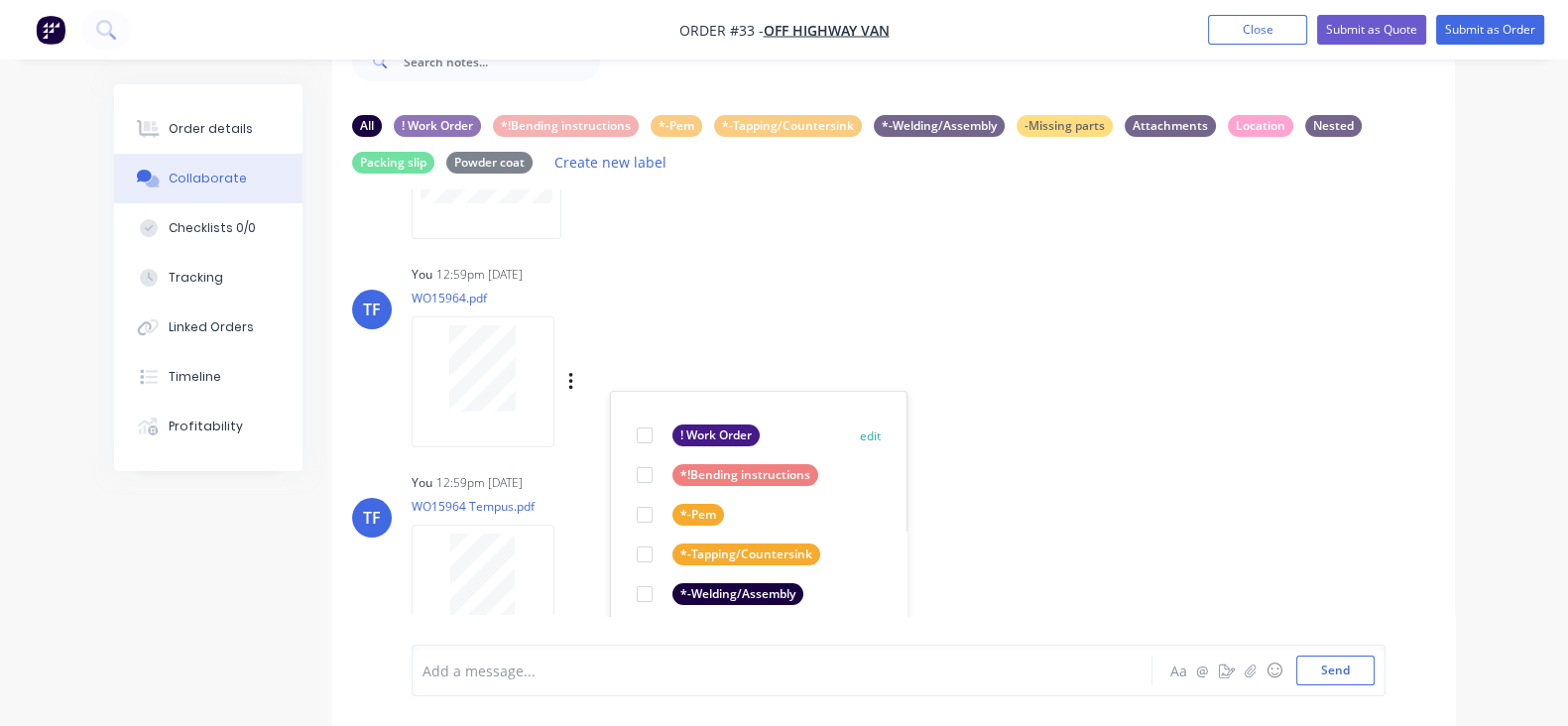
click at [625, 428] on div at bounding box center [645, 435] width 40 height 40
click at [569, 579] on icon "button" at bounding box center [572, 590] width 6 height 23
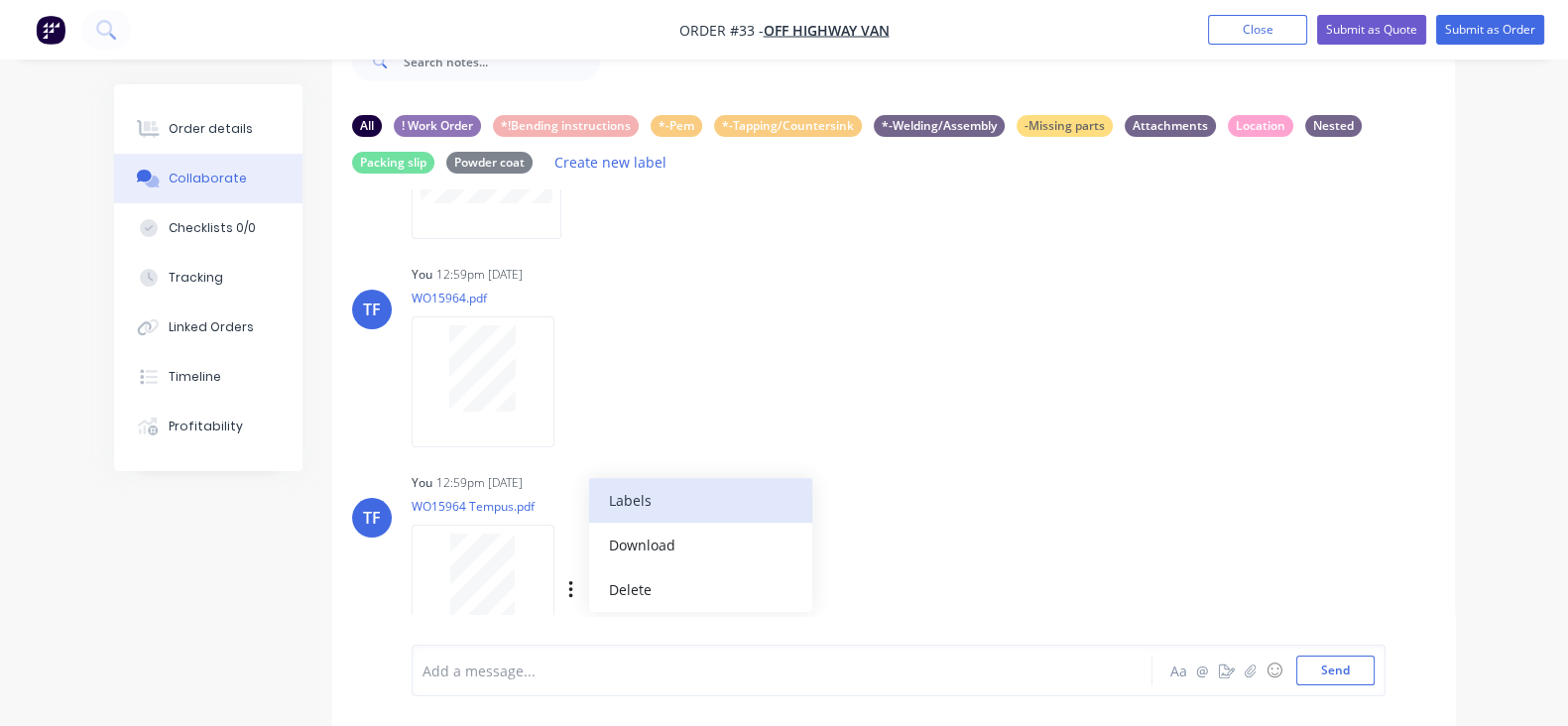
click at [589, 517] on button "Labels" at bounding box center [701, 500] width 223 height 45
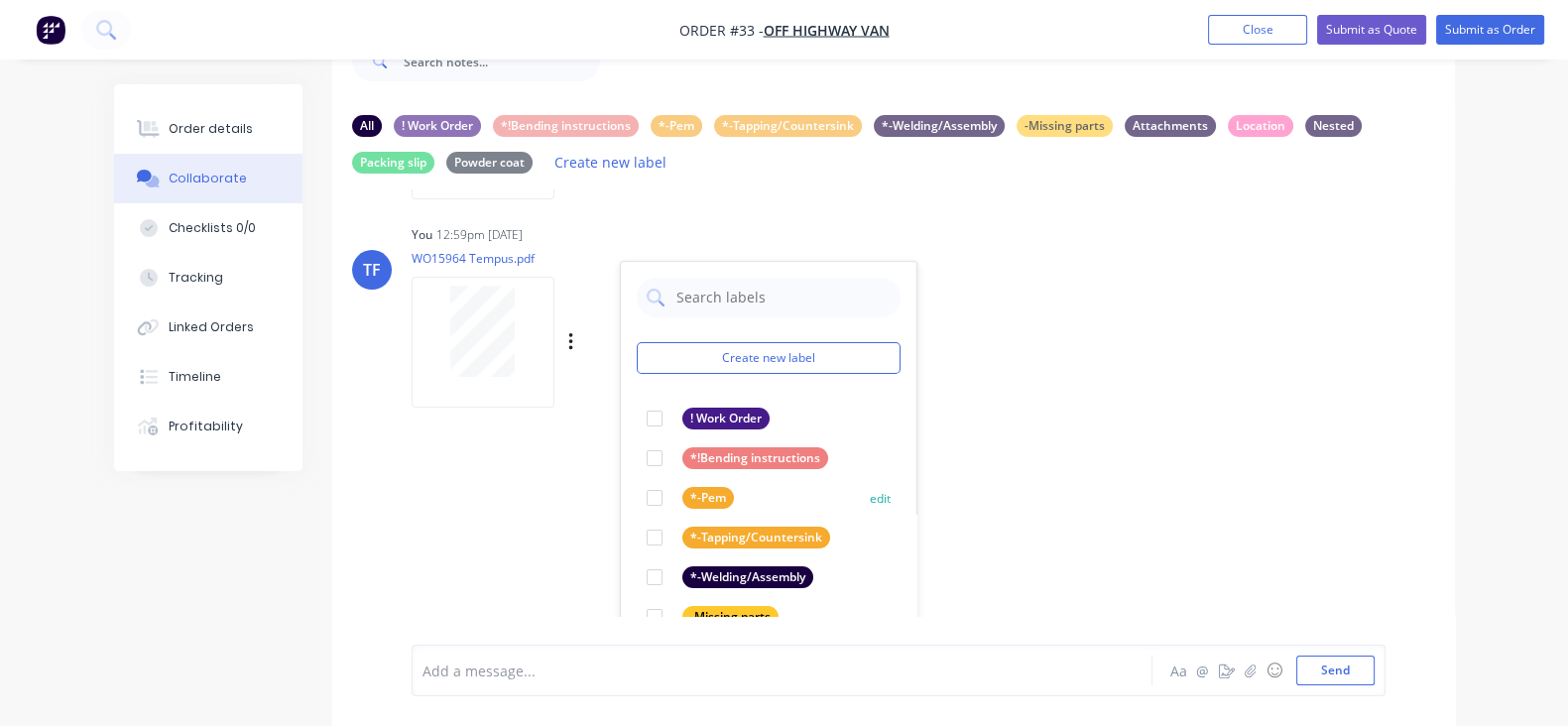
scroll to position [1249, 0]
click at [635, 424] on div at bounding box center [655, 418] width 40 height 40
click at [939, 488] on div "TF You 12:55pm [DATE] OHP-3650 Shower Control hat.pdf Labels Download Delete TF…" at bounding box center [894, 403] width 1123 height 426
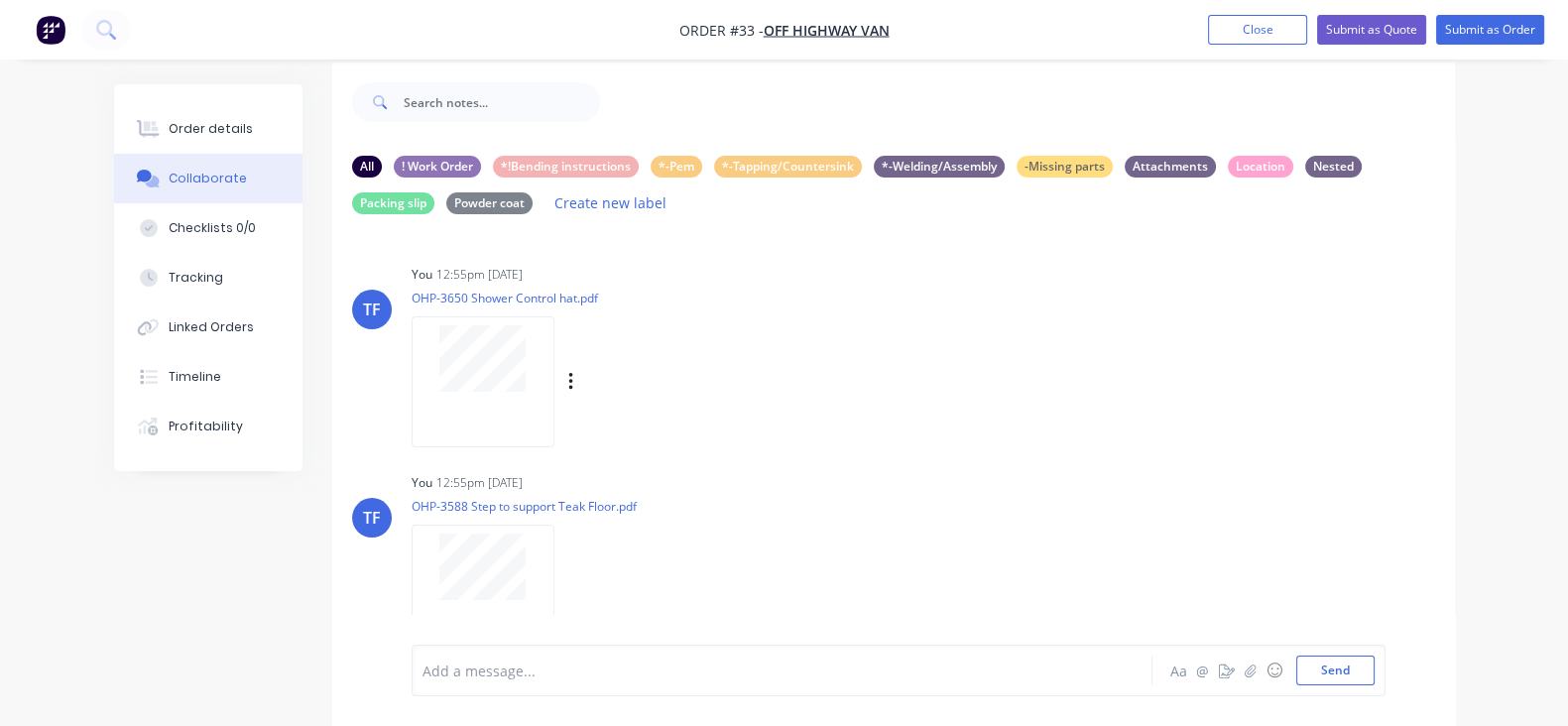
scroll to position [0, 0]
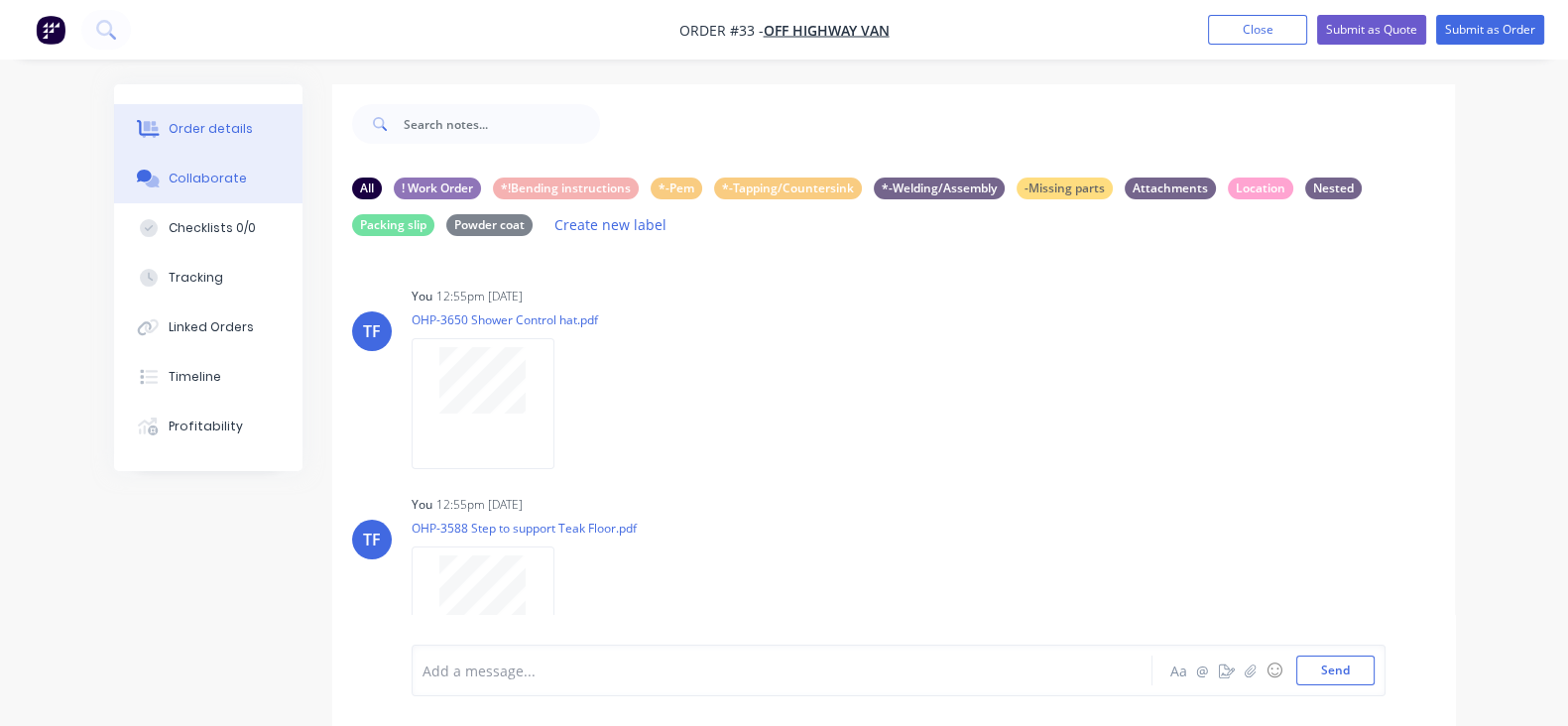
click at [169, 127] on div "Order details" at bounding box center [210, 129] width 84 height 18
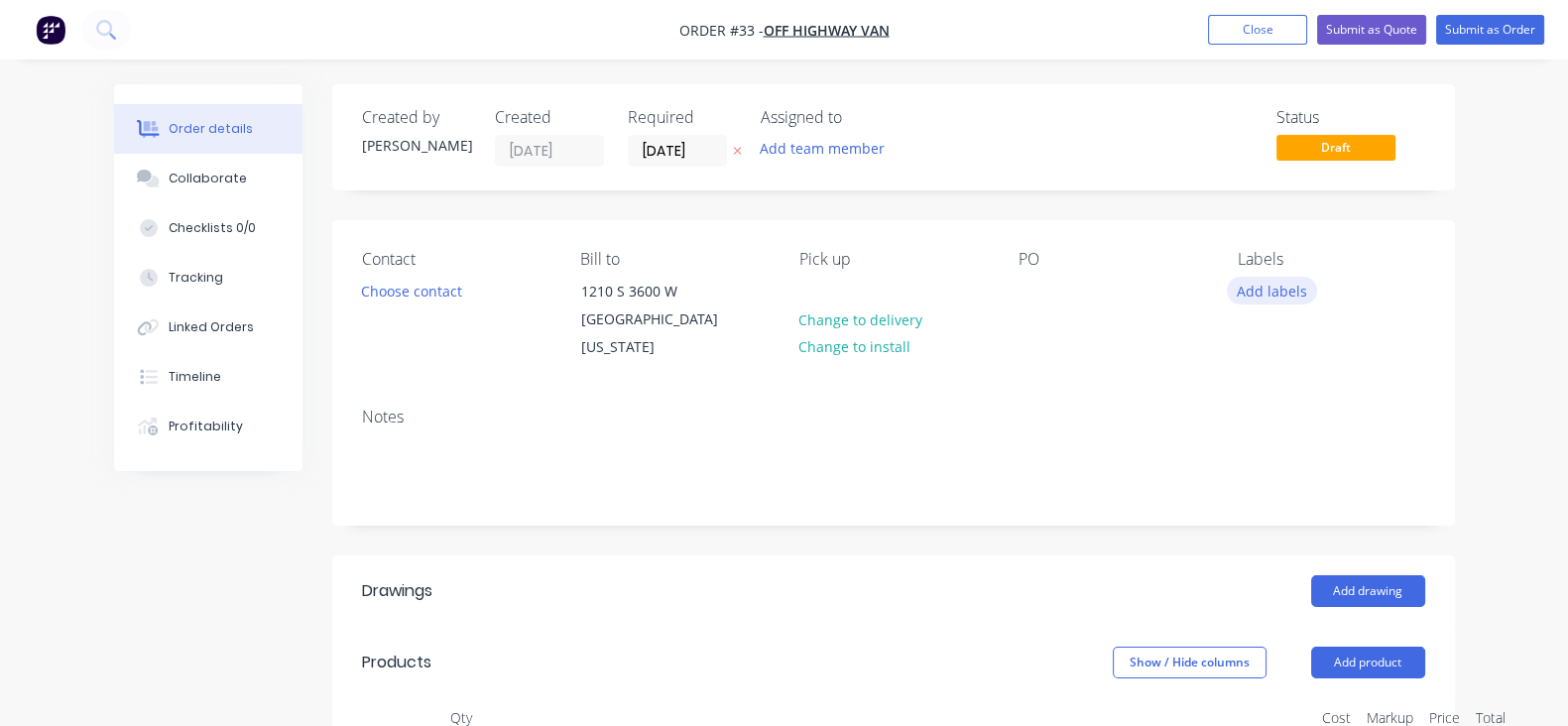
click at [1318, 296] on button "Add labels" at bounding box center [1272, 290] width 91 height 27
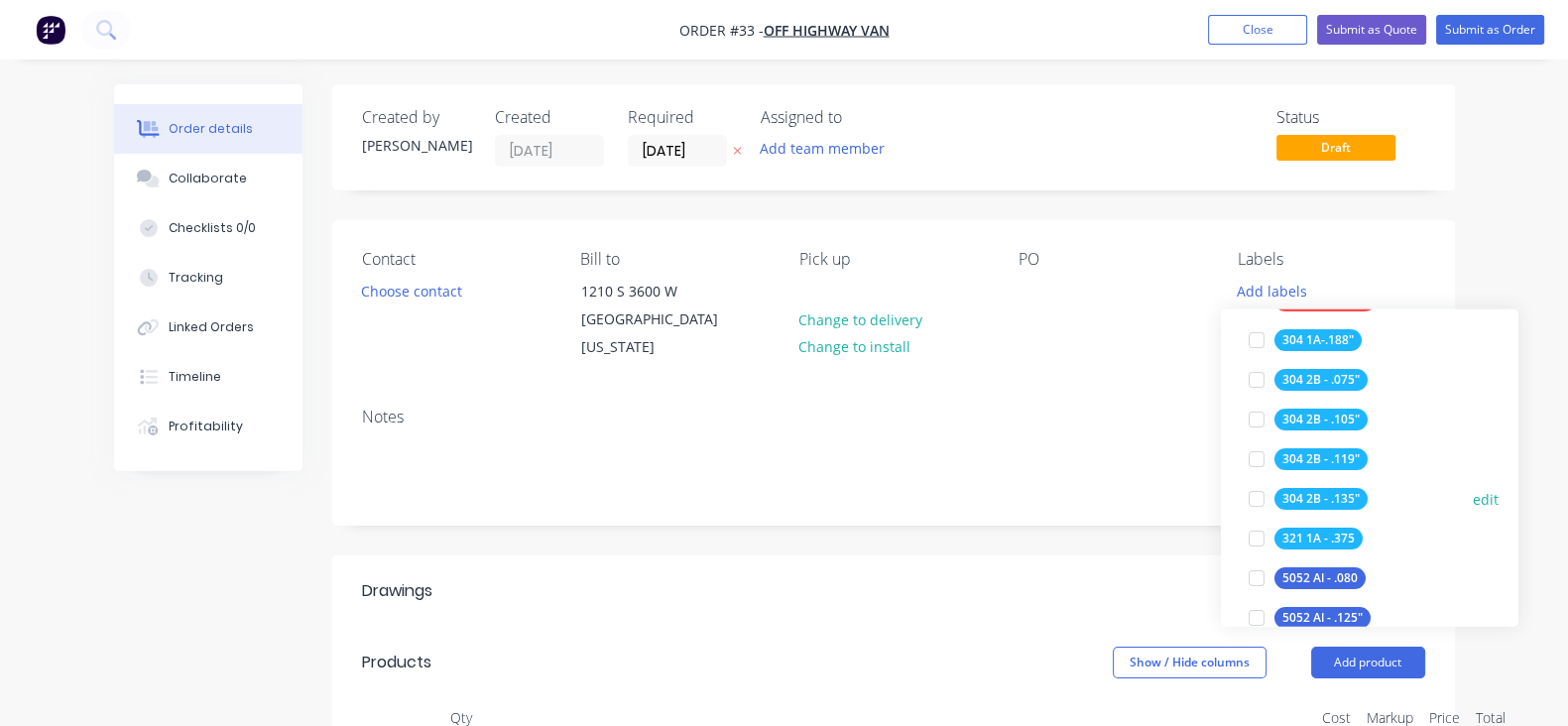
scroll to position [495, 0]
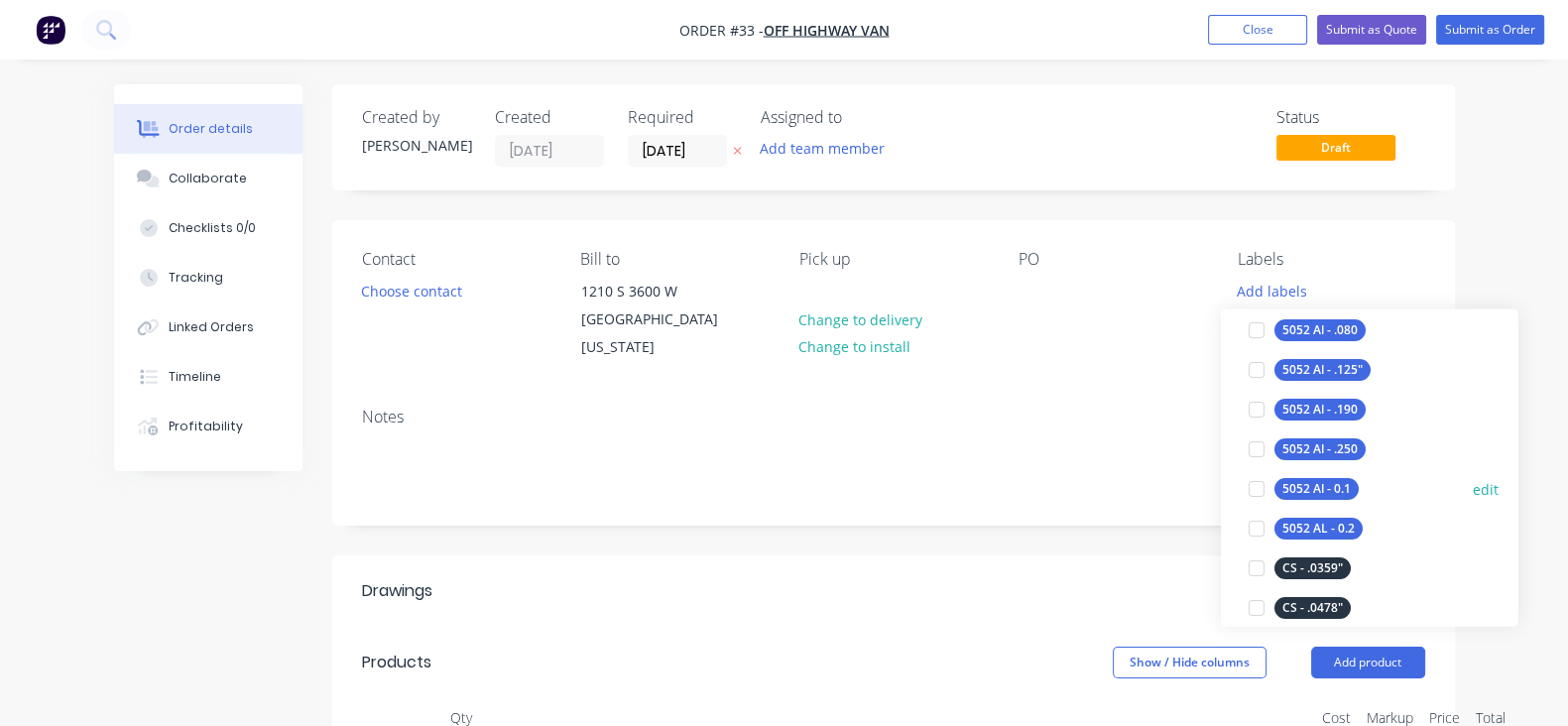
click at [1316, 483] on div "5052 Al - 0.1" at bounding box center [1316, 489] width 84 height 22
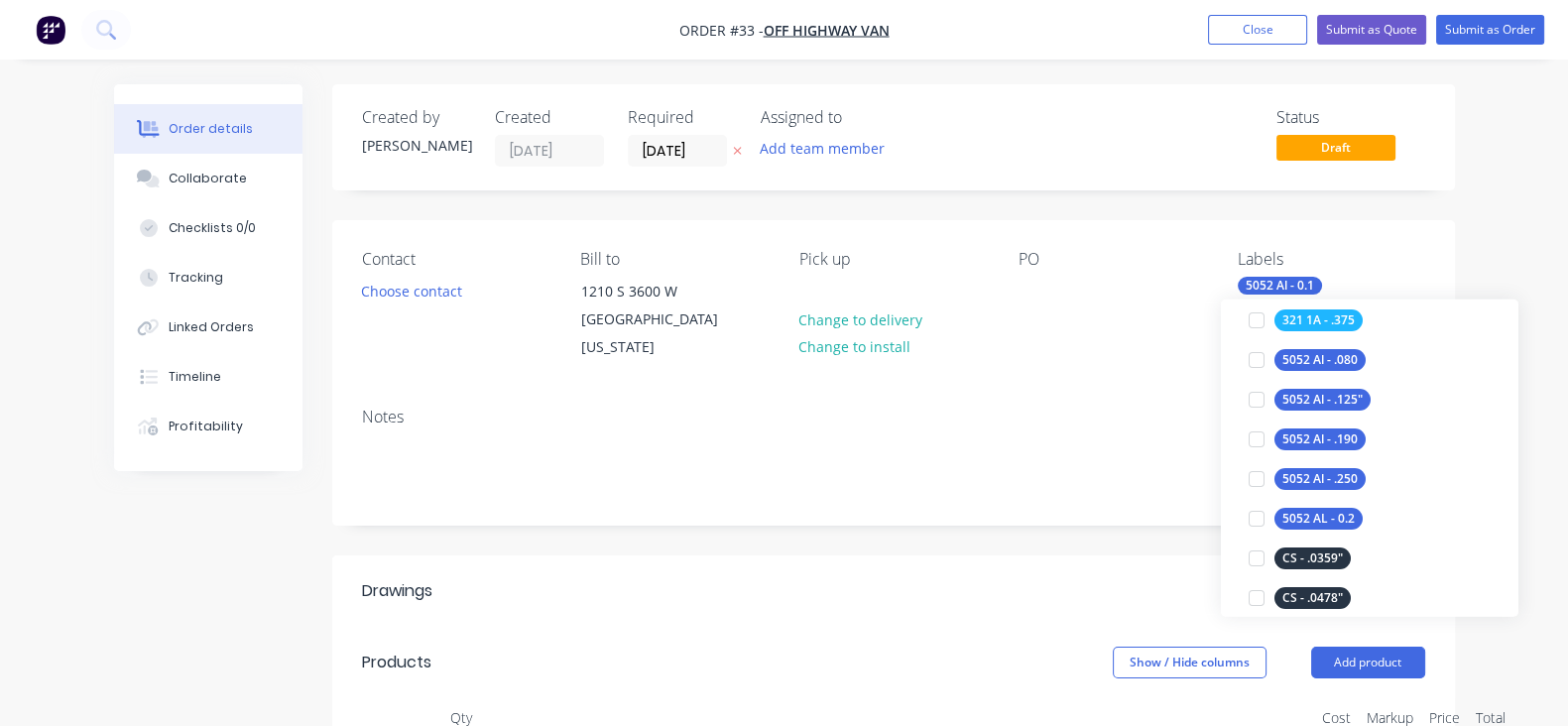
scroll to position [0, 0]
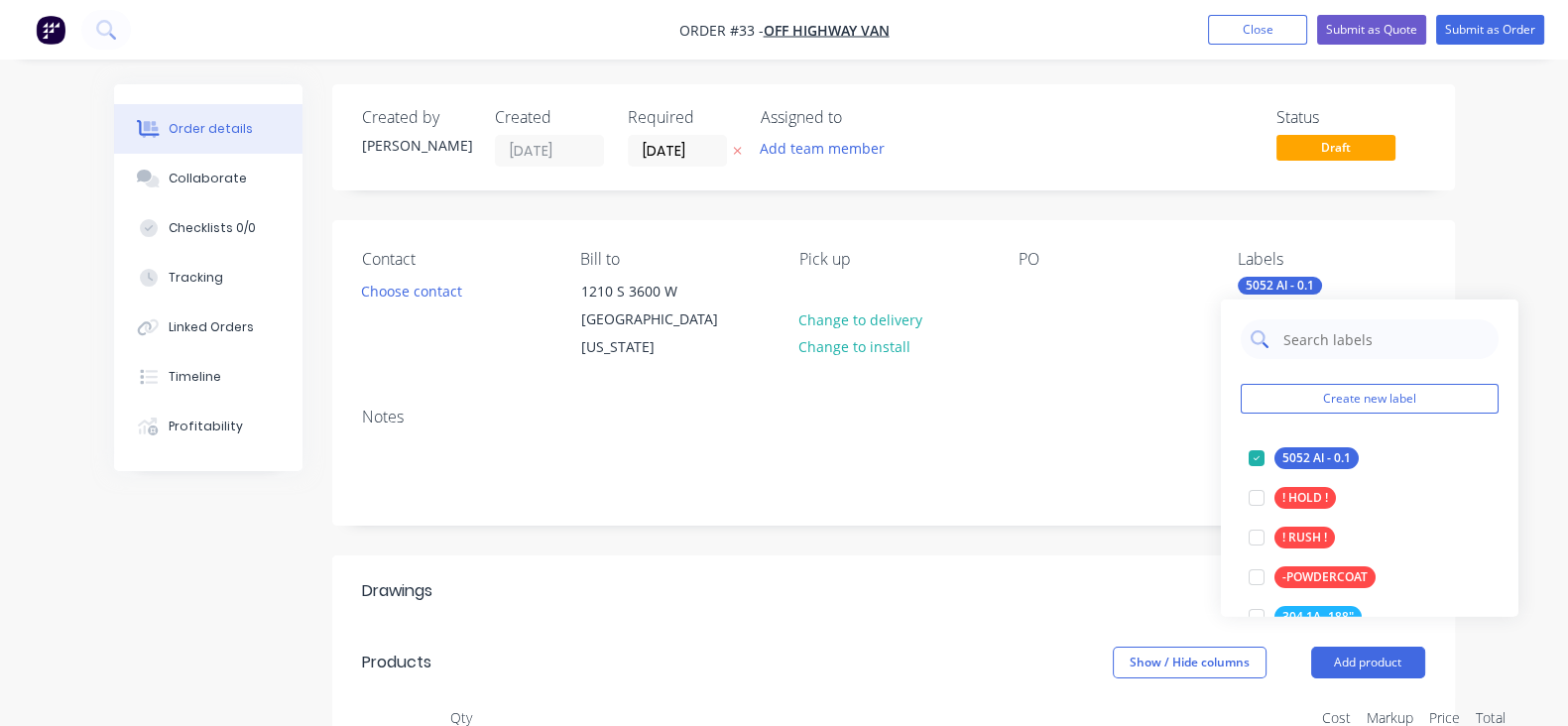
click at [1350, 344] on input "text" at bounding box center [1384, 339] width 207 height 40
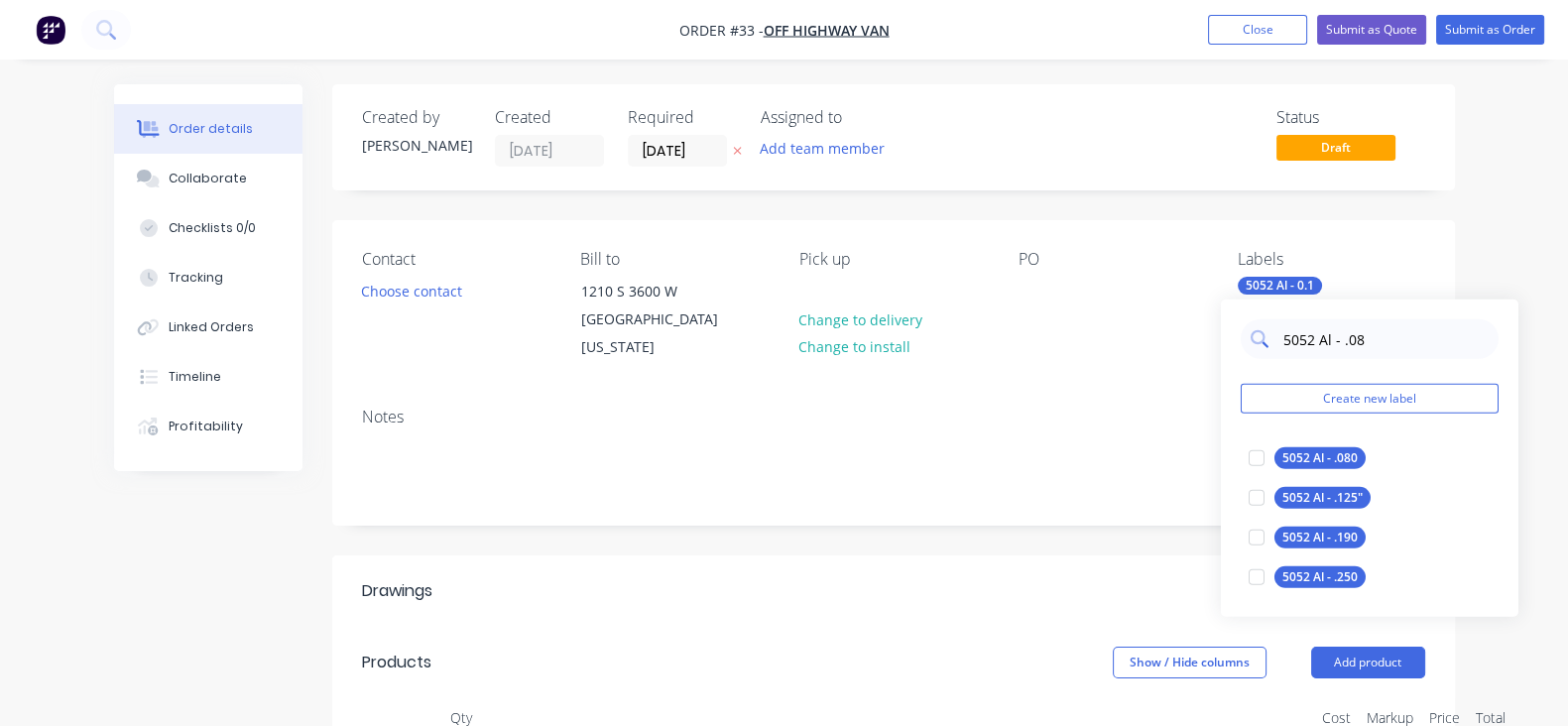
type input "5052 Al - .080"
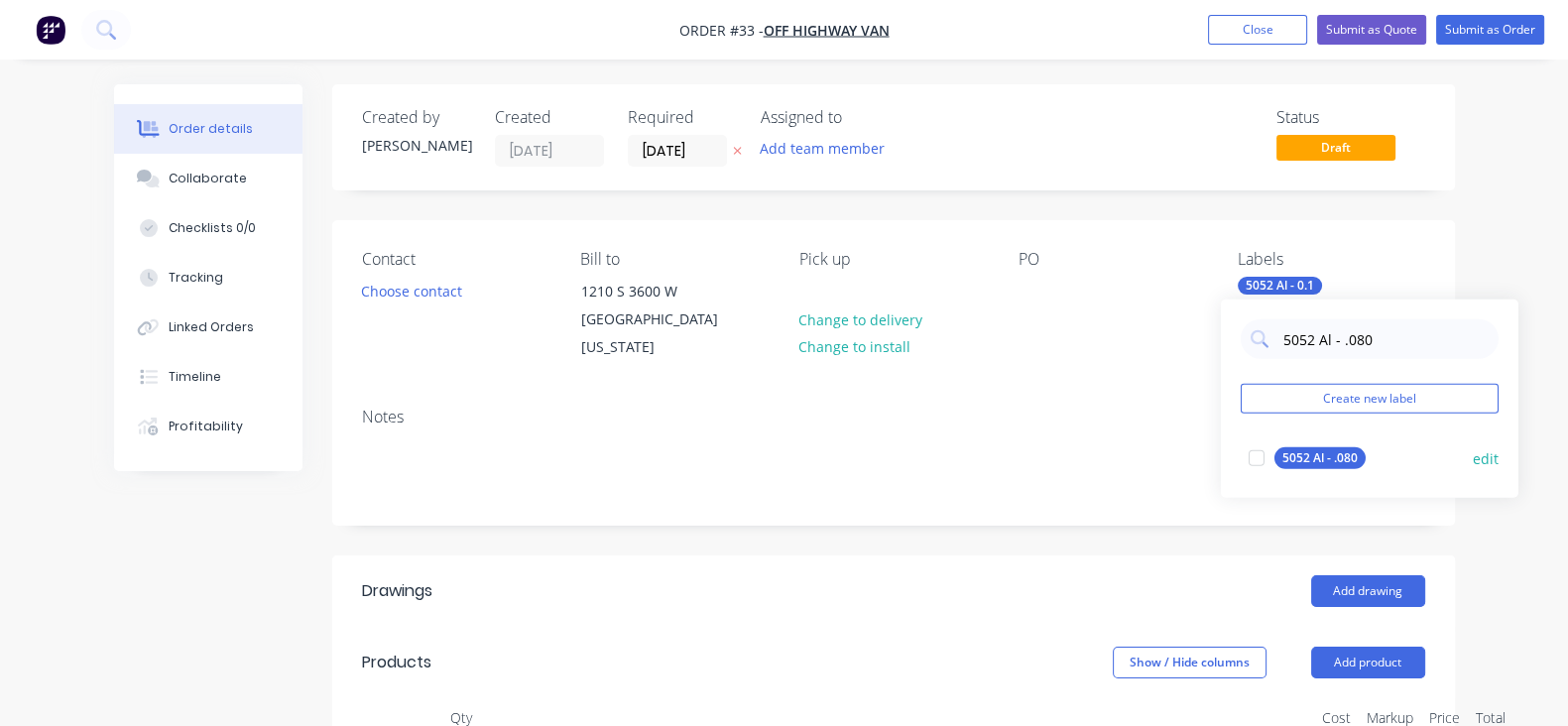
click at [1259, 453] on div at bounding box center [1256, 458] width 40 height 40
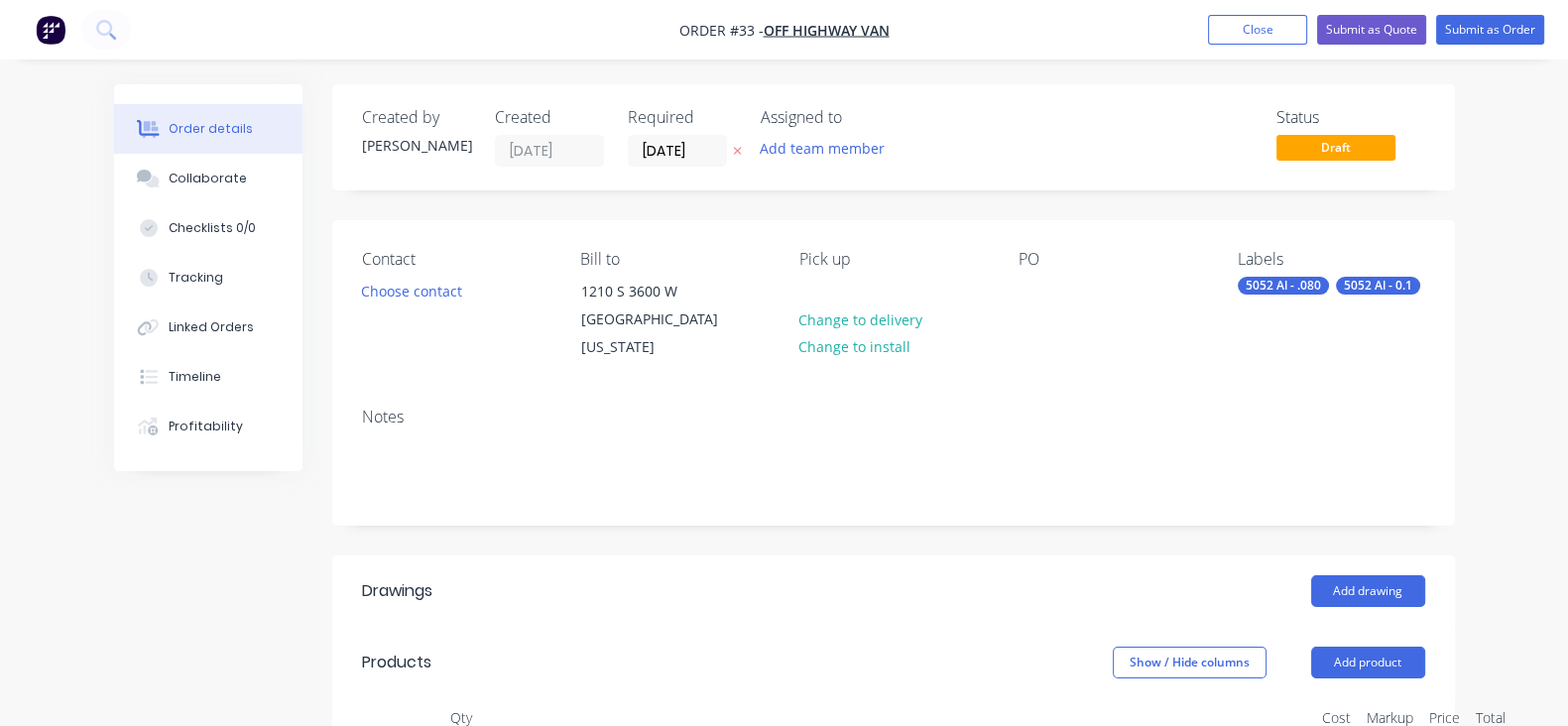
click at [1158, 344] on div "PO" at bounding box center [1112, 305] width 188 height 112
click at [629, 151] on input "[DATE]" at bounding box center [678, 151] width 97 height 30
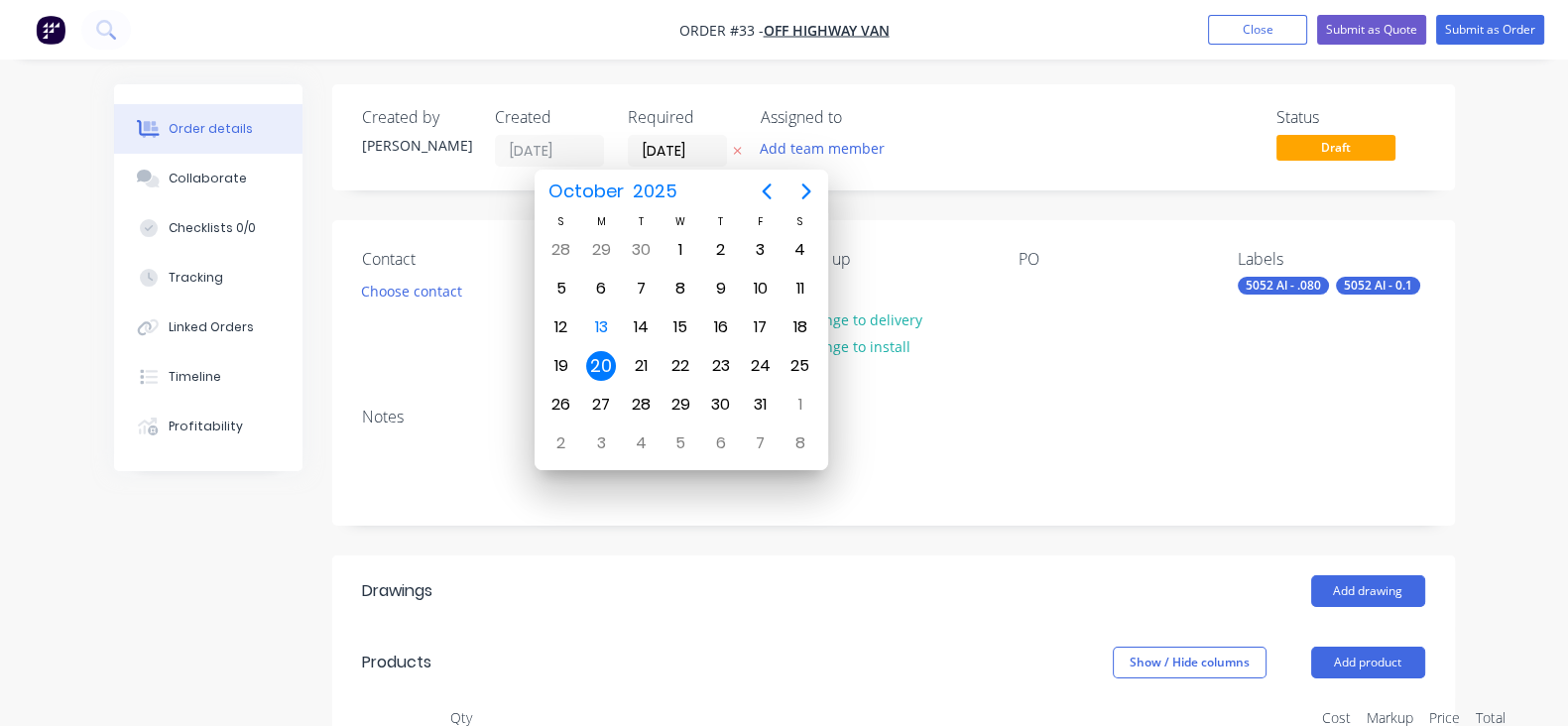
click at [942, 430] on div "Notes" at bounding box center [894, 458] width 1123 height 133
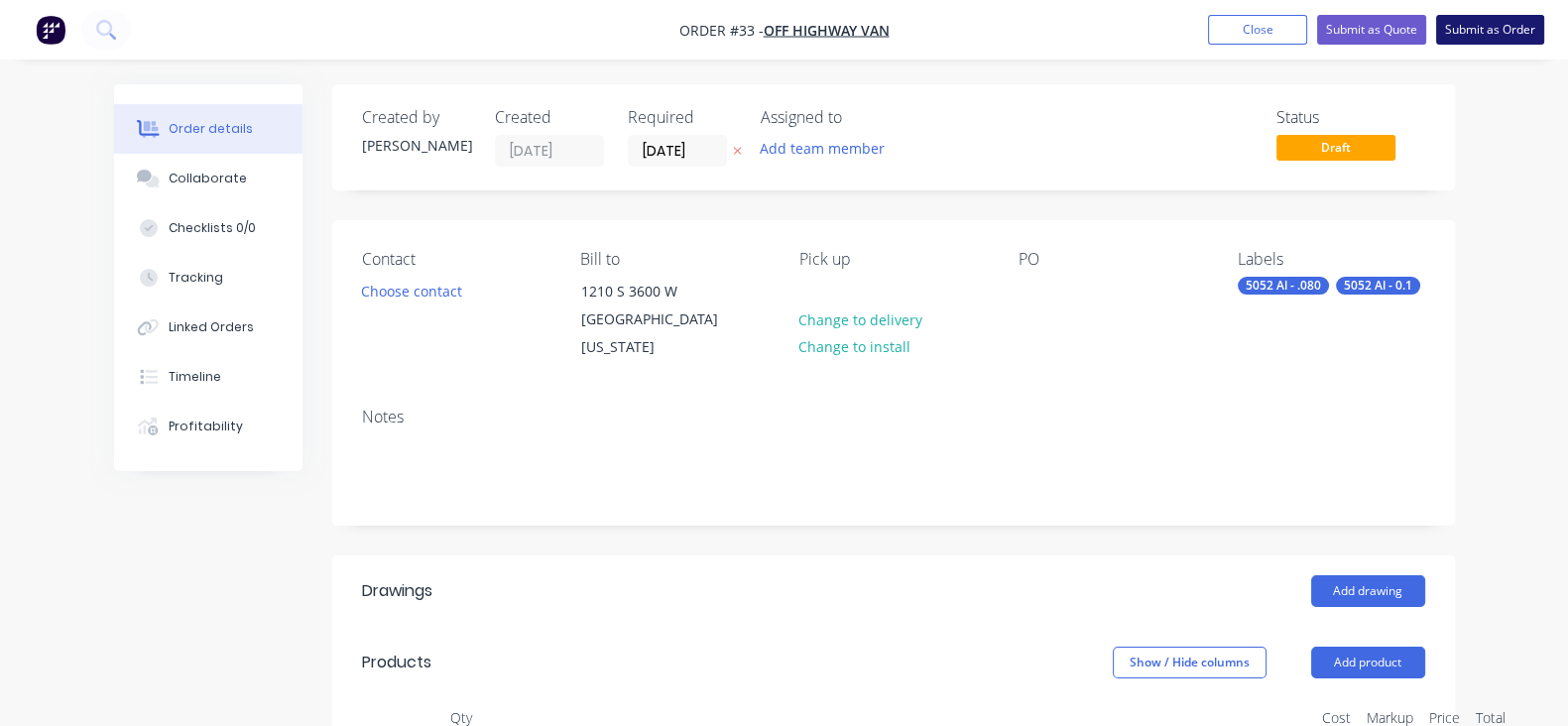
click at [1483, 31] on button "Submit as Order" at bounding box center [1490, 30] width 108 height 30
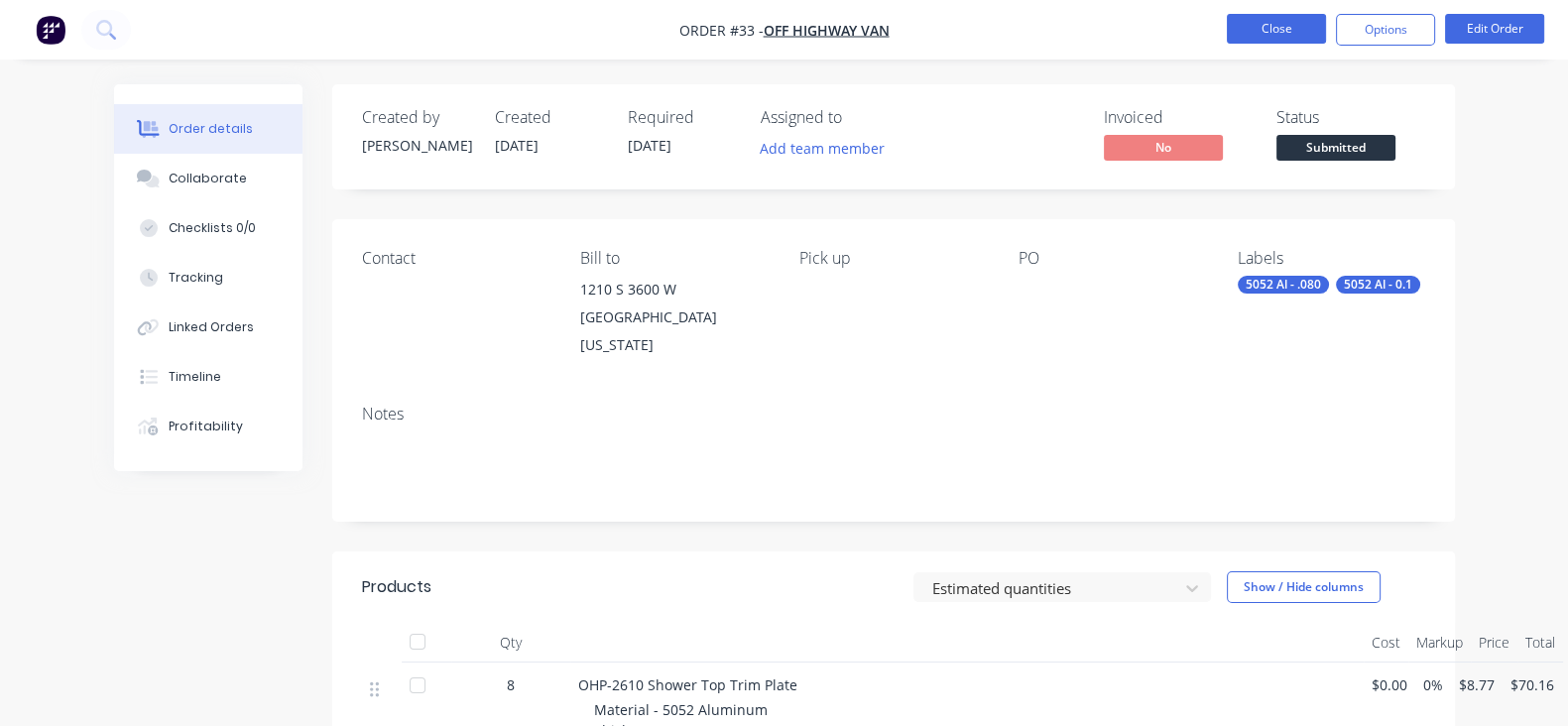
click at [1253, 21] on button "Close" at bounding box center [1276, 29] width 99 height 30
